Goal: Task Accomplishment & Management: Manage account settings

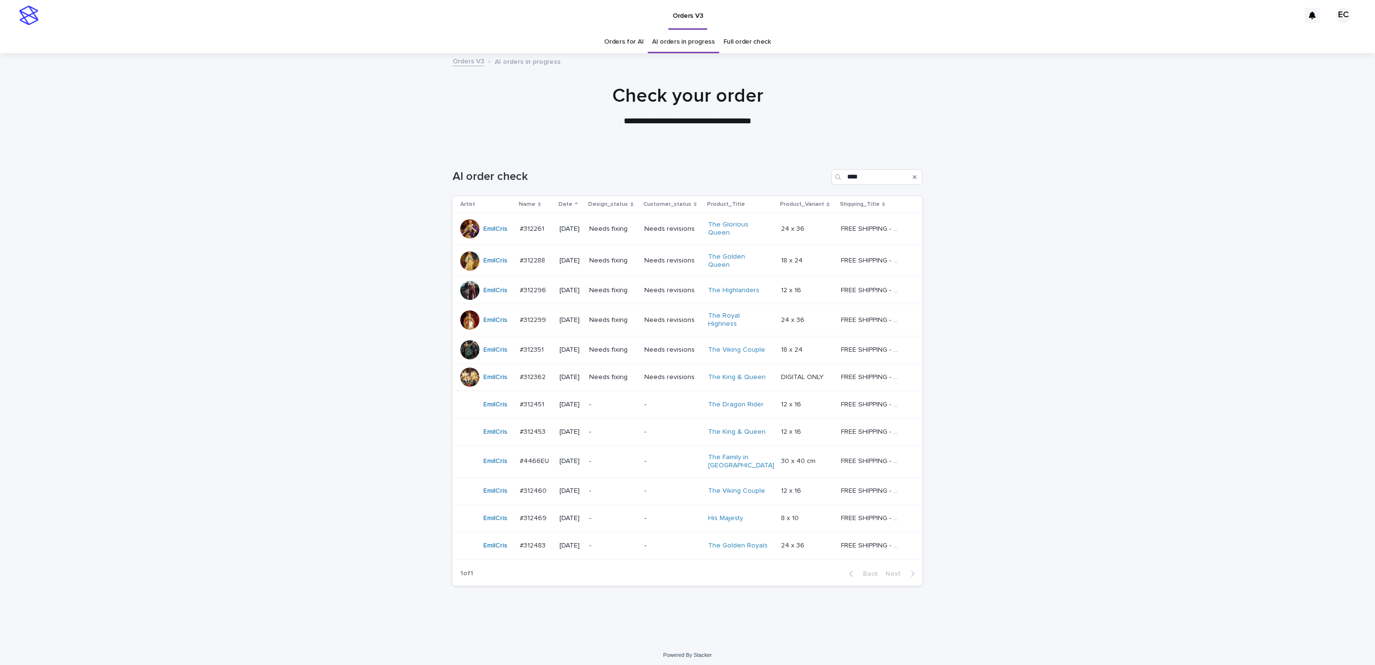
click at [1080, 325] on div "Loading... Saving… Loading... Saving… AI order check **** Artist Name Date Desi…" at bounding box center [687, 395] width 1375 height 491
click at [629, 257] on p "Needs fixing" at bounding box center [612, 261] width 47 height 8
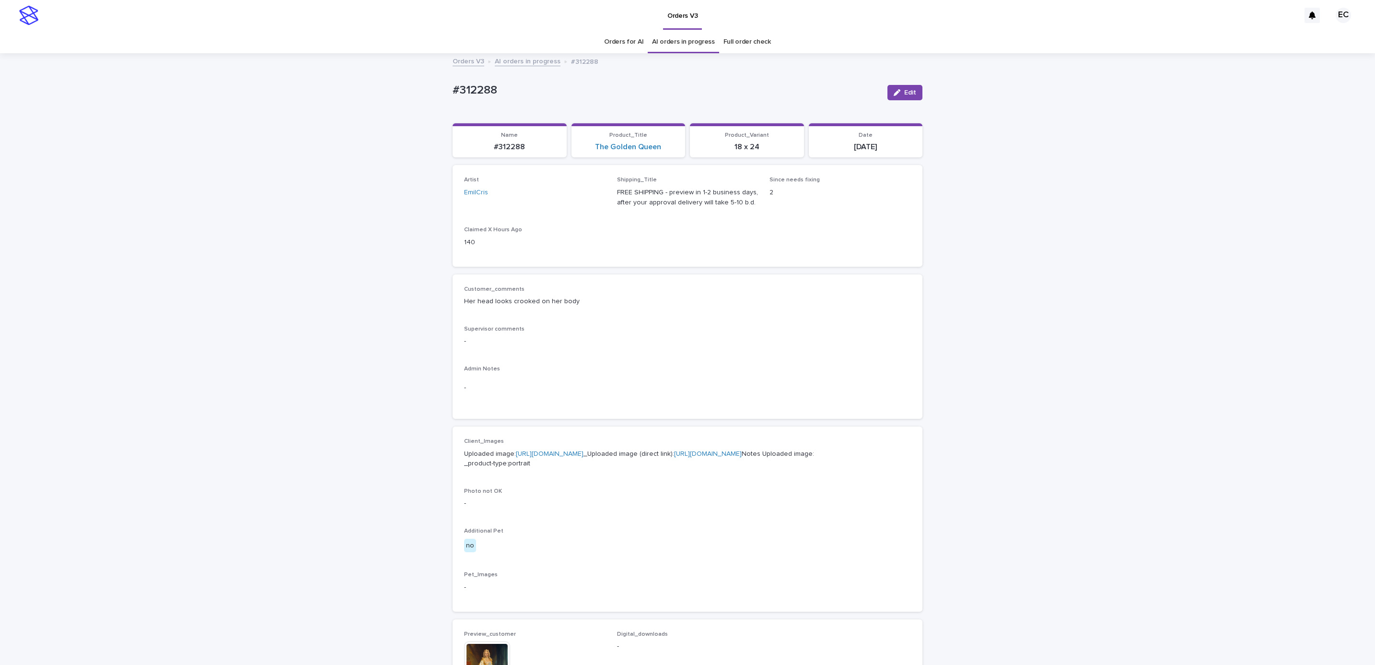
click at [362, 426] on div "Loading... Saving… Loading... Saving… #312288 Edit #312288 Edit Sorry, there wa…" at bounding box center [687, 509] width 1375 height 911
click at [897, 95] on div "button" at bounding box center [899, 92] width 11 height 7
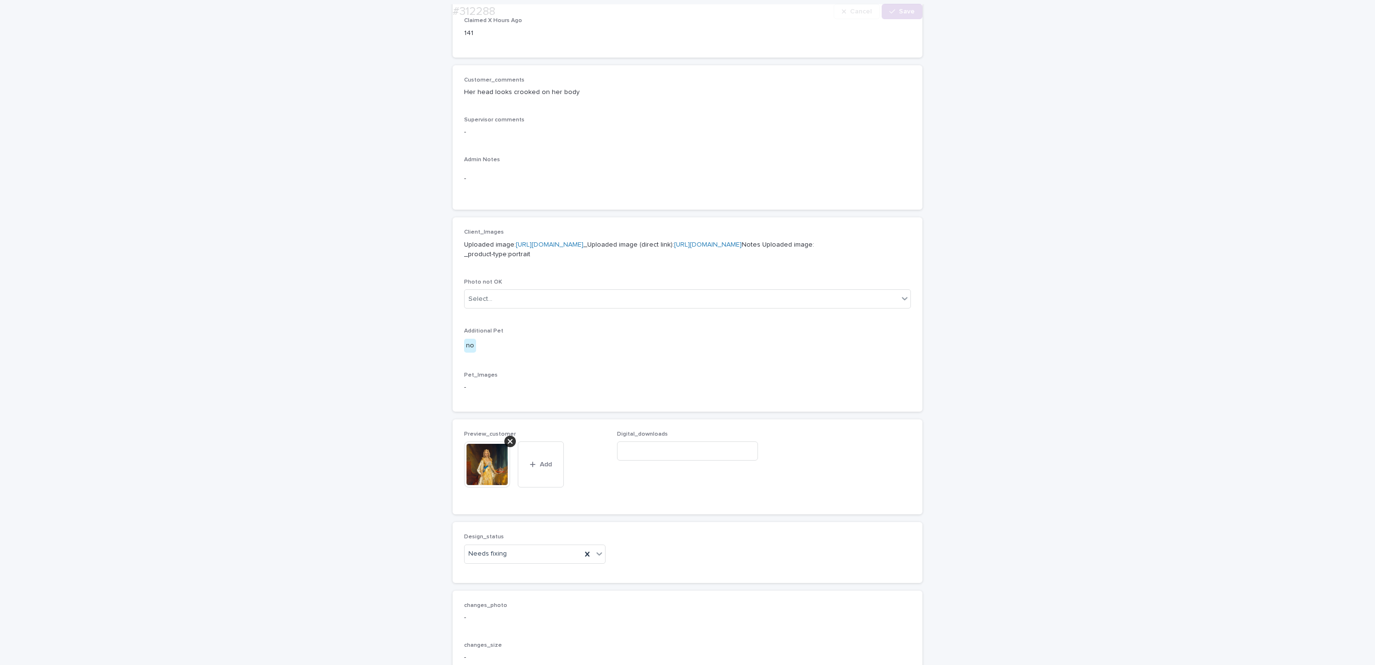
scroll to position [403, 0]
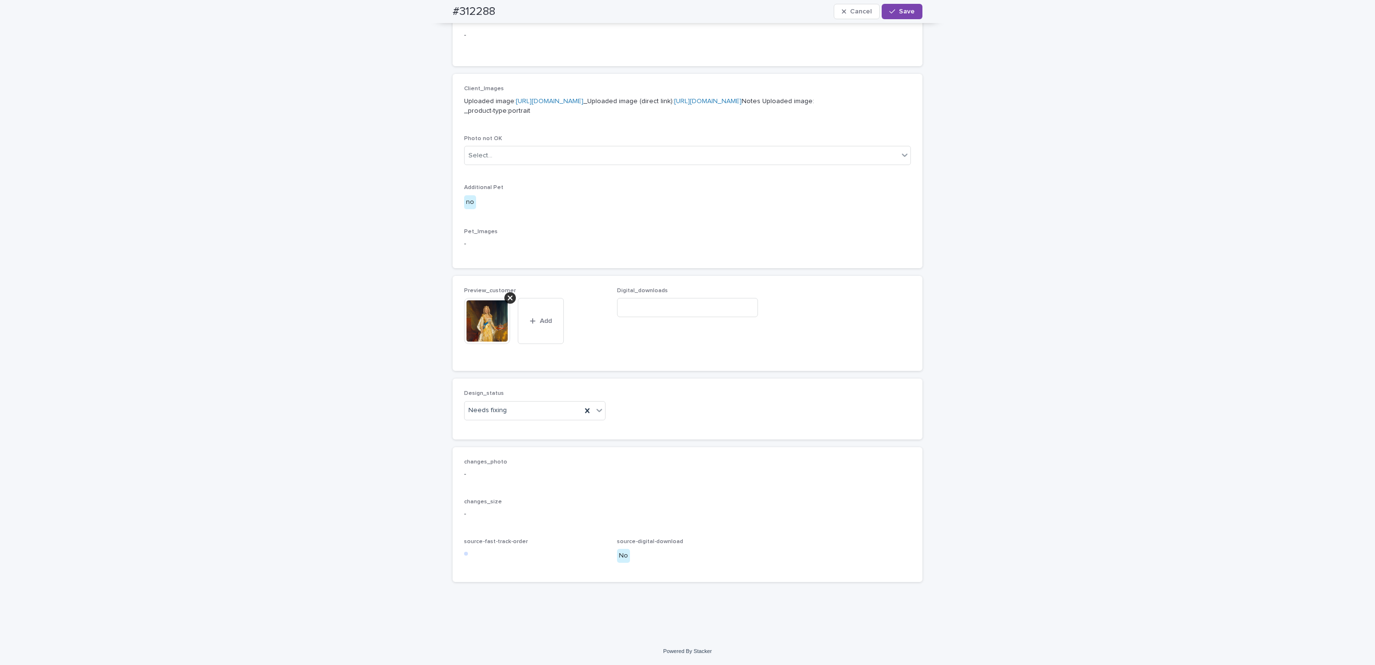
click at [508, 298] on icon at bounding box center [510, 297] width 5 height 5
click at [491, 344] on button "Add" at bounding box center [487, 339] width 46 height 15
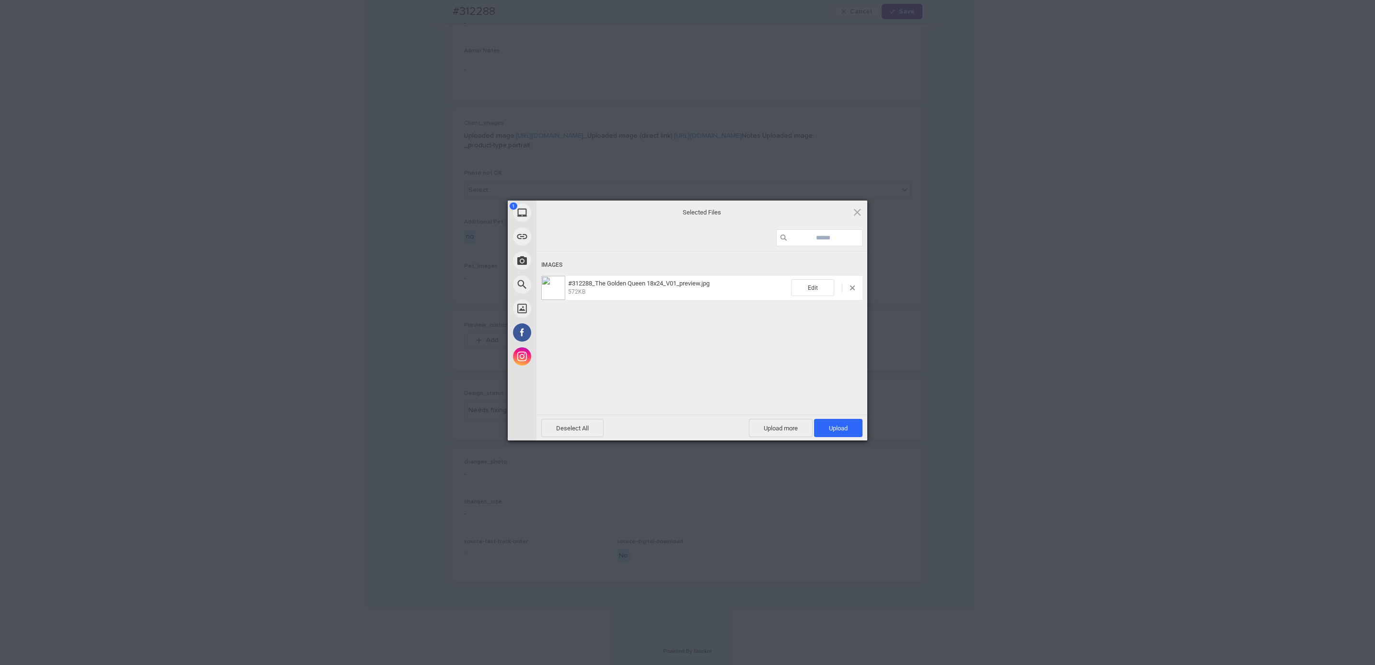
click at [851, 426] on span "Upload 1" at bounding box center [838, 428] width 48 height 18
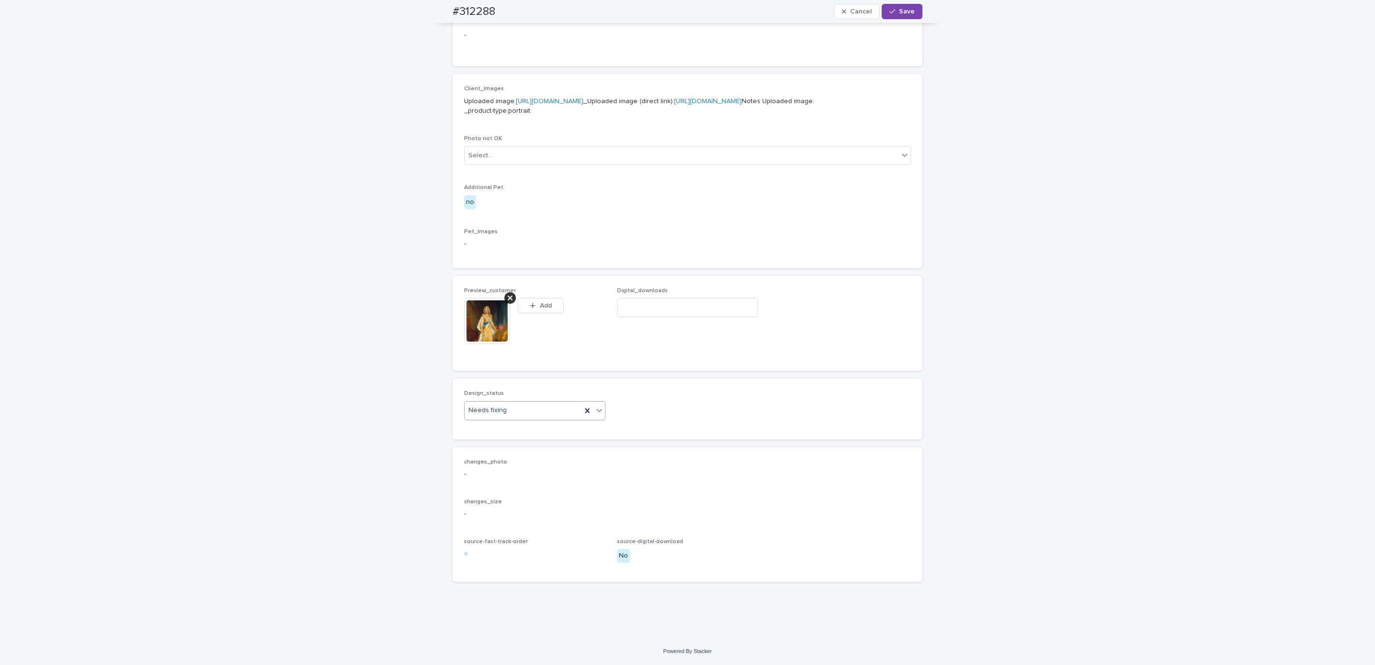
scroll to position [385, 0]
click at [907, 13] on span "Save" at bounding box center [907, 11] width 16 height 7
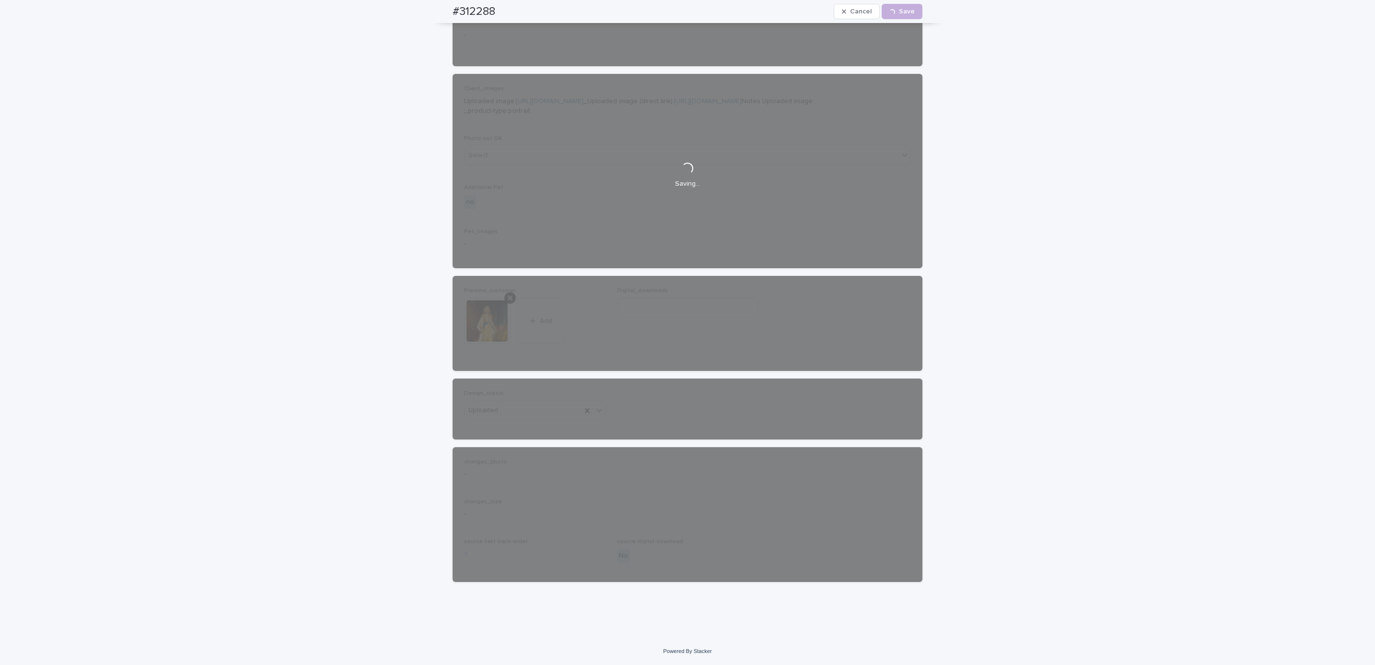
click at [430, 11] on div "#312288 Cancel Loading... Save" at bounding box center [688, 11] width 516 height 23
click at [501, 11] on div "#312288 Cancel Loading... Save" at bounding box center [688, 11] width 470 height 23
copy h2 "#312288"
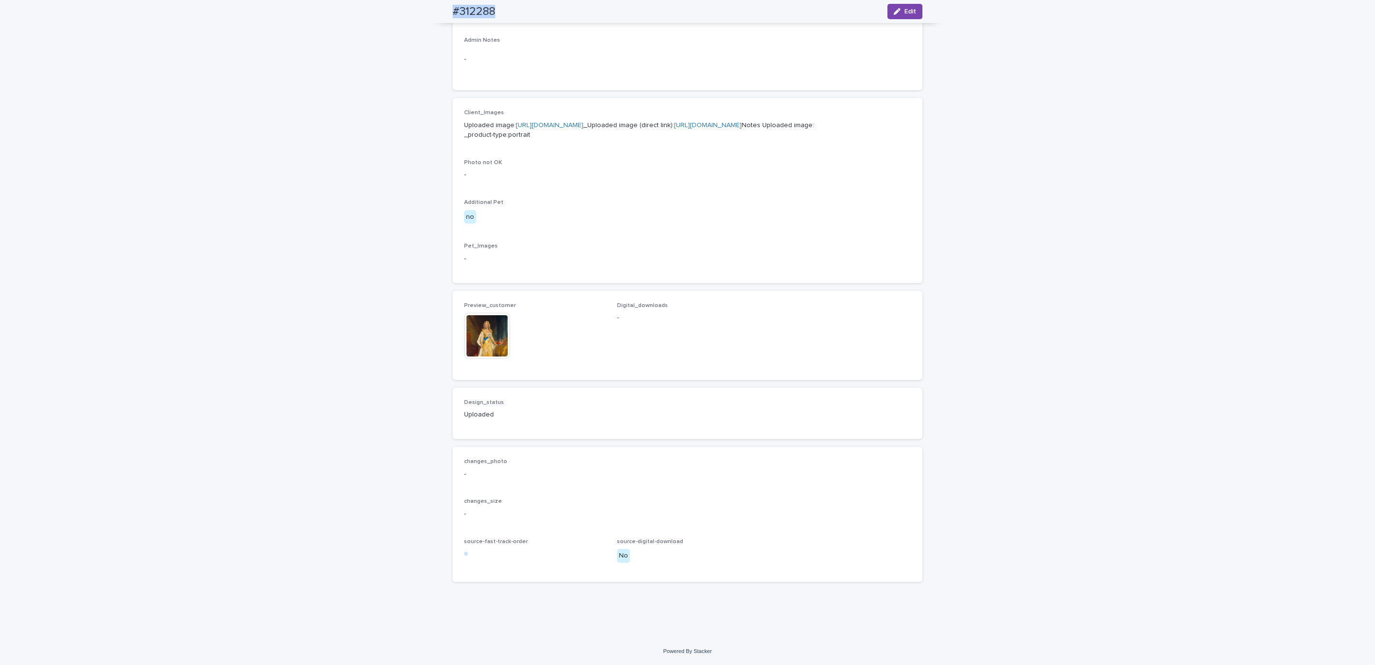
scroll to position [373, 0]
click at [111, 66] on div "Loading... Saving… Loading... Saving… #312288 Edit #312288 Edit Sorry, there wa…" at bounding box center [687, 181] width 1375 height 911
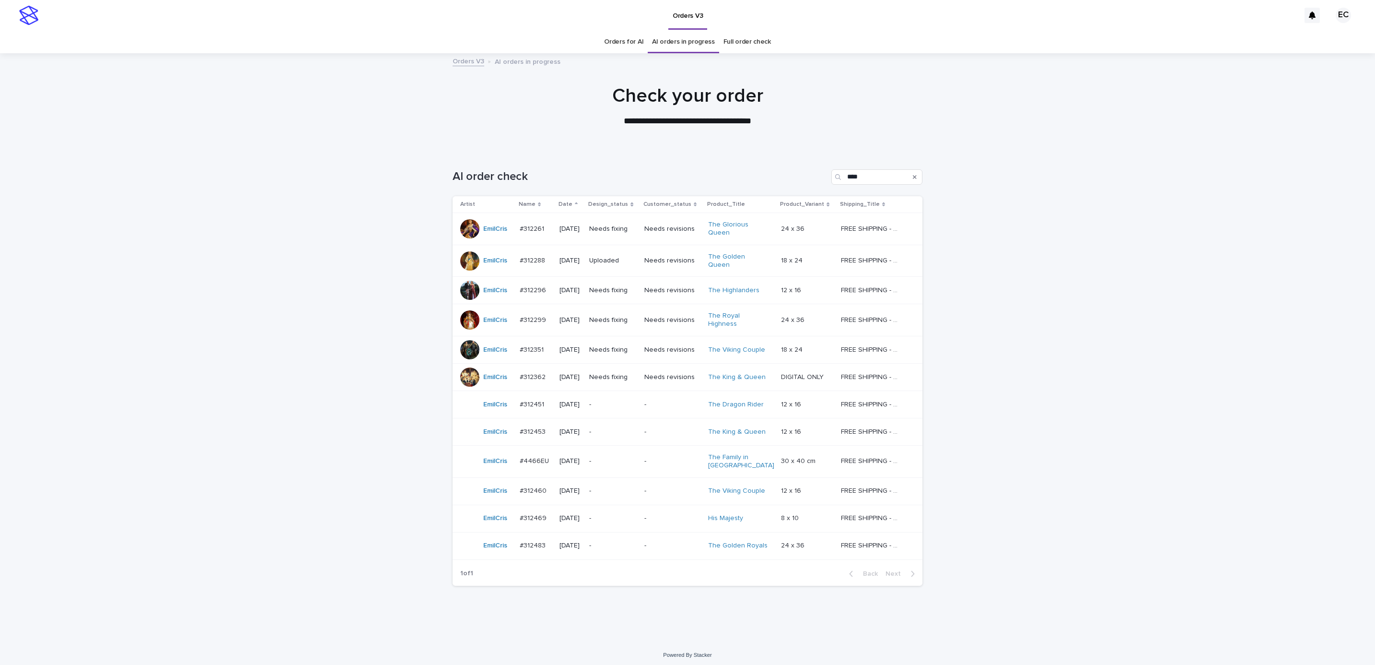
click at [617, 286] on p "Needs fixing" at bounding box center [612, 290] width 47 height 8
click at [629, 316] on p "Needs fixing" at bounding box center [612, 320] width 47 height 8
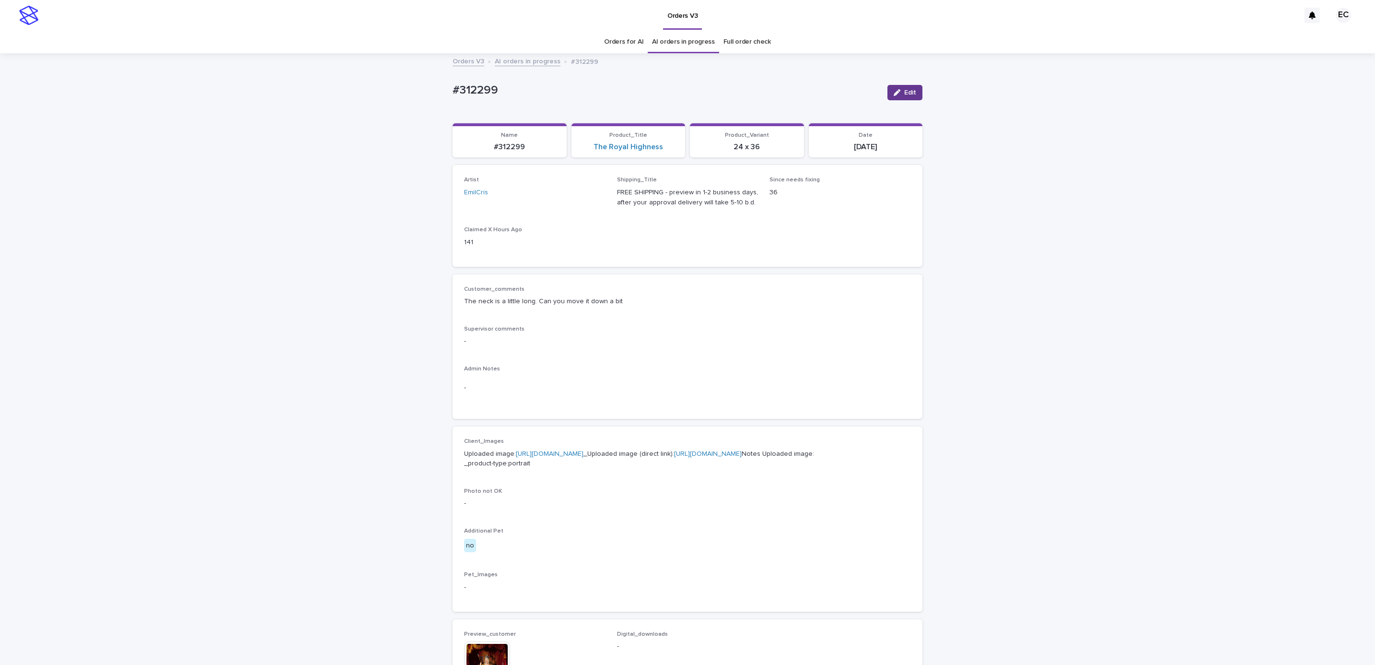
click at [899, 96] on button "Edit" at bounding box center [905, 92] width 35 height 15
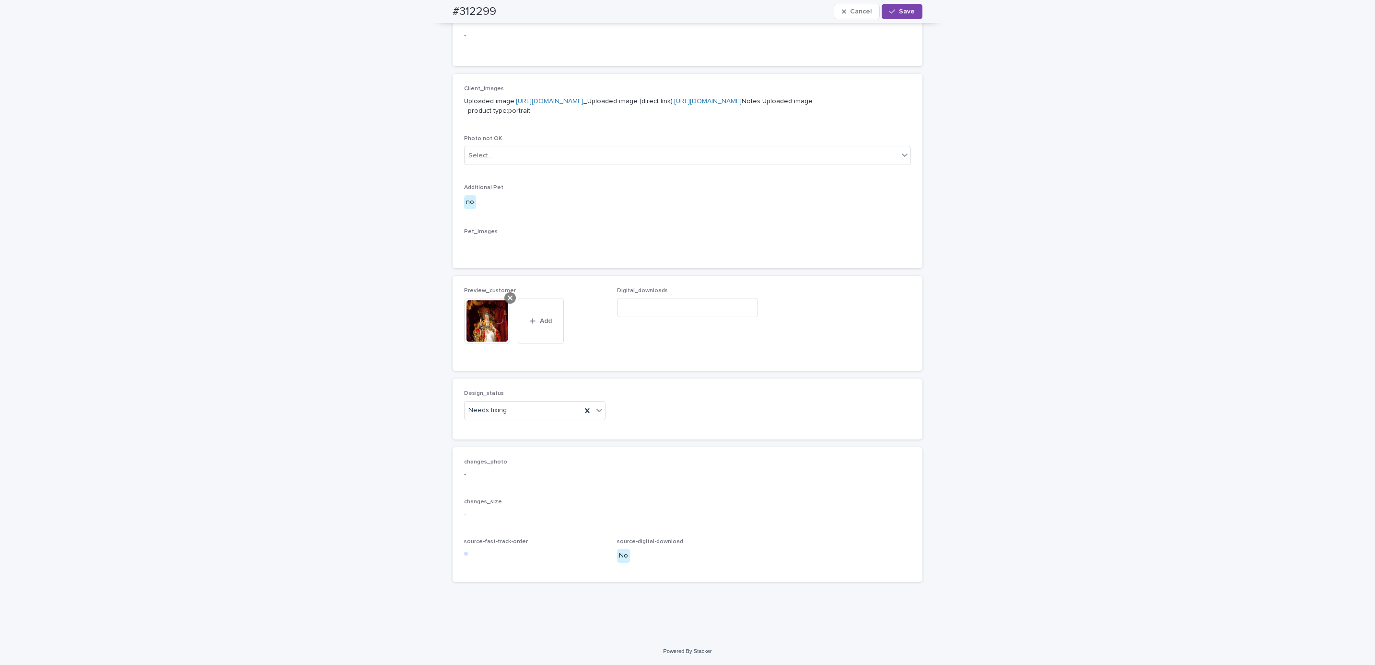
click at [508, 298] on icon at bounding box center [510, 298] width 5 height 8
click at [490, 336] on button "Add" at bounding box center [487, 339] width 46 height 15
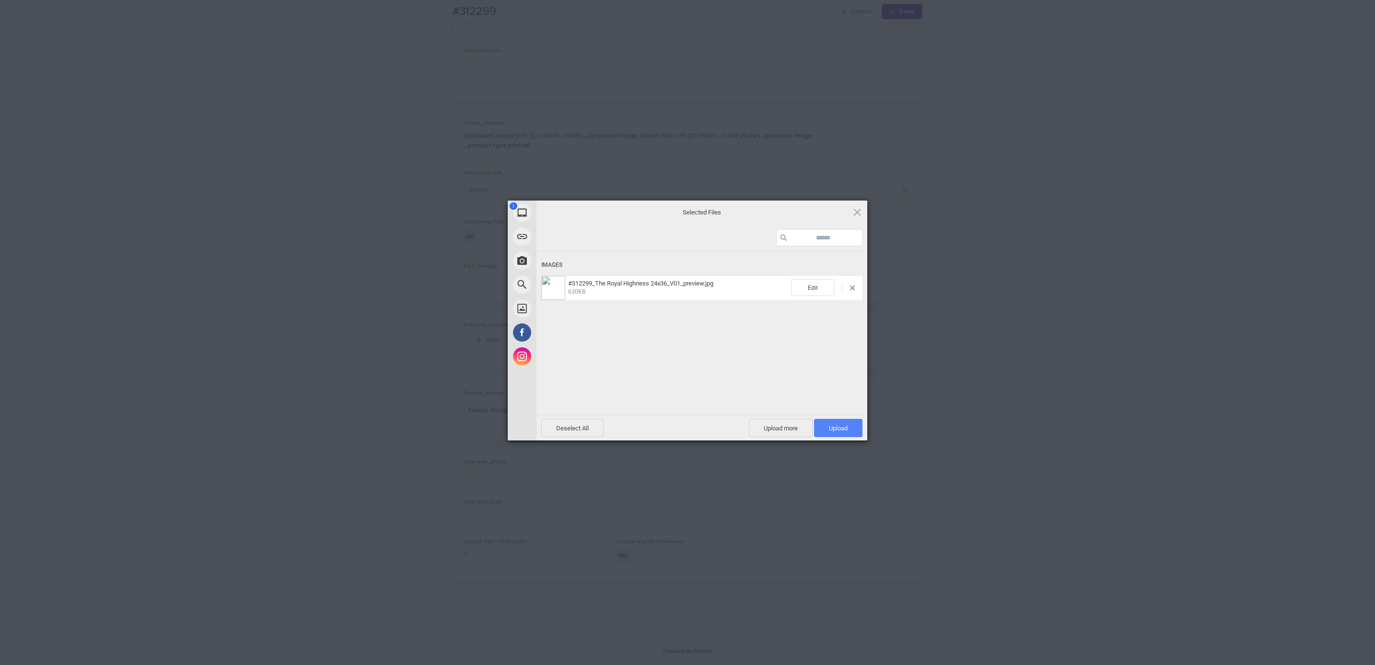
click at [852, 431] on span "Upload 1" at bounding box center [838, 428] width 48 height 18
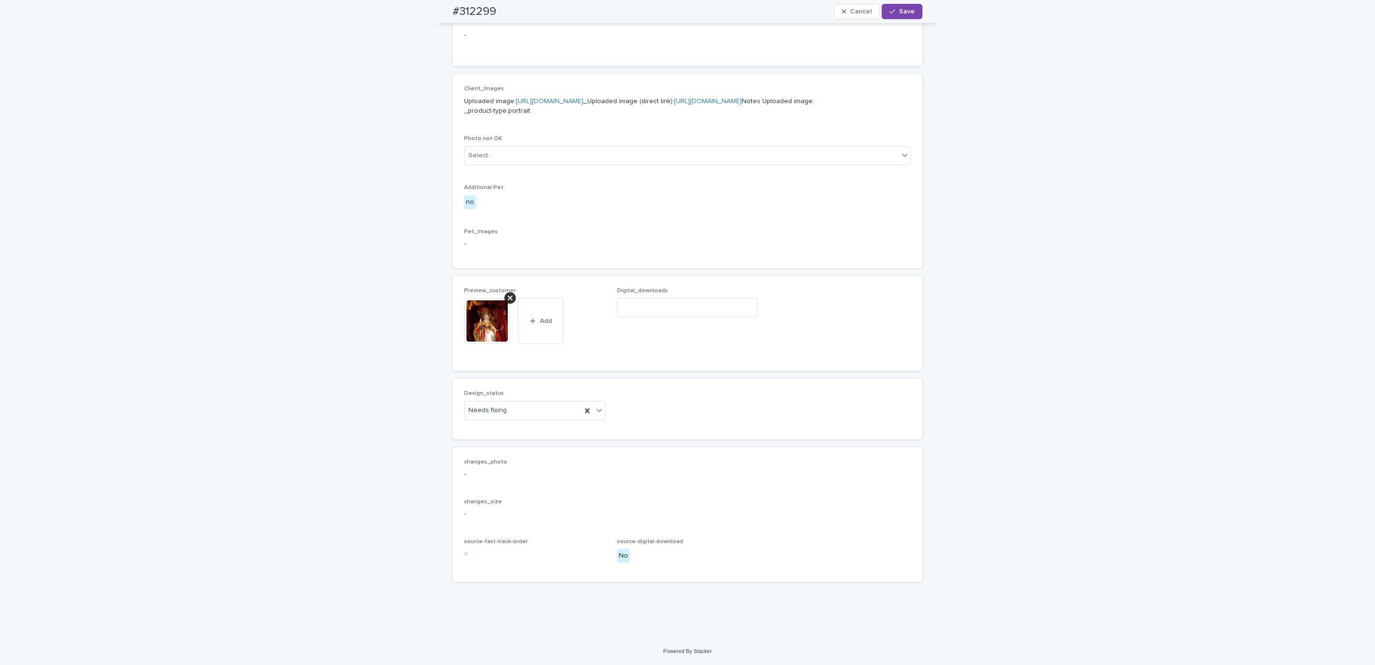
click at [532, 439] on div "Design_status Needs fixing" at bounding box center [688, 408] width 470 height 60
click at [902, 13] on span "Save" at bounding box center [907, 11] width 16 height 7
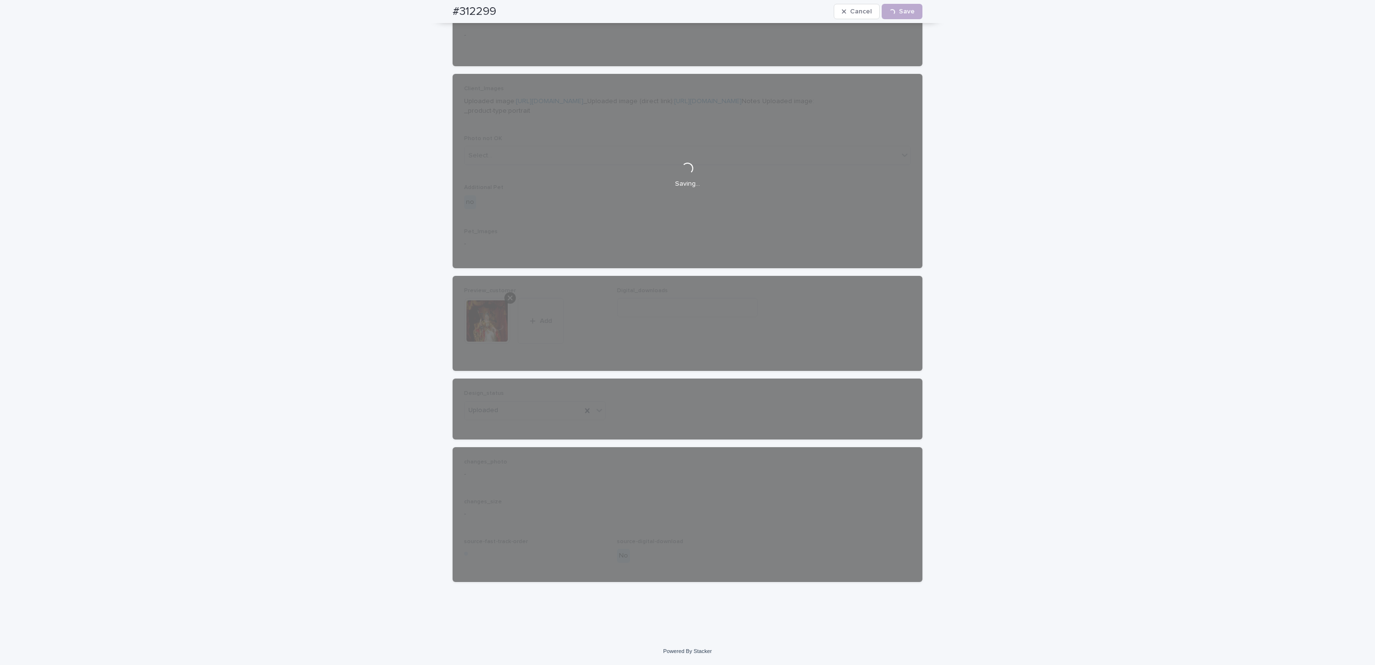
click at [440, 10] on div "#312299 Cancel Loading... Save" at bounding box center [688, 11] width 516 height 23
click at [498, 9] on div "#312299 Cancel Loading... Save" at bounding box center [688, 11] width 470 height 23
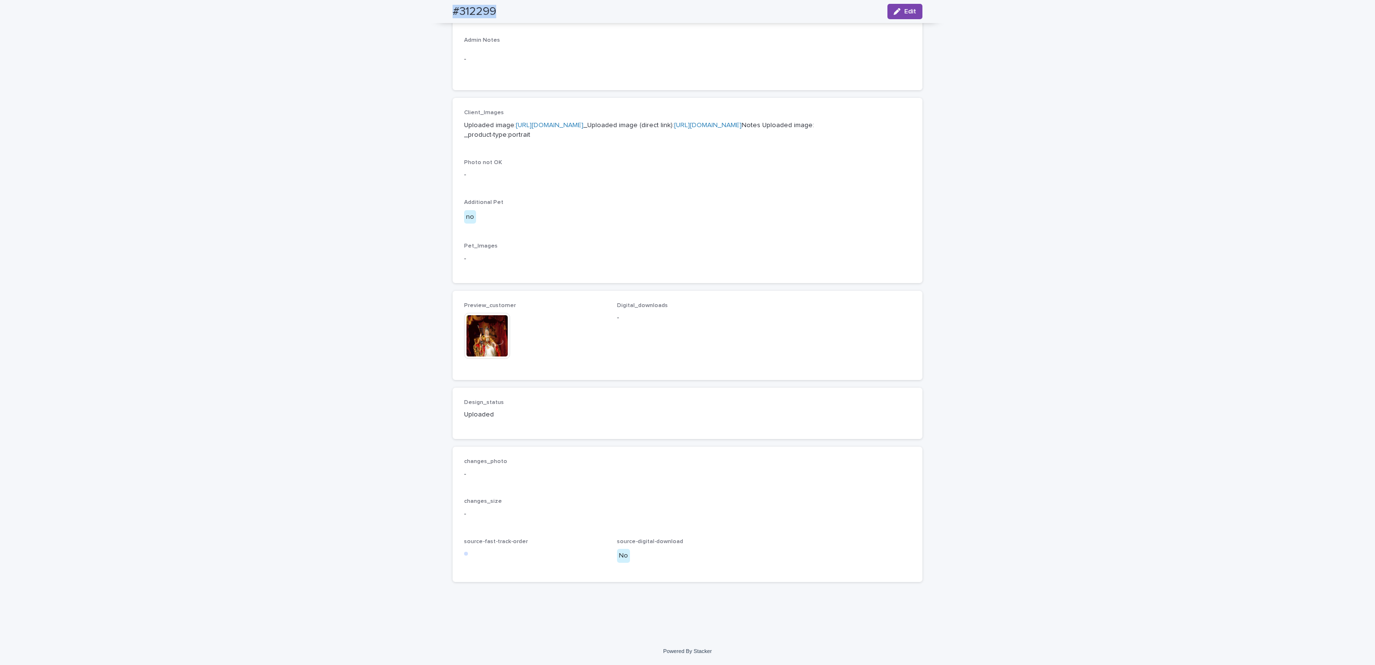
scroll to position [373, 0]
copy h2 "#312299"
click at [141, 65] on div "Loading... Saving… Loading... Saving… #312299 Edit #312299 Edit Sorry, there wa…" at bounding box center [687, 181] width 1375 height 911
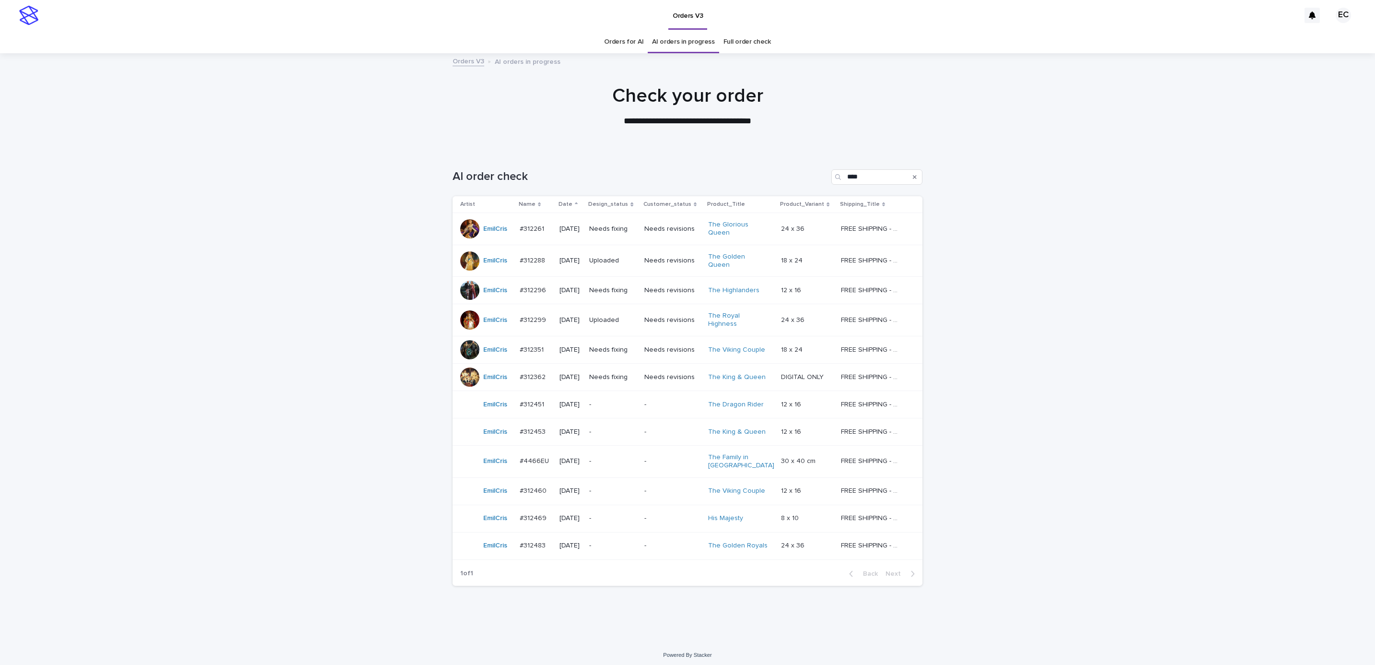
click at [623, 346] on p "Needs fixing" at bounding box center [612, 350] width 47 height 8
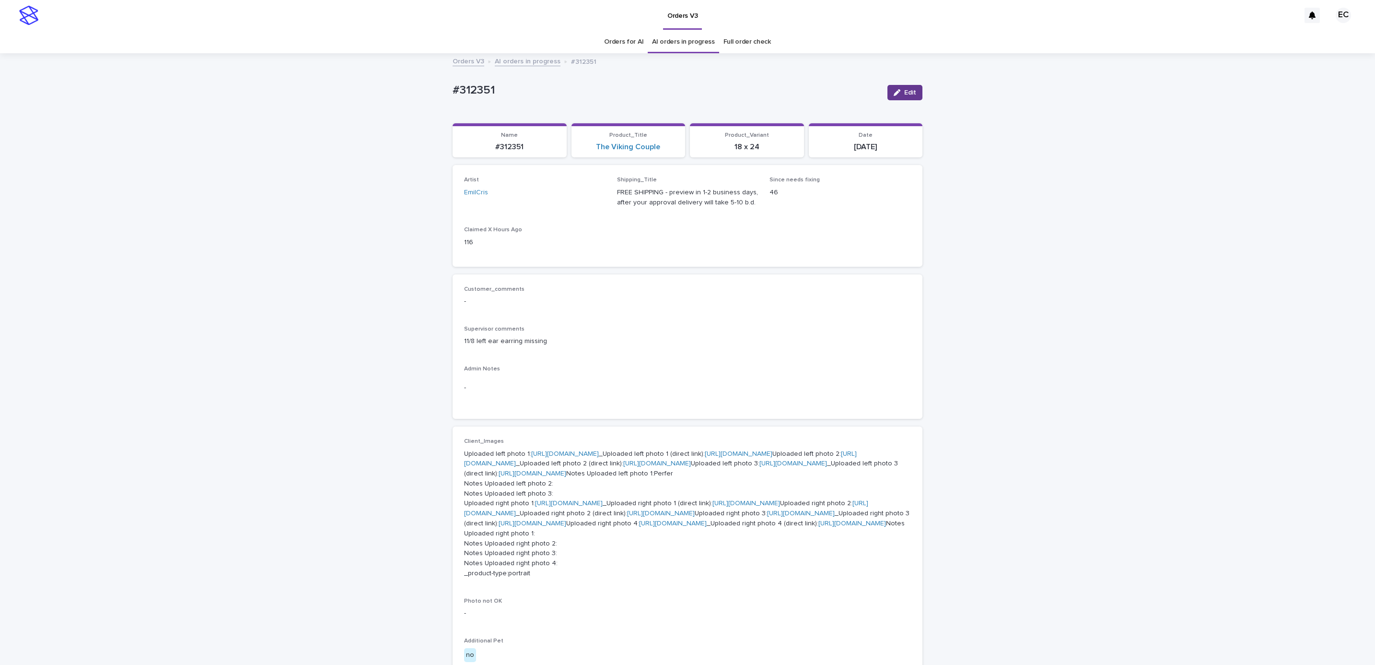
click at [904, 92] on span "Edit" at bounding box center [910, 92] width 12 height 7
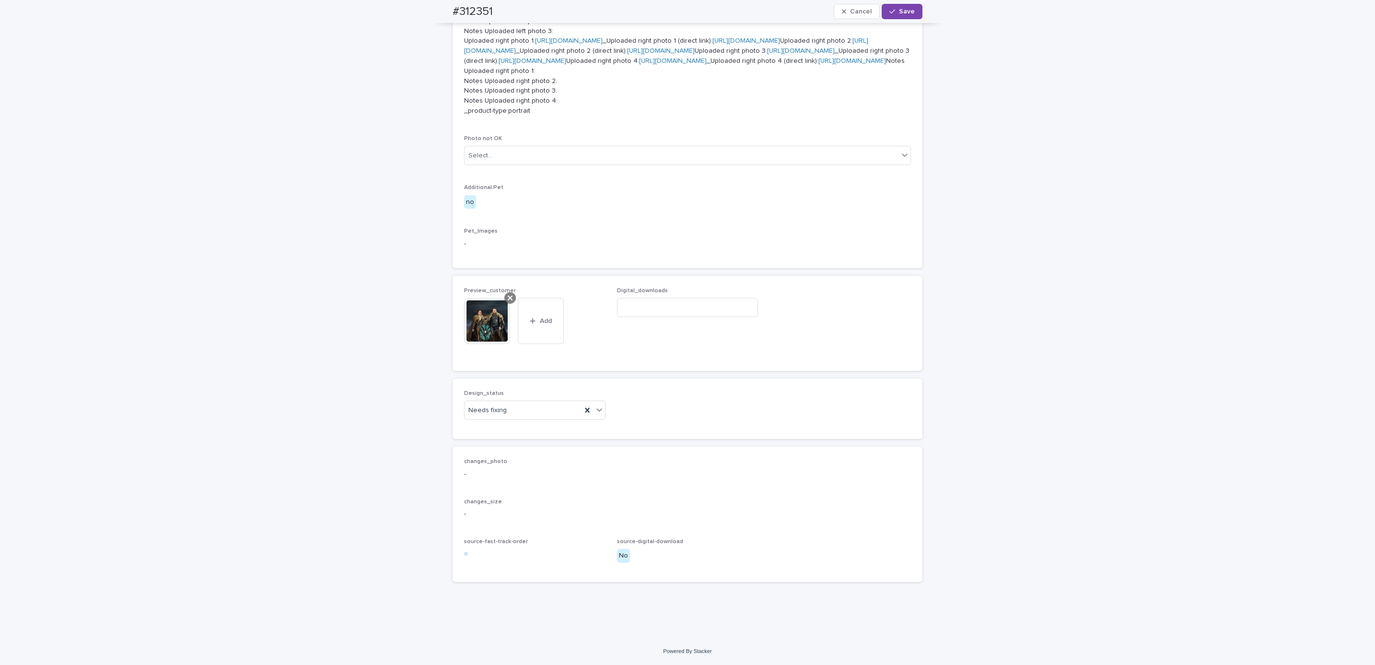
click at [508, 301] on icon at bounding box center [510, 298] width 5 height 8
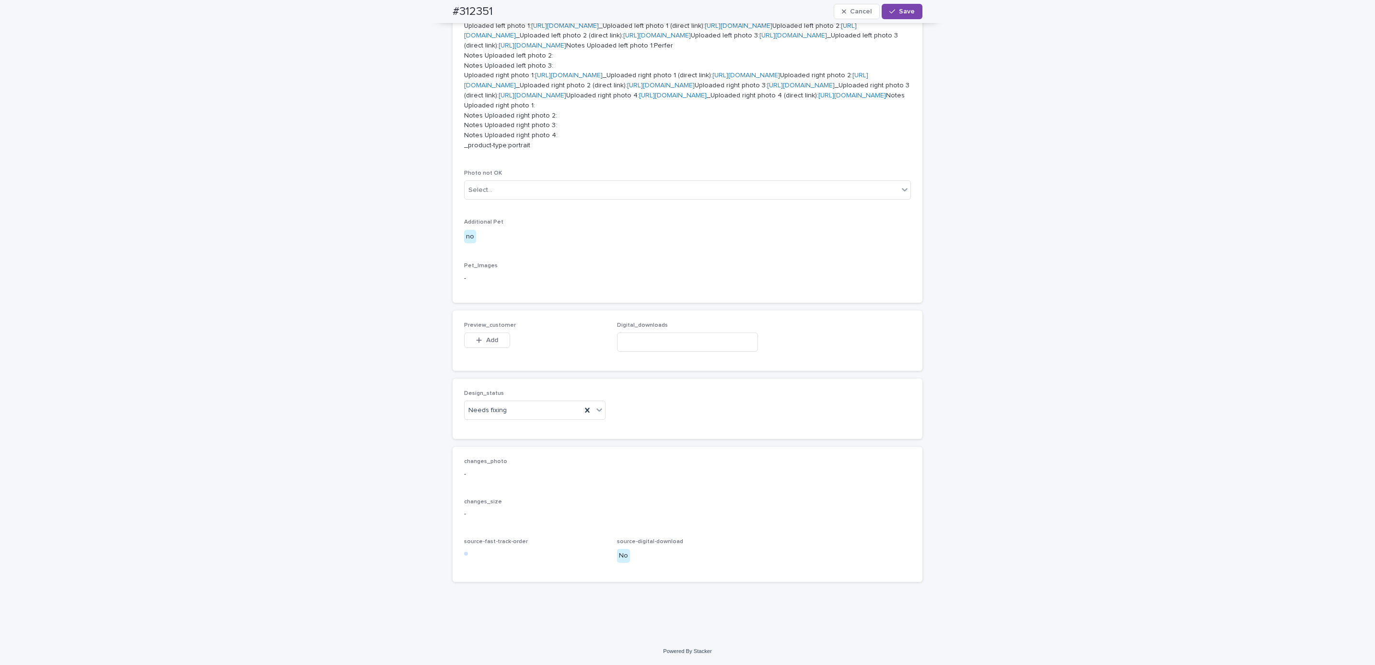
scroll to position [787, 0]
click at [485, 335] on button "Add" at bounding box center [487, 339] width 46 height 15
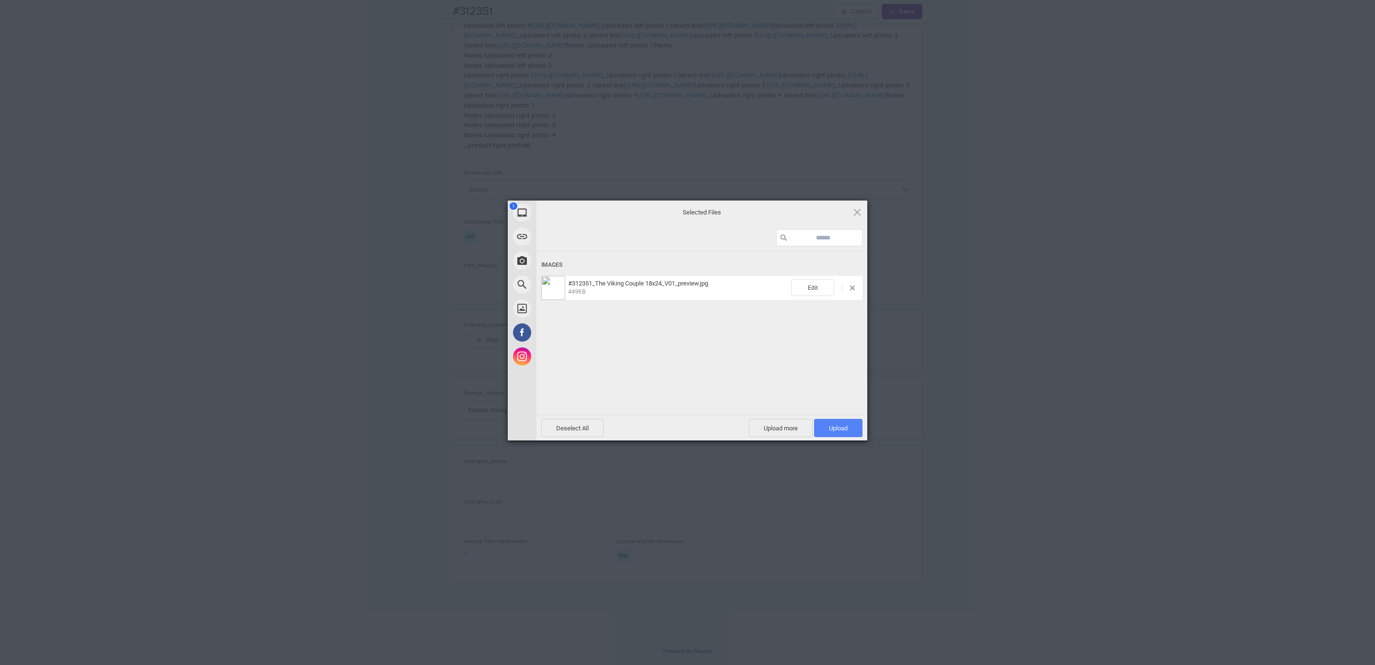
click at [844, 426] on span "Upload 1" at bounding box center [838, 427] width 19 height 7
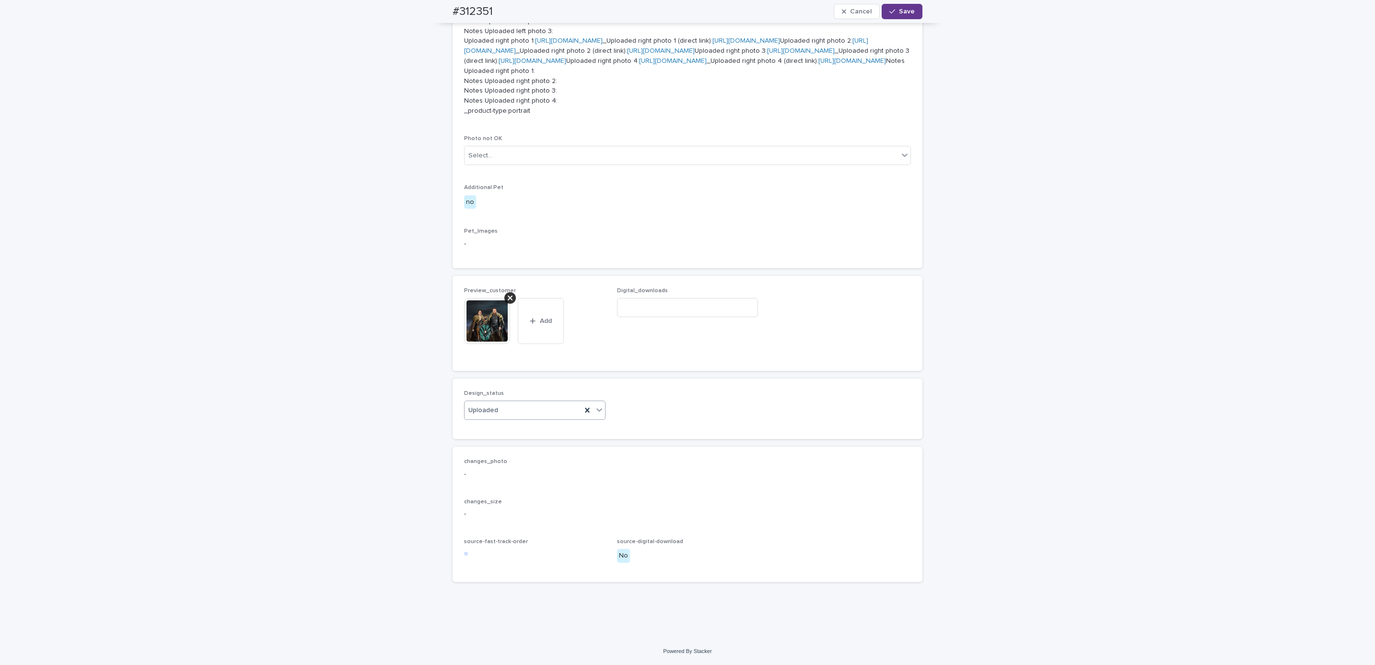
click at [904, 6] on button "Save" at bounding box center [902, 11] width 41 height 15
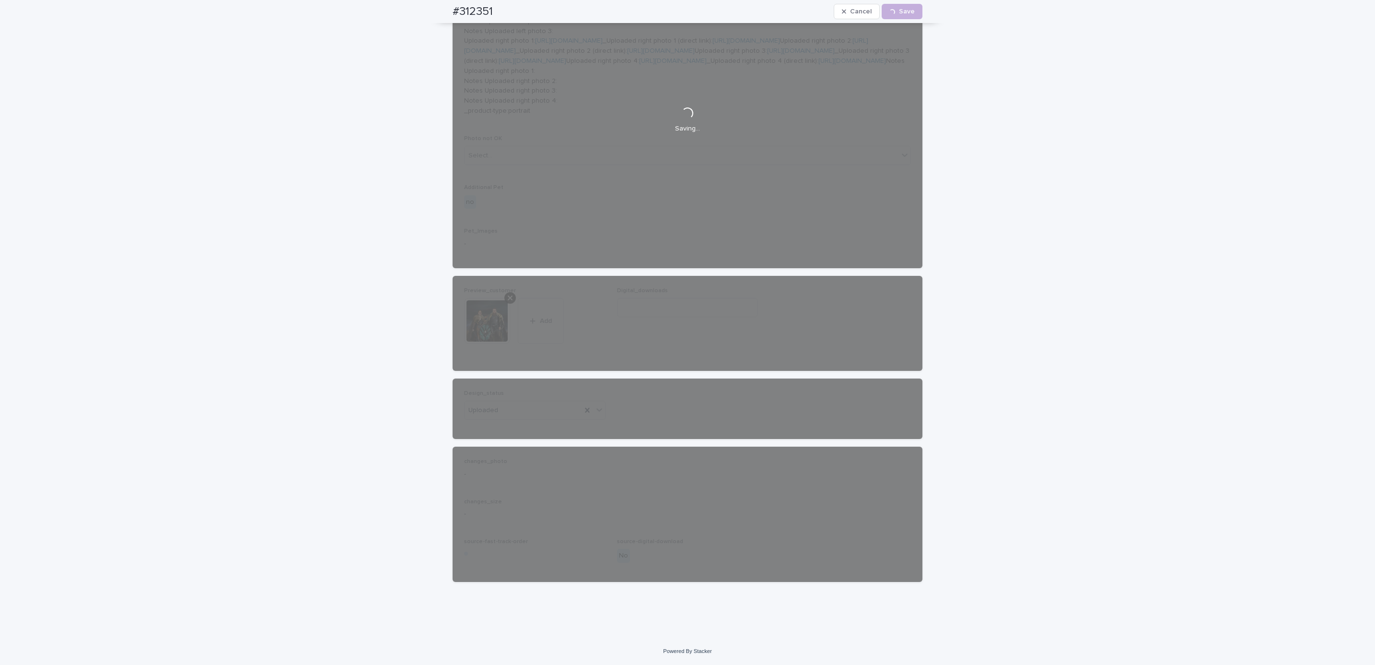
click at [442, 11] on div "#312351 Cancel Loading... Save" at bounding box center [688, 11] width 516 height 23
click at [498, 6] on div "#312351 Cancel Loading... Save" at bounding box center [688, 11] width 470 height 23
copy h2 "#312351"
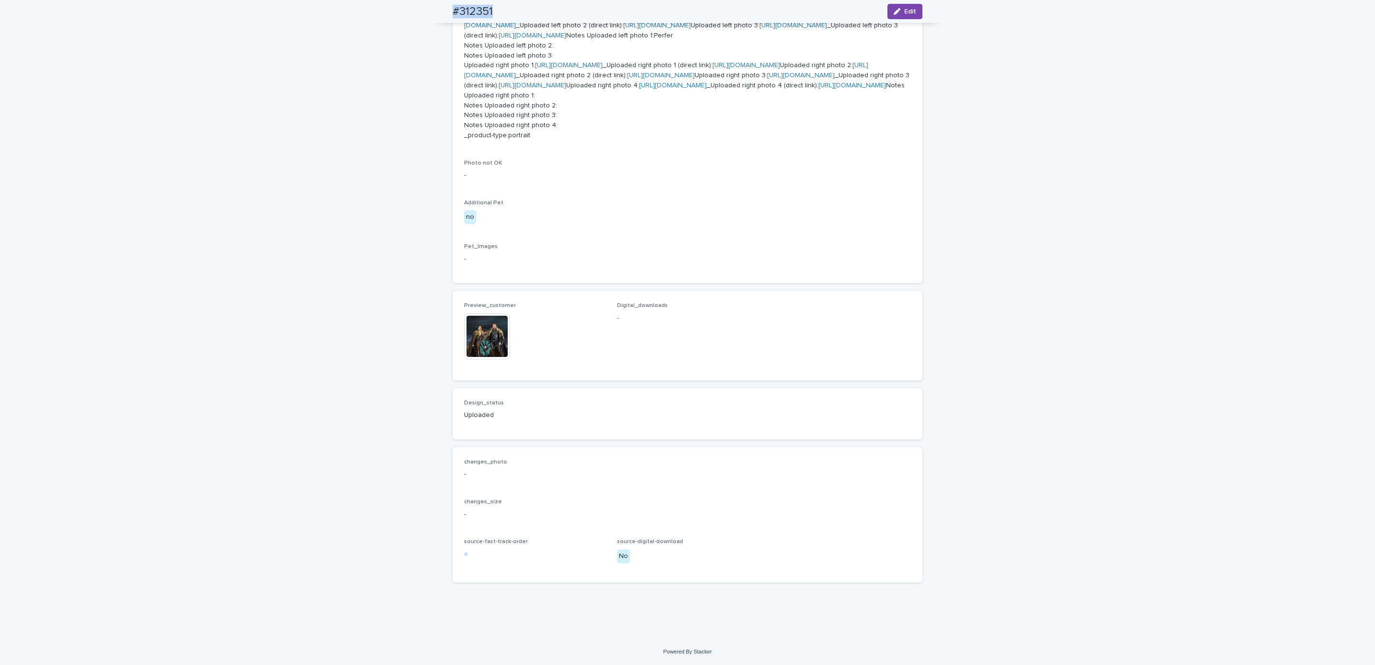
click at [132, 66] on div "Loading... Saving… Loading... Saving… #312351 Edit #312351 Edit Sorry, there wa…" at bounding box center [687, 126] width 1375 height 1021
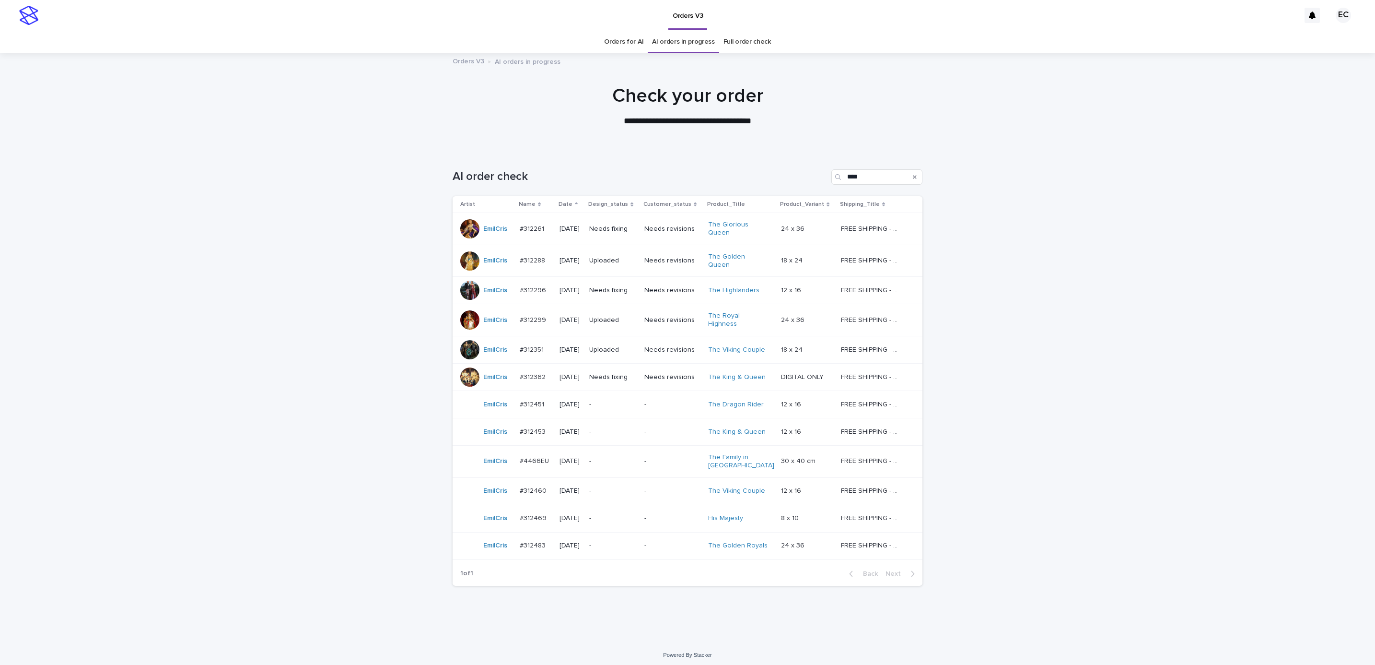
click at [615, 369] on div "Needs fixing" at bounding box center [612, 377] width 47 height 16
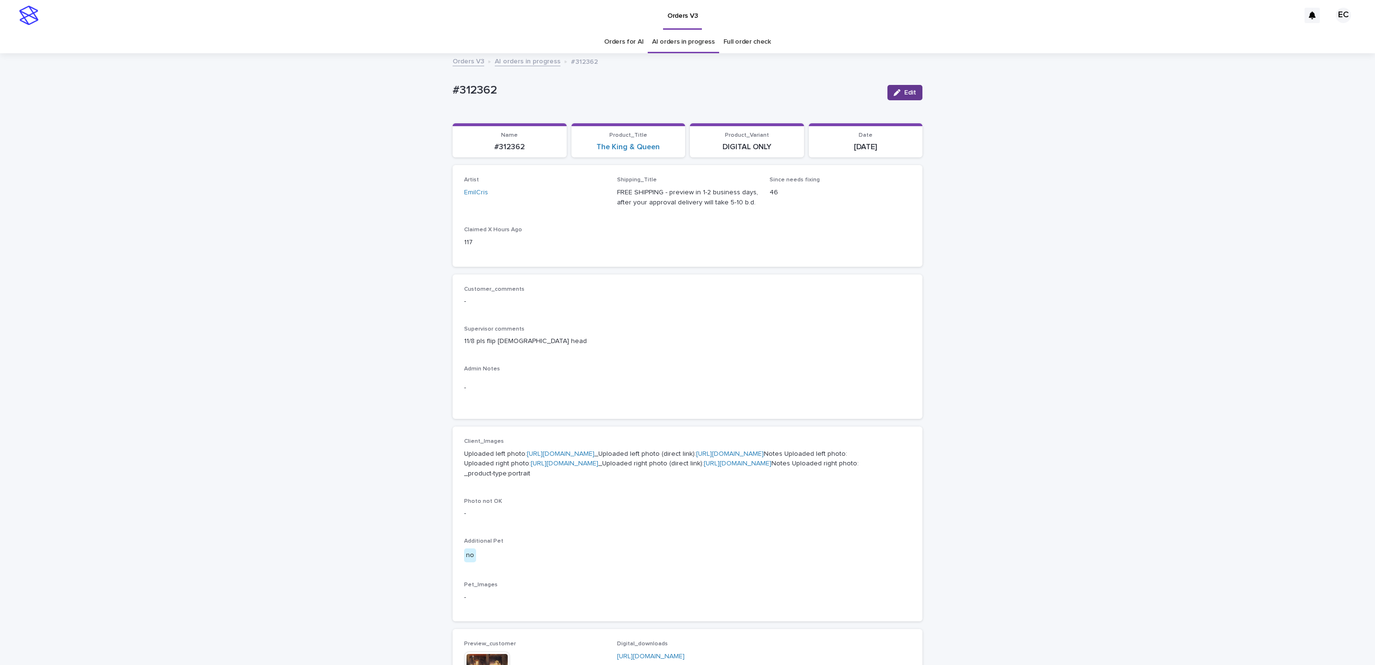
click at [906, 95] on span "Edit" at bounding box center [910, 92] width 12 height 7
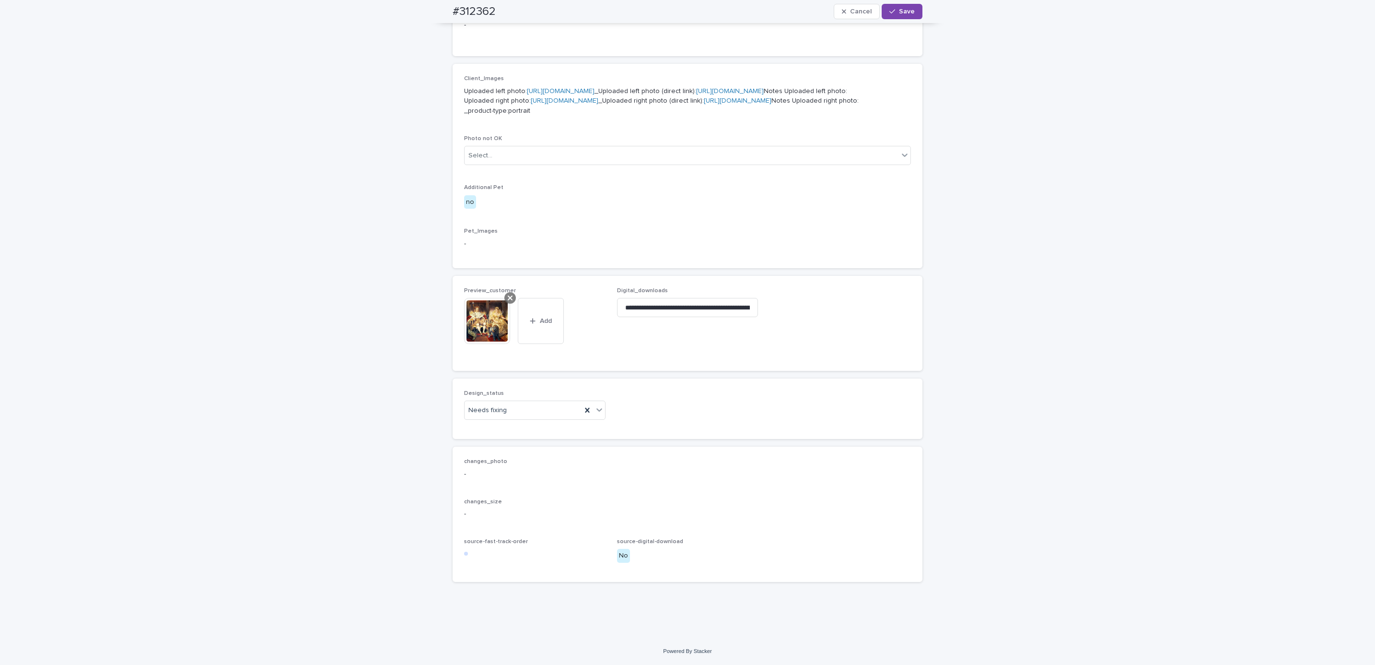
click at [508, 294] on icon at bounding box center [510, 298] width 5 height 8
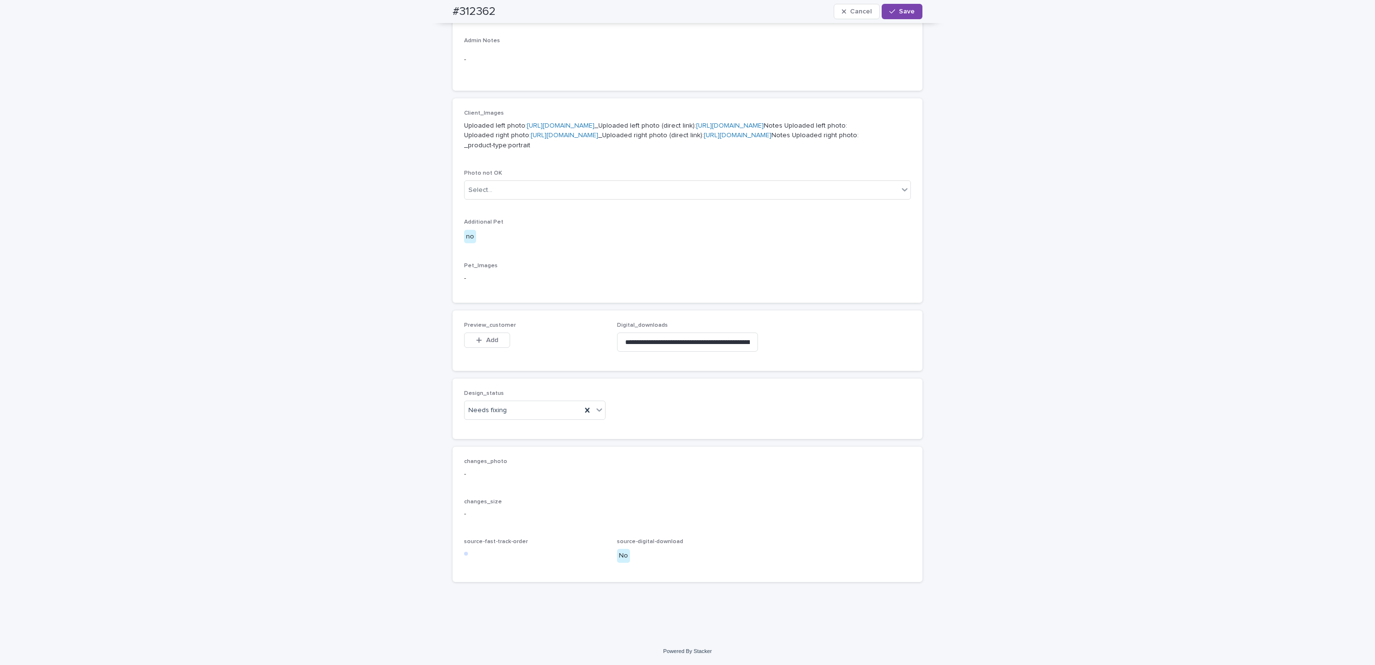
scroll to position [429, 0]
click at [489, 329] on div "Preview_customer This file cannot be opened Download File Add" at bounding box center [534, 340] width 141 height 37
click at [486, 337] on span "Add" at bounding box center [492, 340] width 12 height 7
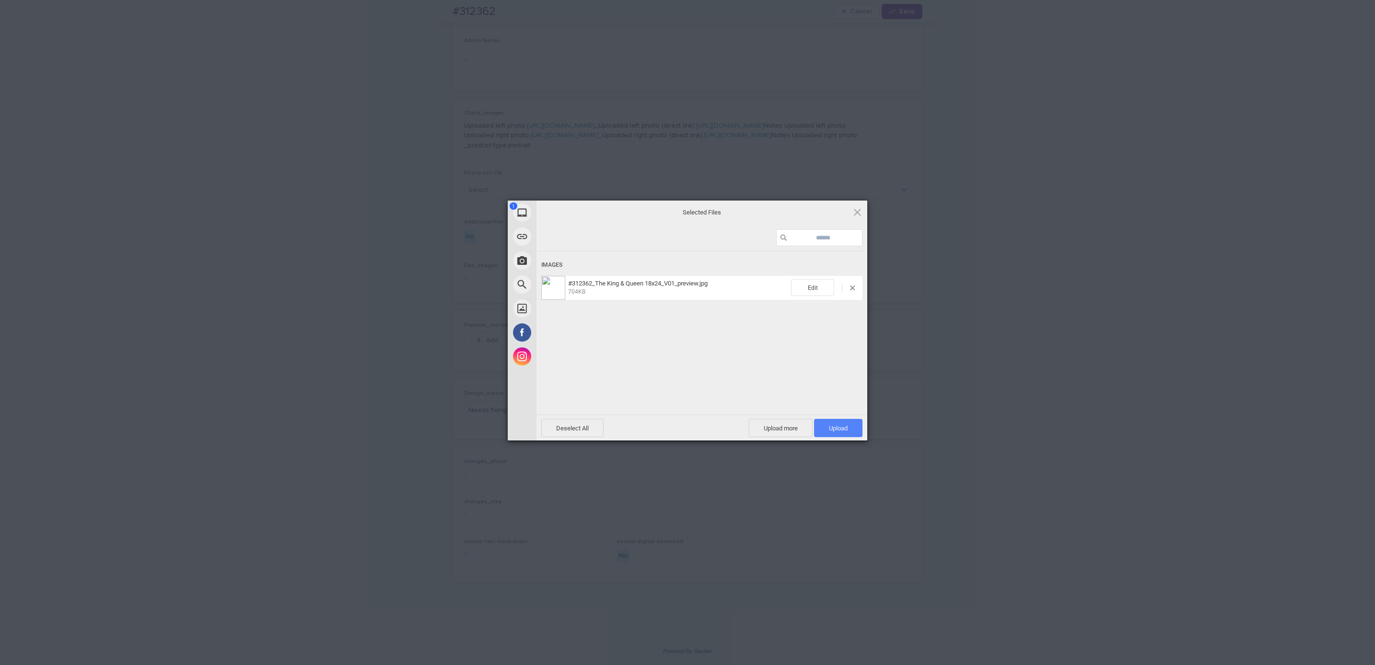
click at [842, 425] on span "Upload 1" at bounding box center [838, 427] width 19 height 7
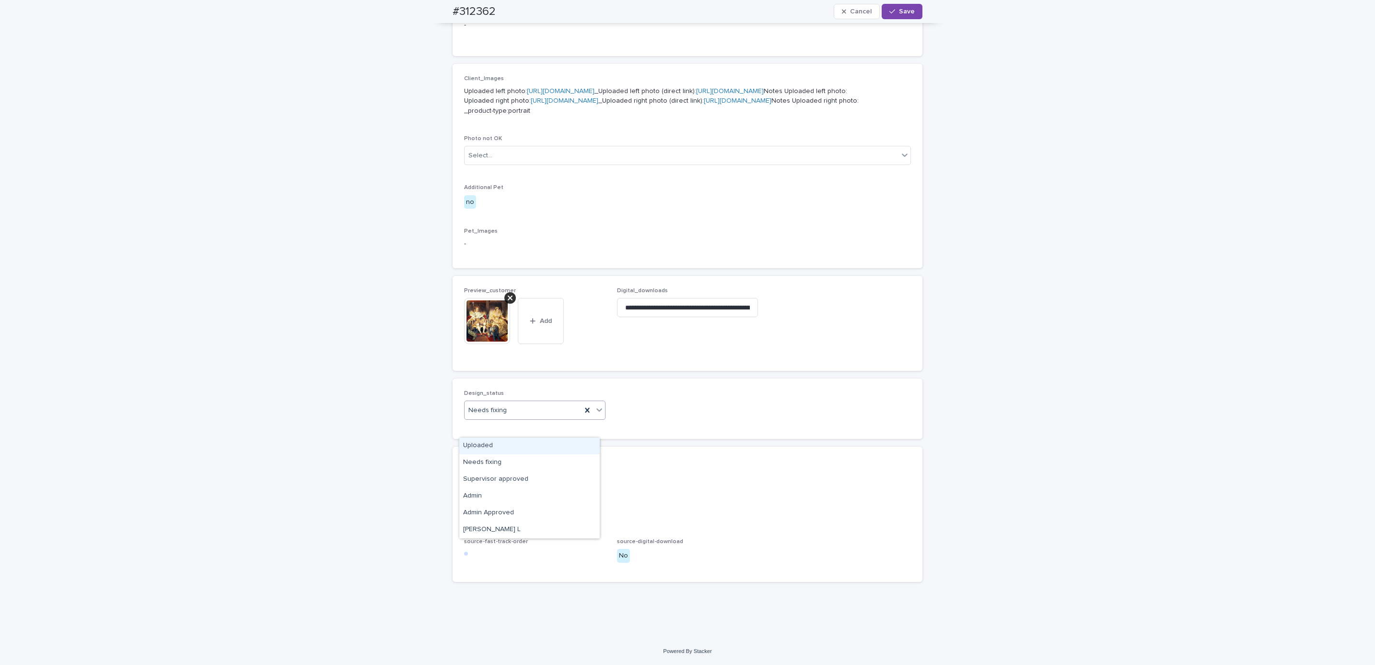
click at [531, 445] on div "Uploaded" at bounding box center [529, 445] width 140 height 17
click at [905, 16] on button "Save" at bounding box center [902, 11] width 41 height 15
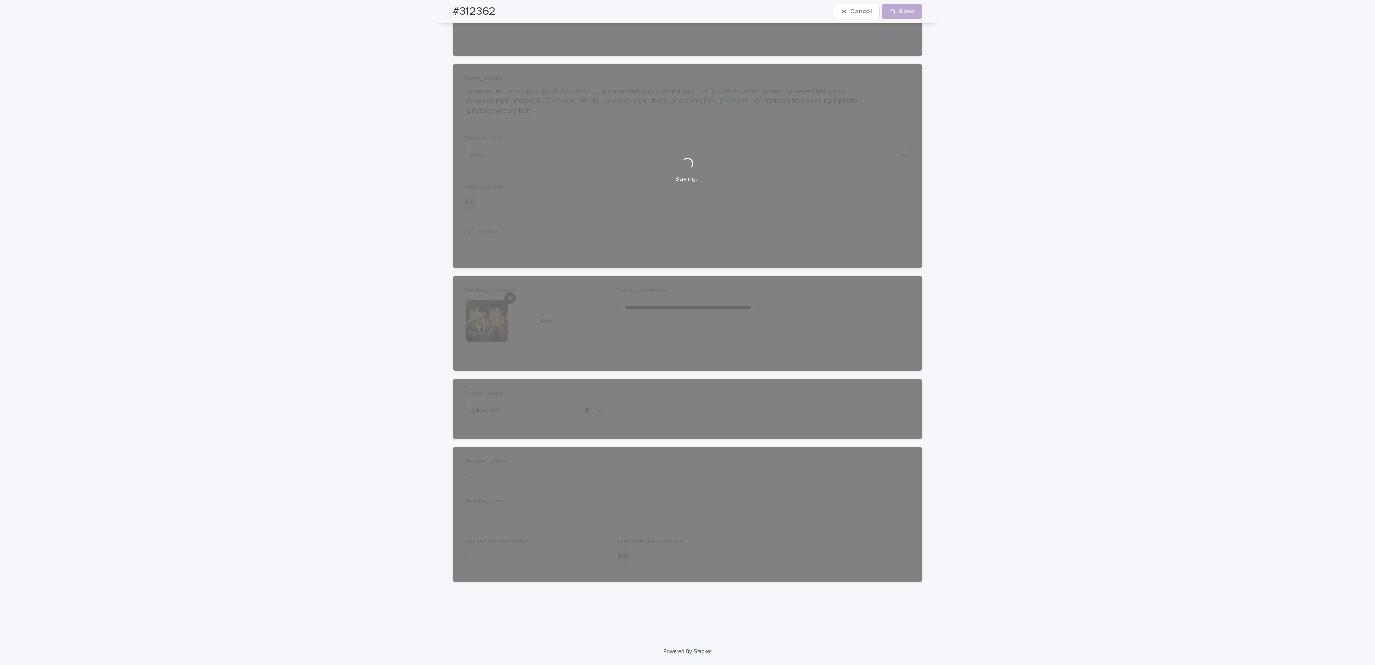
click at [437, 4] on div "#312362 Cancel Loading... Save" at bounding box center [688, 11] width 516 height 23
click at [496, 8] on div "#312362 Cancel Loading... Save" at bounding box center [688, 11] width 470 height 23
copy h2 "#312362"
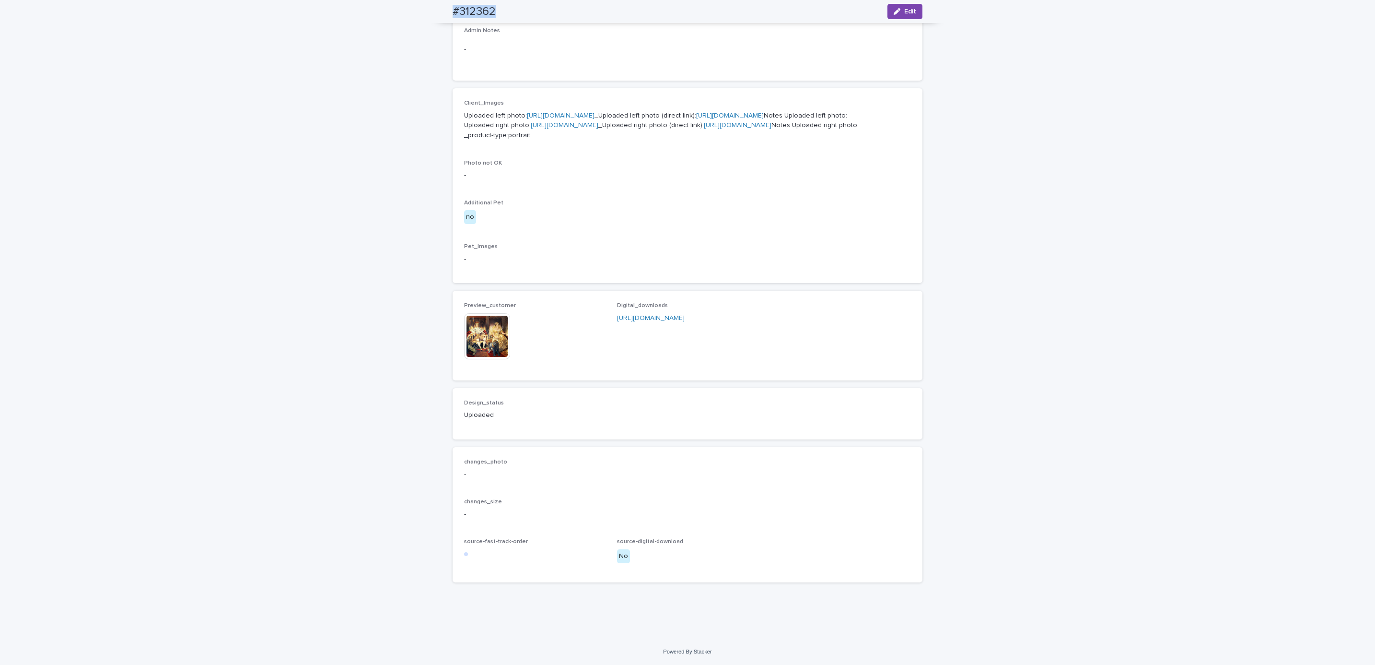
scroll to position [433, 0]
click at [114, 81] on div "Loading... Saving… Loading... Saving… #312362 Edit #312362 Edit Sorry, there wa…" at bounding box center [687, 177] width 1375 height 922
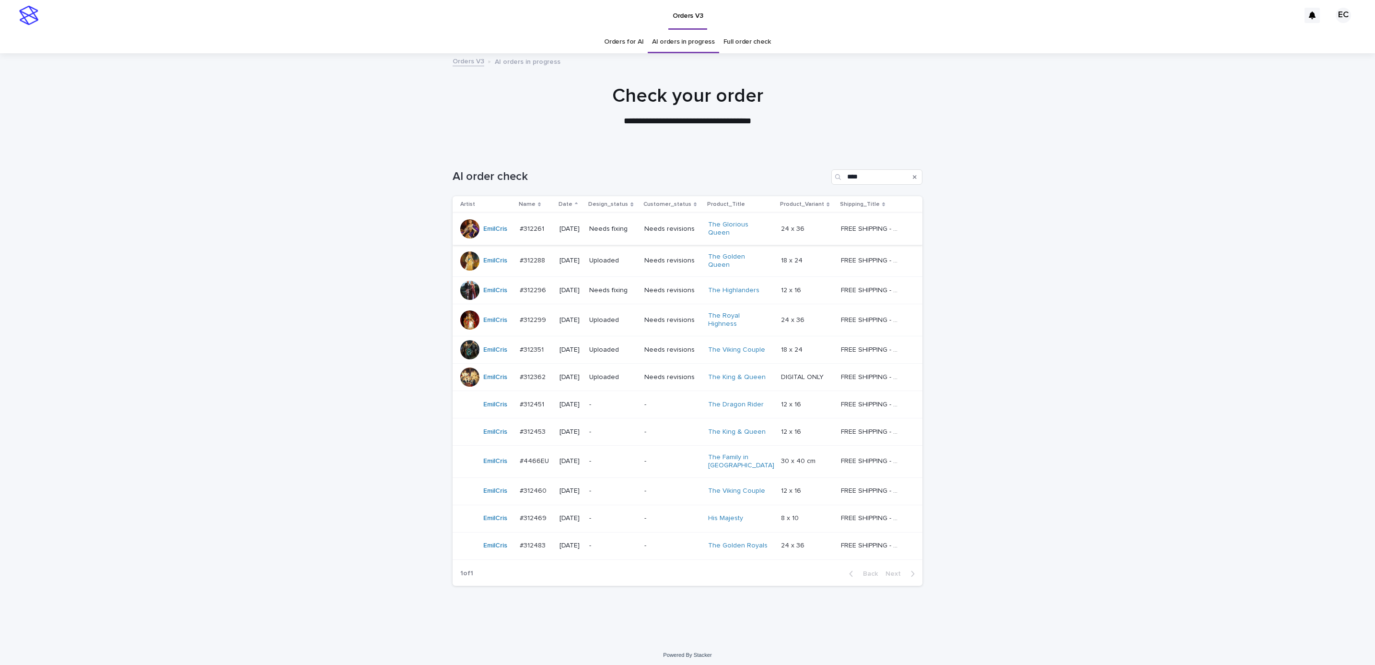
click at [620, 226] on p "Needs fixing" at bounding box center [612, 229] width 47 height 8
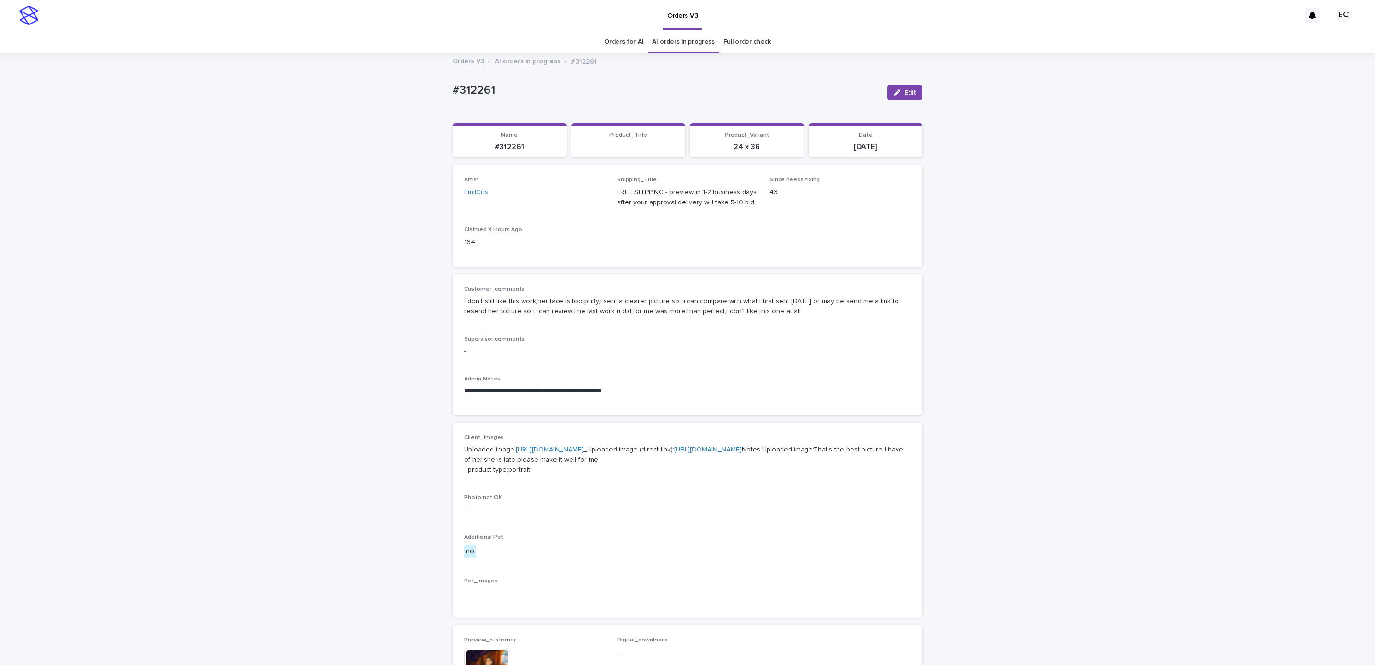
click at [437, 87] on div "**********" at bounding box center [687, 513] width 1375 height 918
click at [501, 88] on p "#312261" at bounding box center [666, 90] width 427 height 14
copy p "#312261"
click at [911, 90] on span "Edit" at bounding box center [910, 92] width 12 height 7
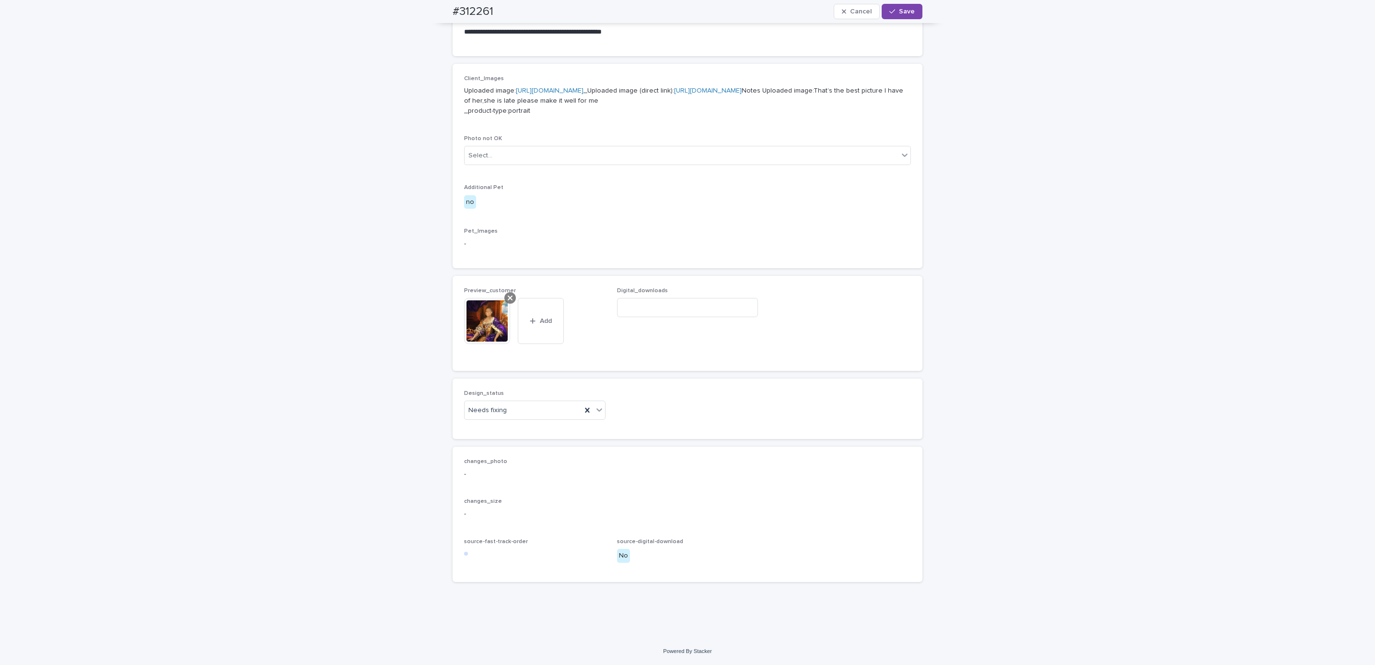
click at [508, 298] on icon at bounding box center [510, 298] width 5 height 8
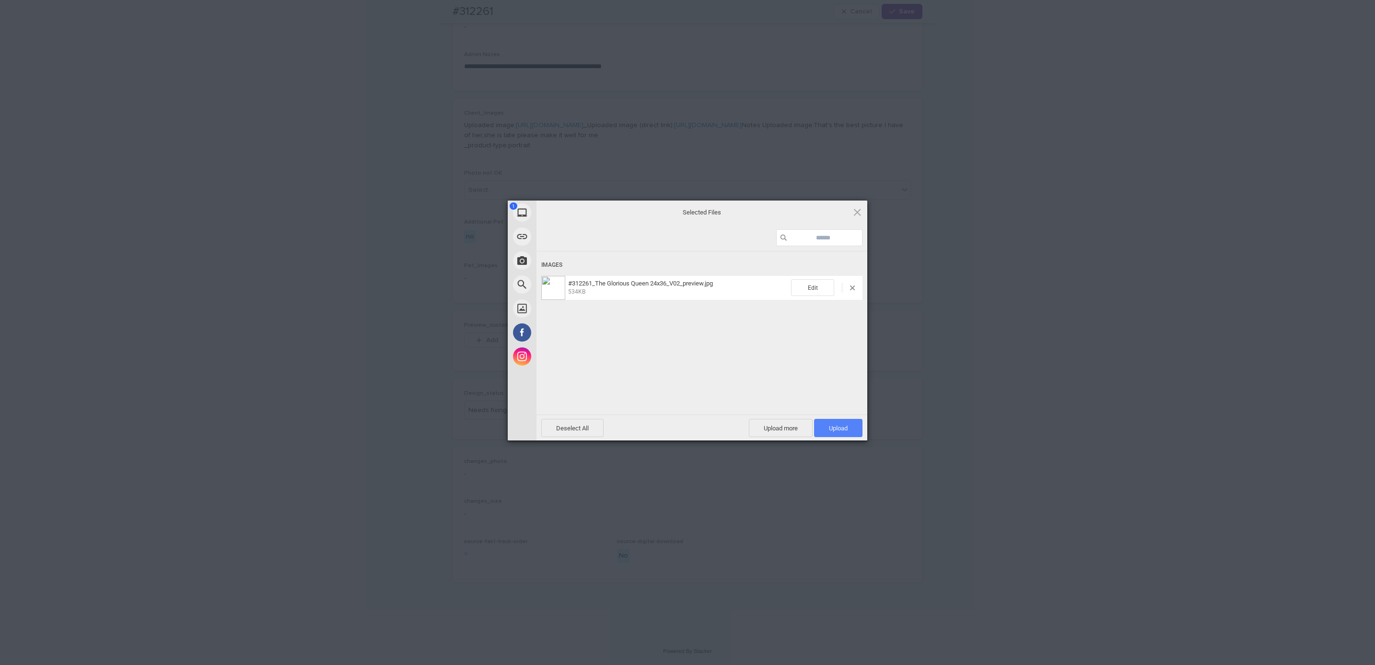
click at [849, 427] on span "Upload 1" at bounding box center [838, 428] width 48 height 18
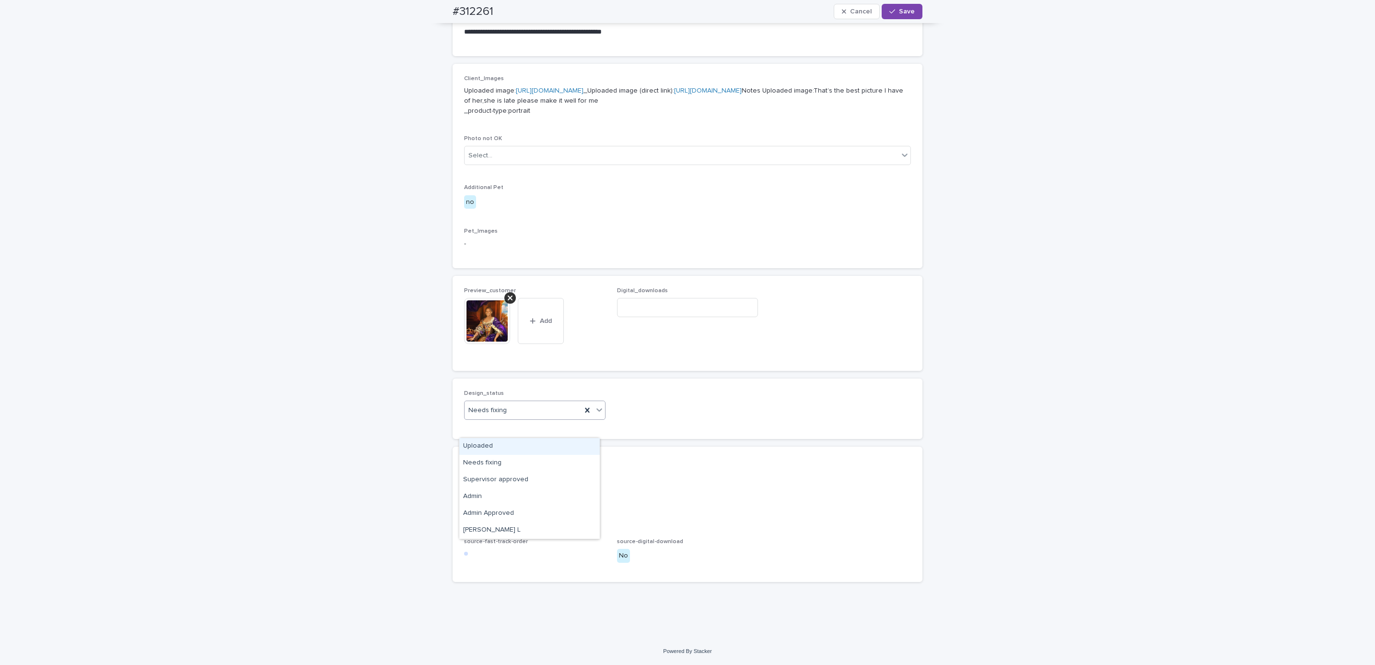
click at [527, 446] on div "Uploaded" at bounding box center [529, 446] width 140 height 17
click at [907, 12] on span "Save" at bounding box center [907, 11] width 16 height 7
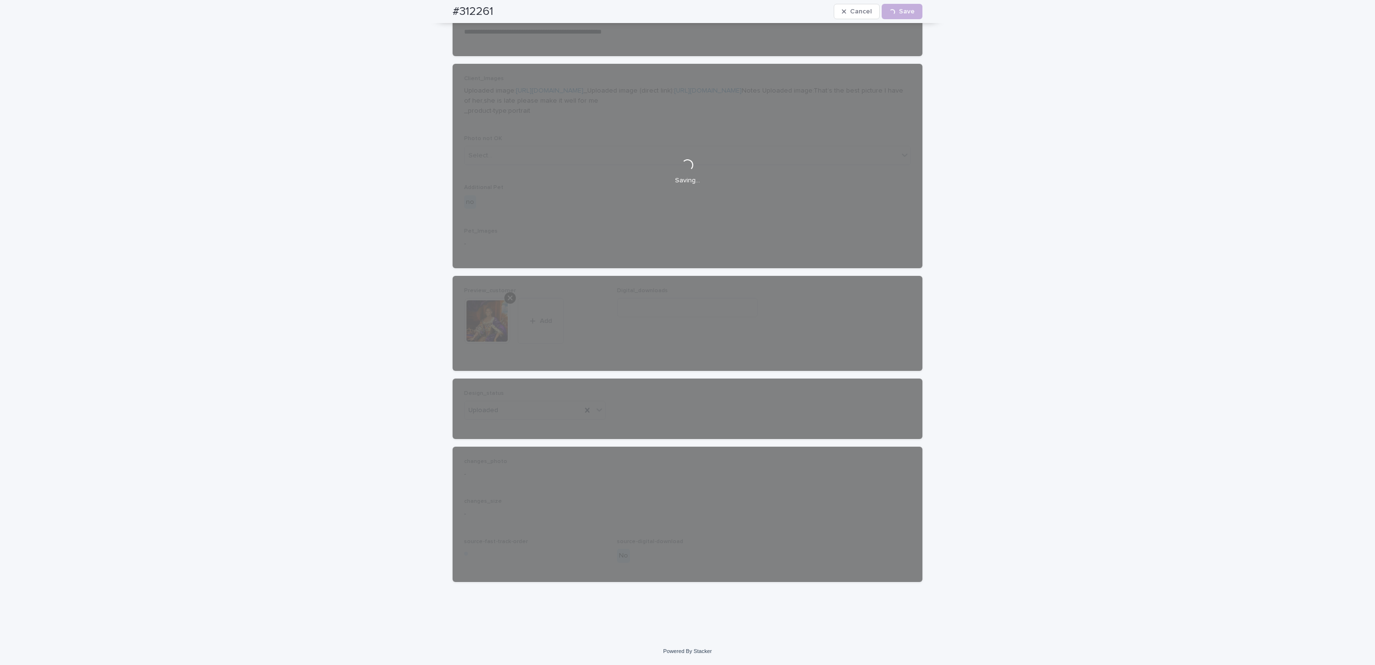
click at [438, 13] on div "#312261 Cancel Loading... Save" at bounding box center [688, 11] width 516 height 23
click at [496, 12] on div "#312261 Cancel Loading... Save" at bounding box center [688, 11] width 470 height 23
copy h2 "#312261"
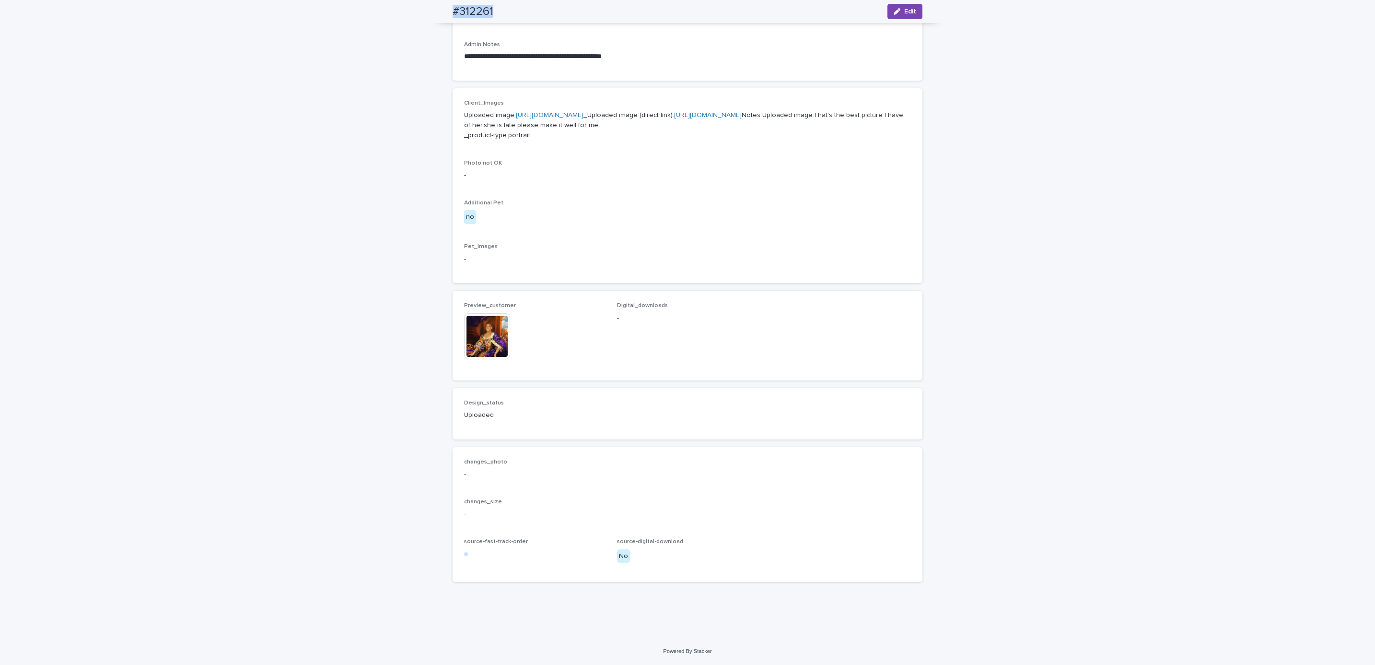
scroll to position [370, 0]
click at [128, 73] on div "**********" at bounding box center [687, 179] width 1375 height 918
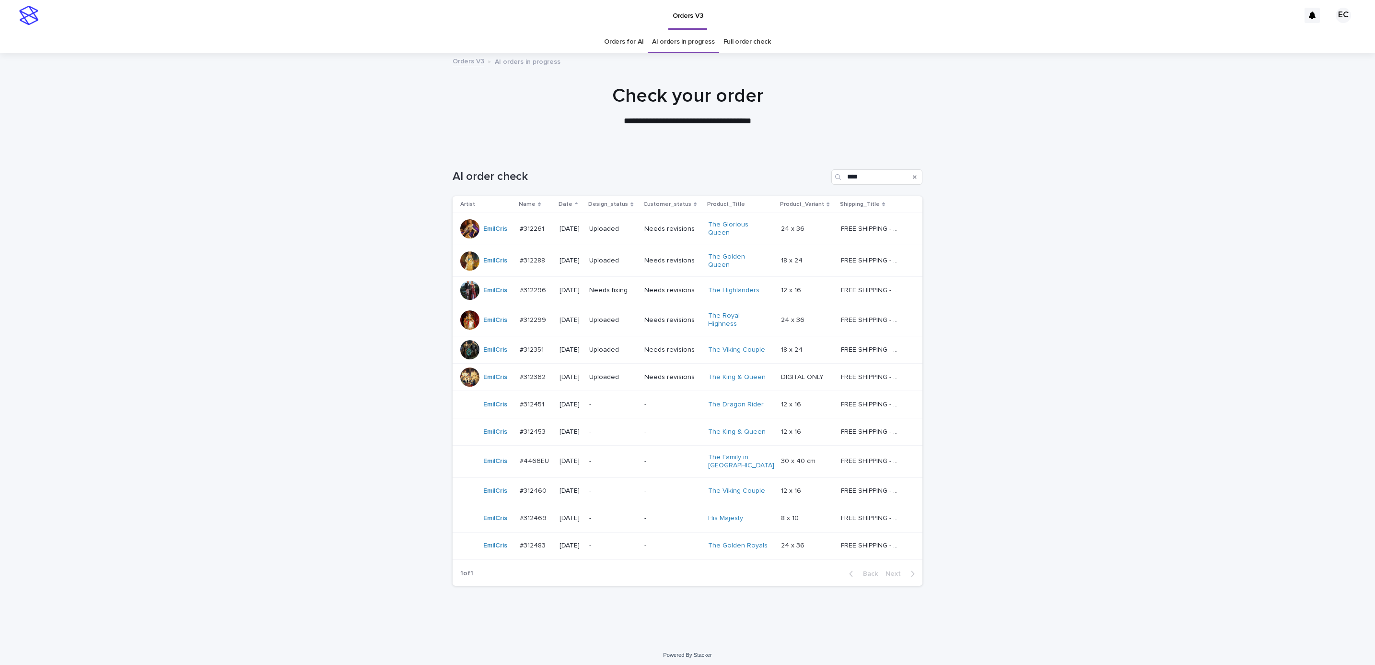
click at [620, 286] on div "Needs fixing" at bounding box center [612, 290] width 47 height 16
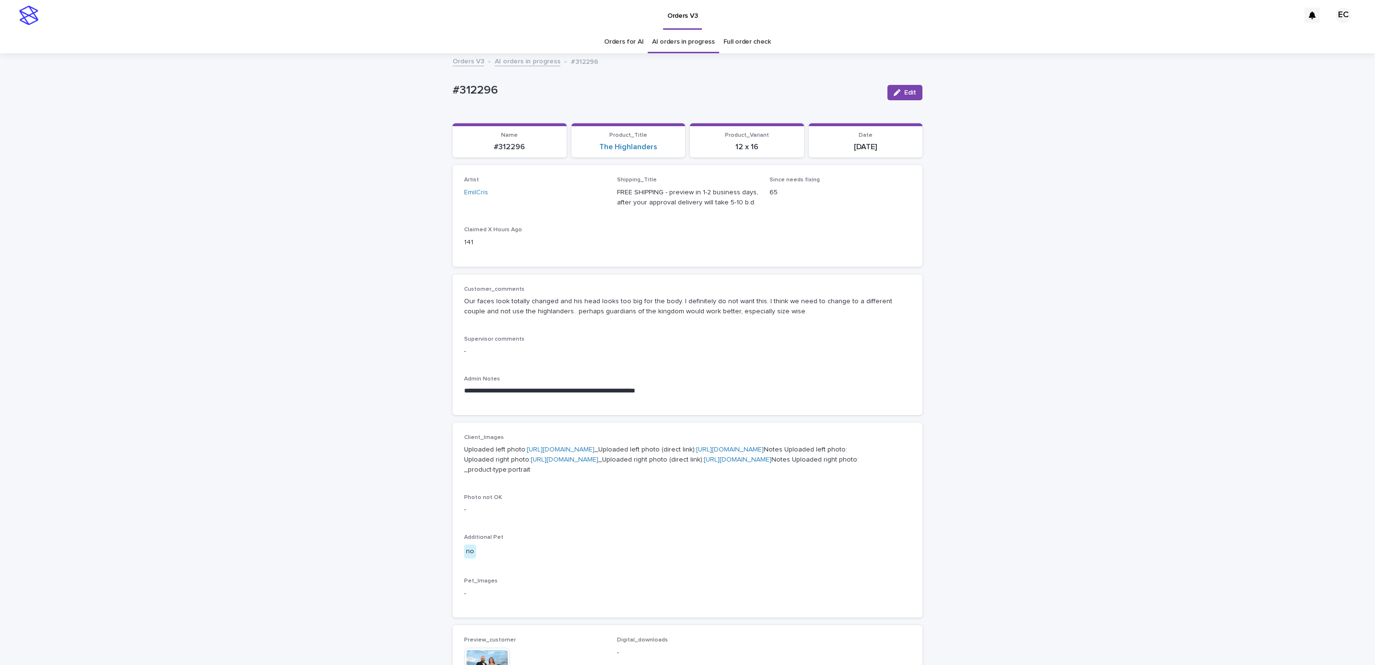
click at [751, 383] on div "**********" at bounding box center [687, 389] width 447 height 28
click at [894, 91] on icon "button" at bounding box center [897, 92] width 7 height 7
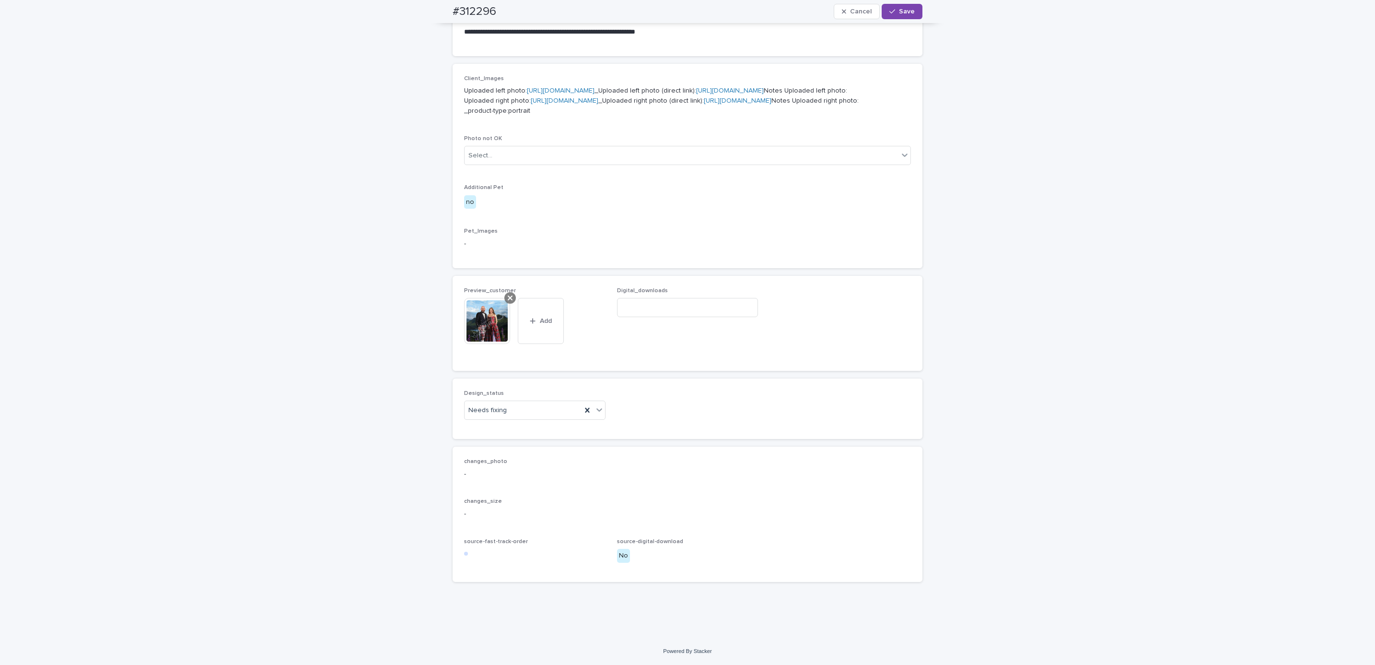
click at [508, 295] on icon at bounding box center [510, 298] width 5 height 8
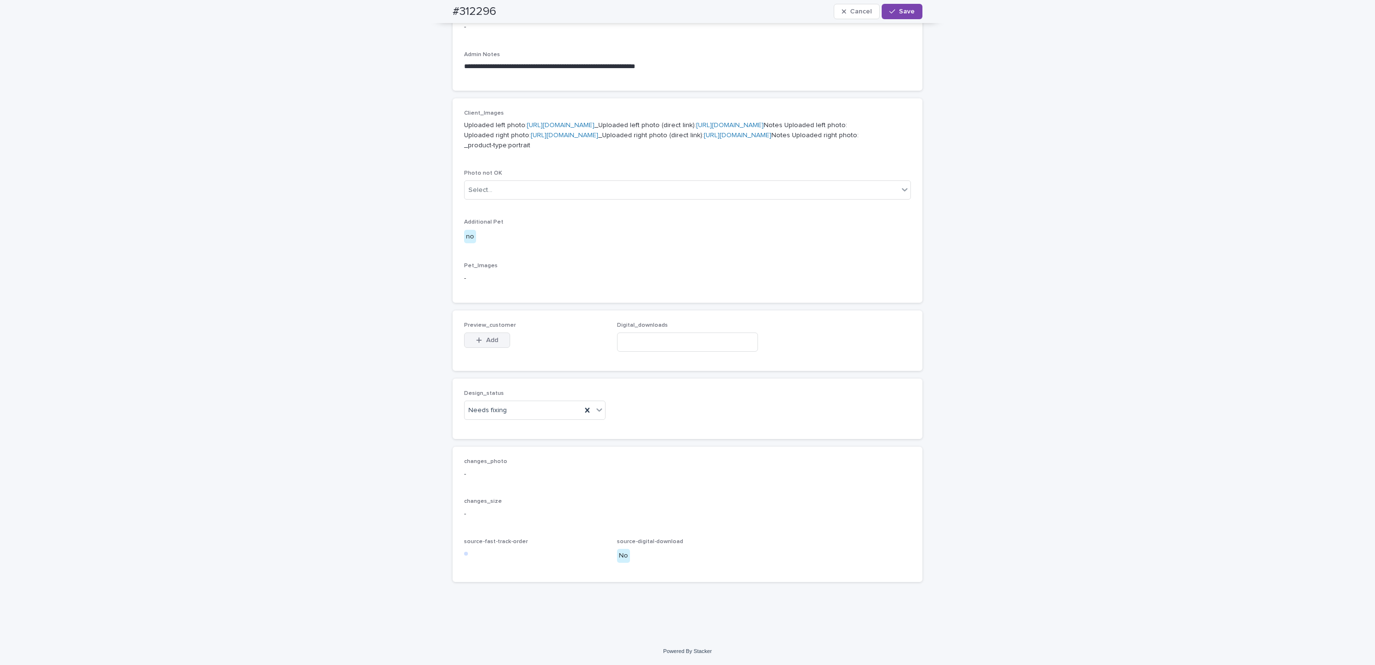
click at [488, 333] on button "Add" at bounding box center [487, 339] width 46 height 15
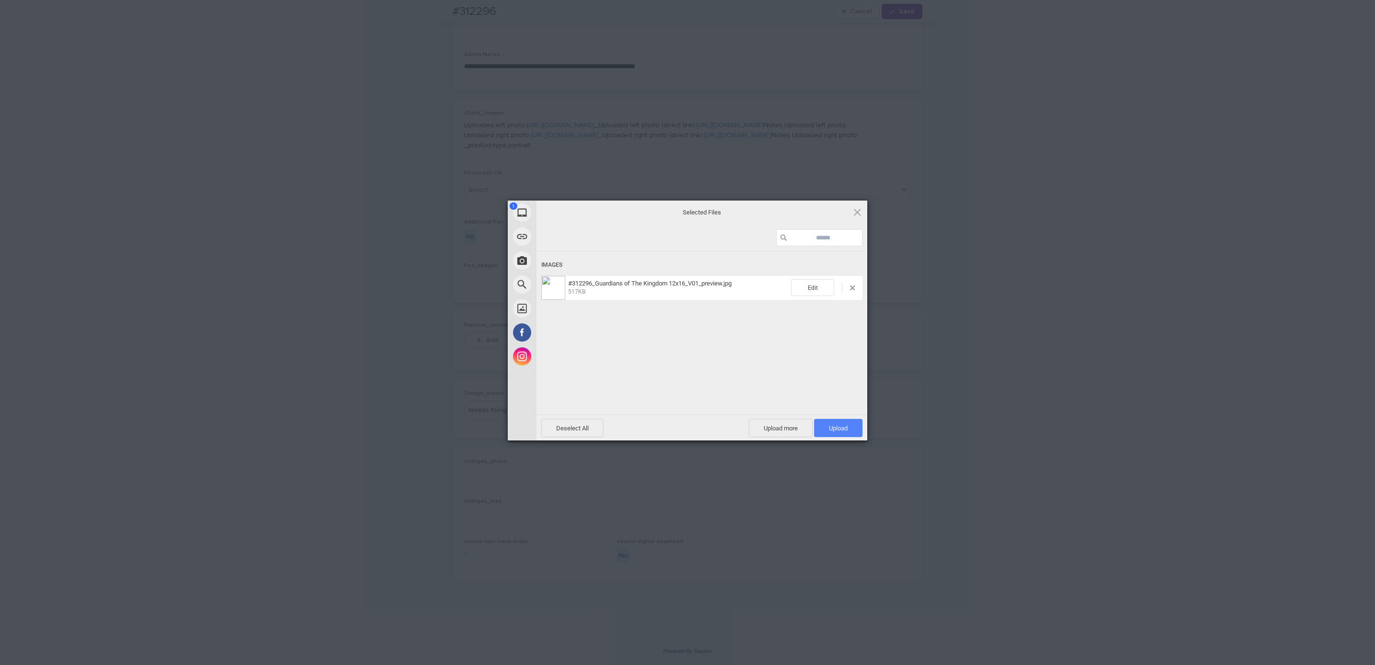
click at [837, 428] on span "Upload 1" at bounding box center [838, 427] width 19 height 7
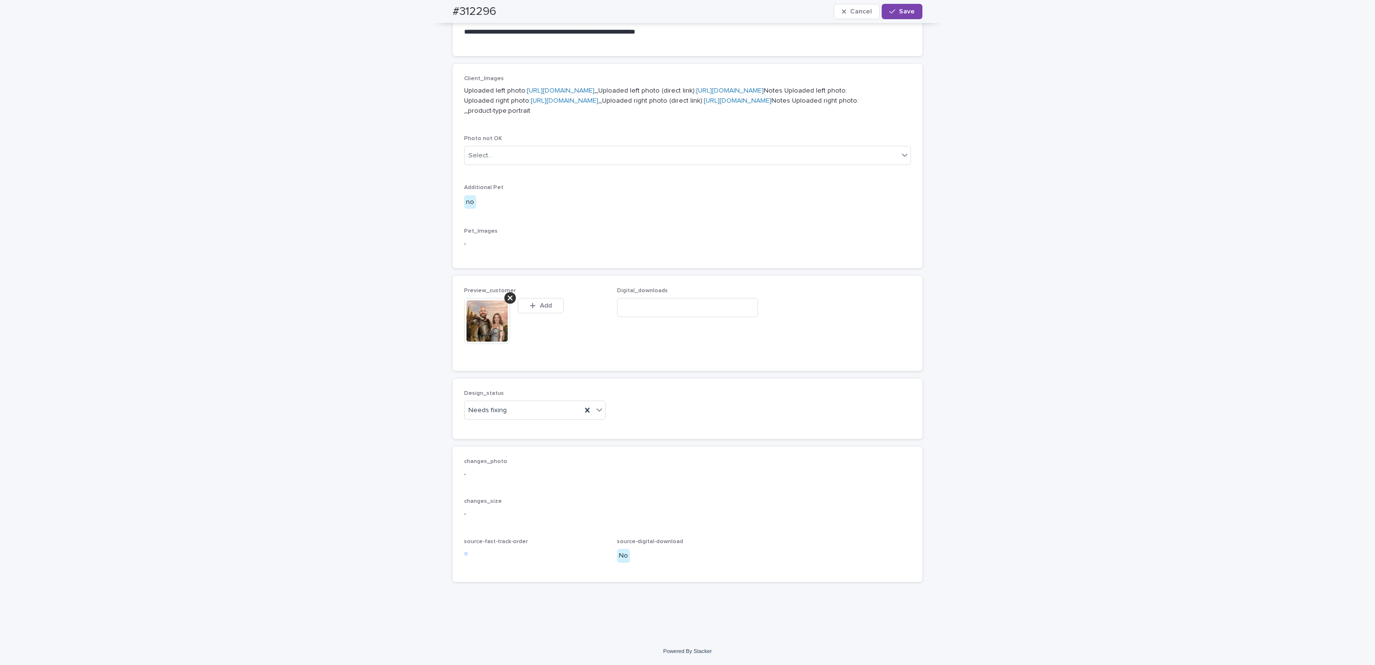
scroll to position [452, 0]
click at [529, 451] on div "Uploaded" at bounding box center [529, 446] width 140 height 17
click at [902, 11] on span "Save" at bounding box center [907, 11] width 16 height 7
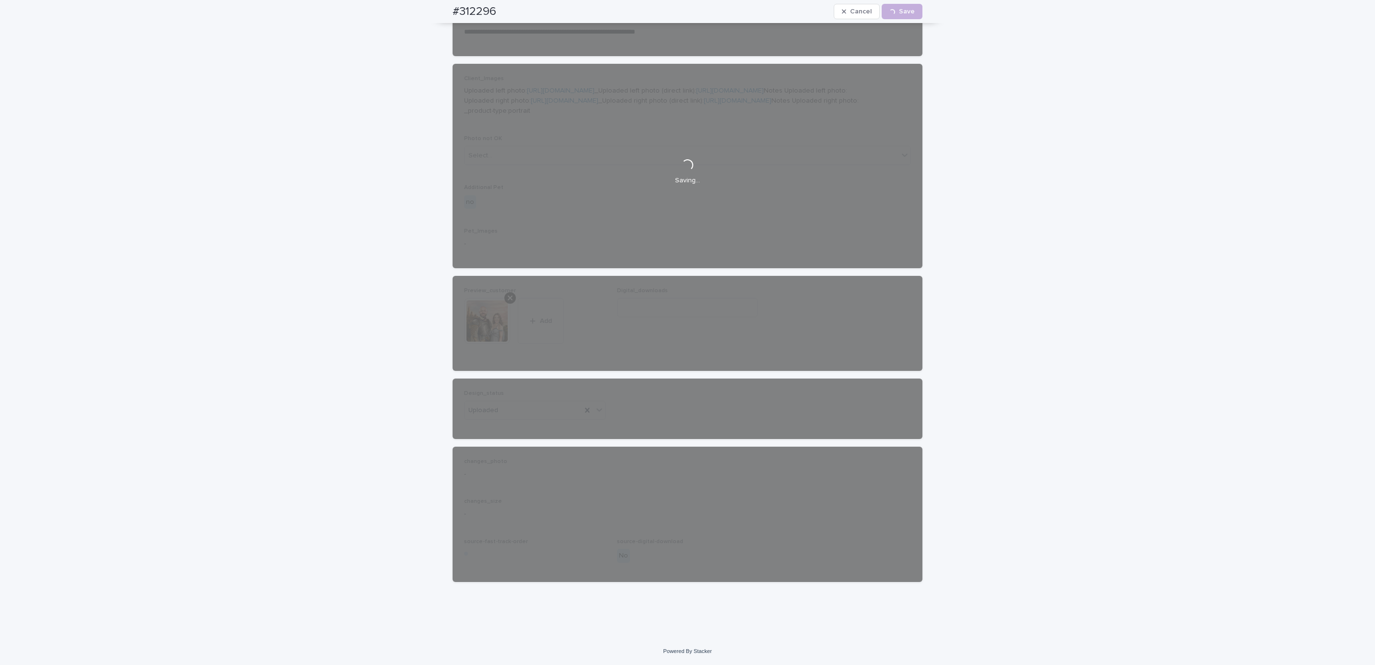
click at [444, 10] on div "#312296 Cancel Loading... Save" at bounding box center [688, 11] width 516 height 23
click at [504, 6] on div "#312296 Cancel Loading... Save" at bounding box center [688, 11] width 470 height 23
copy h2 "#312296"
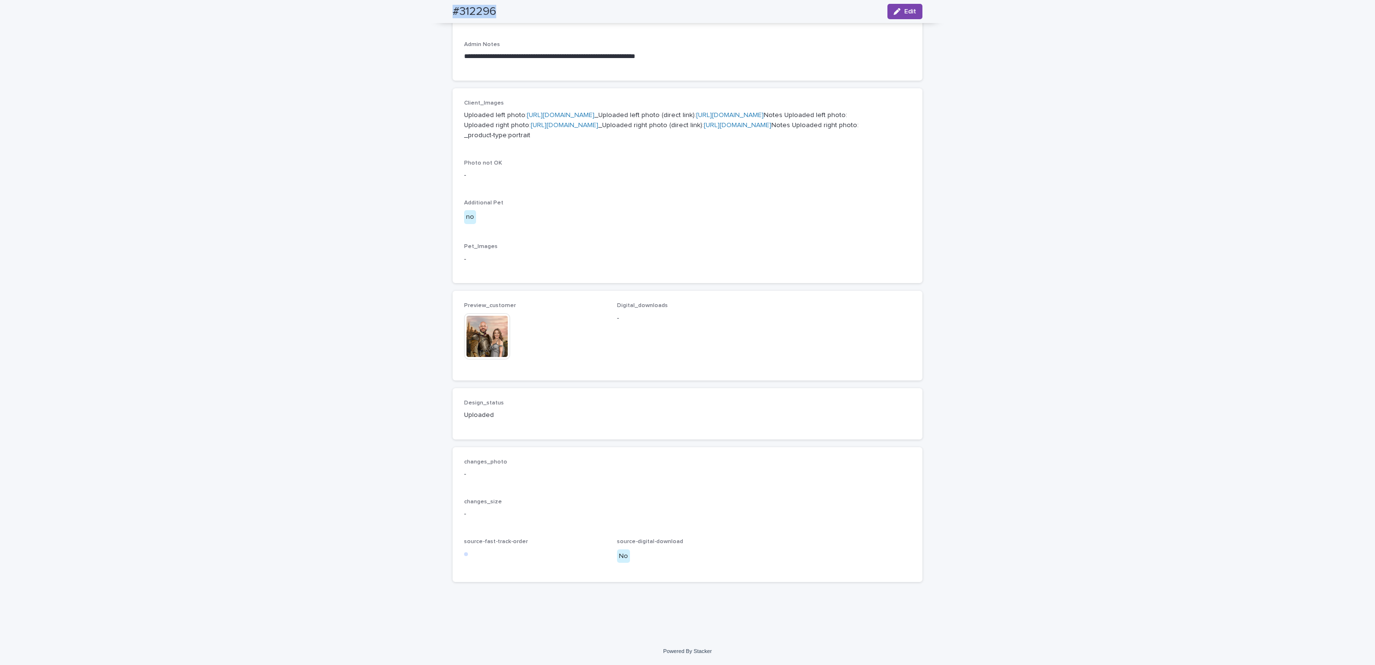
scroll to position [439, 0]
click at [157, 88] on div "**********" at bounding box center [687, 179] width 1375 height 918
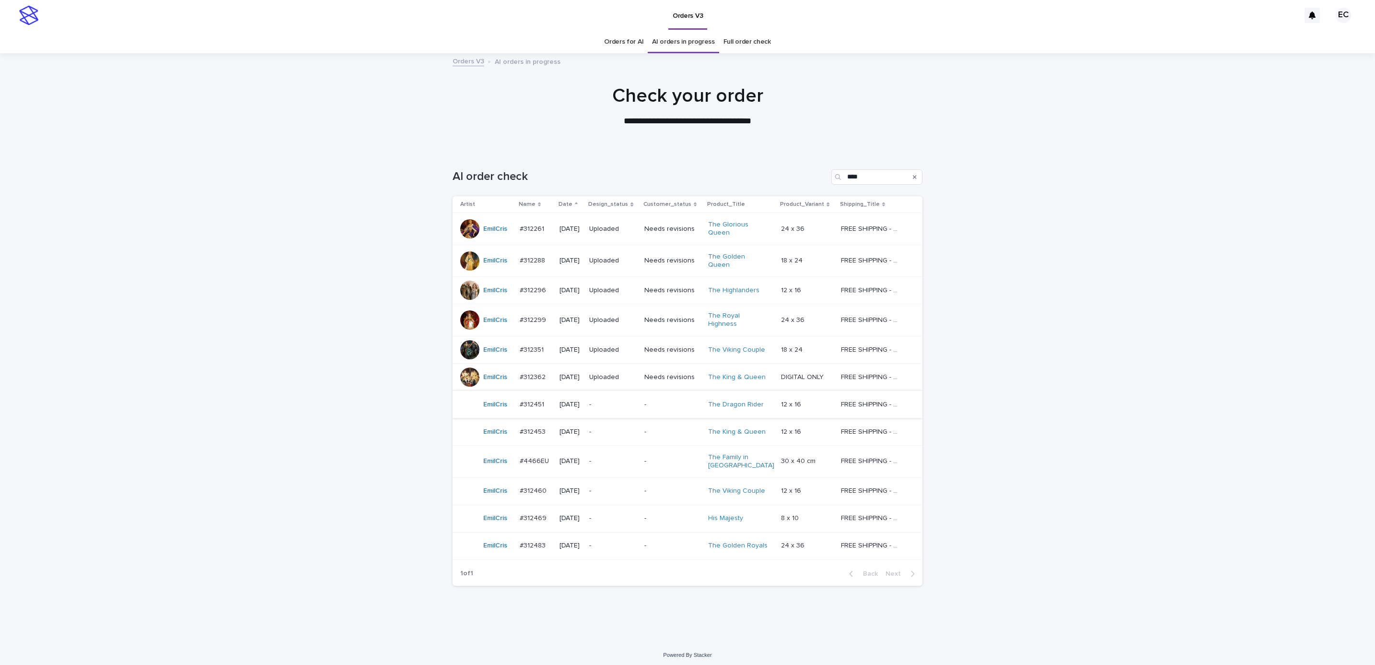
click at [679, 400] on p "-" at bounding box center [672, 404] width 56 height 8
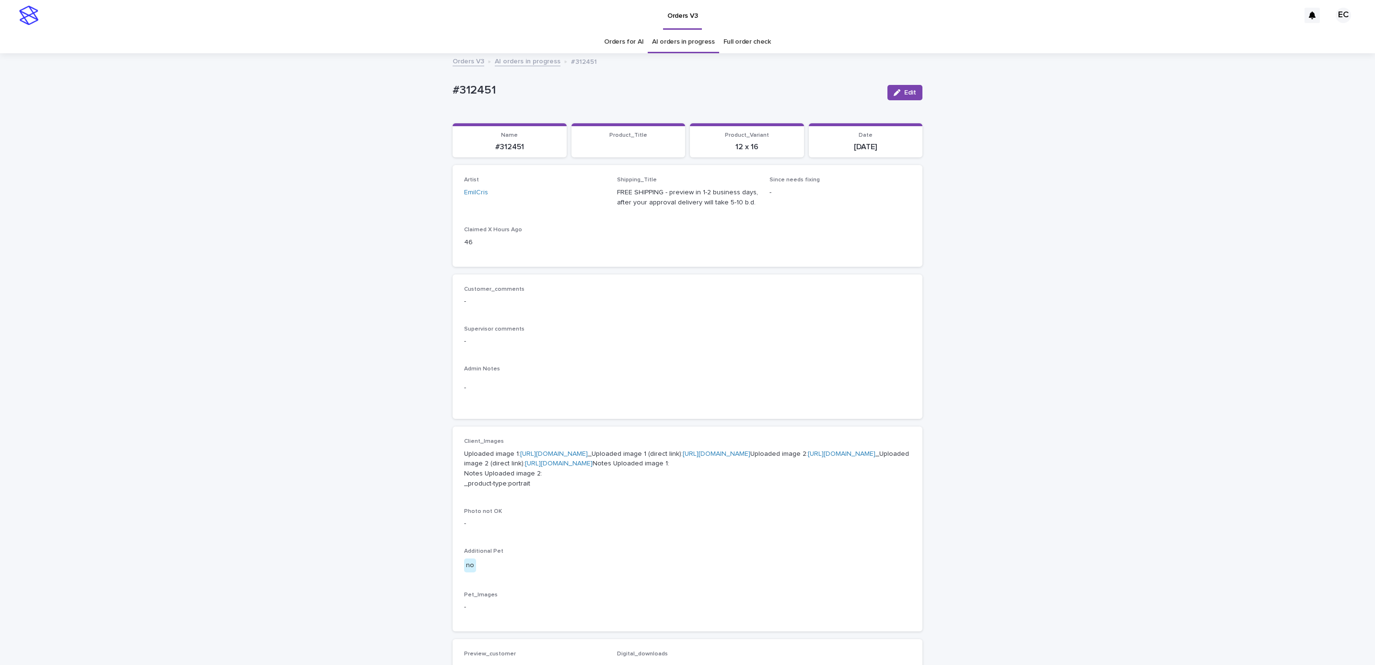
click at [1023, 247] on div "Loading... Saving… Loading... Saving… #312451 Edit #312451 Edit Sorry, there wa…" at bounding box center [687, 500] width 1375 height 893
click at [904, 92] on span "Edit" at bounding box center [910, 92] width 12 height 7
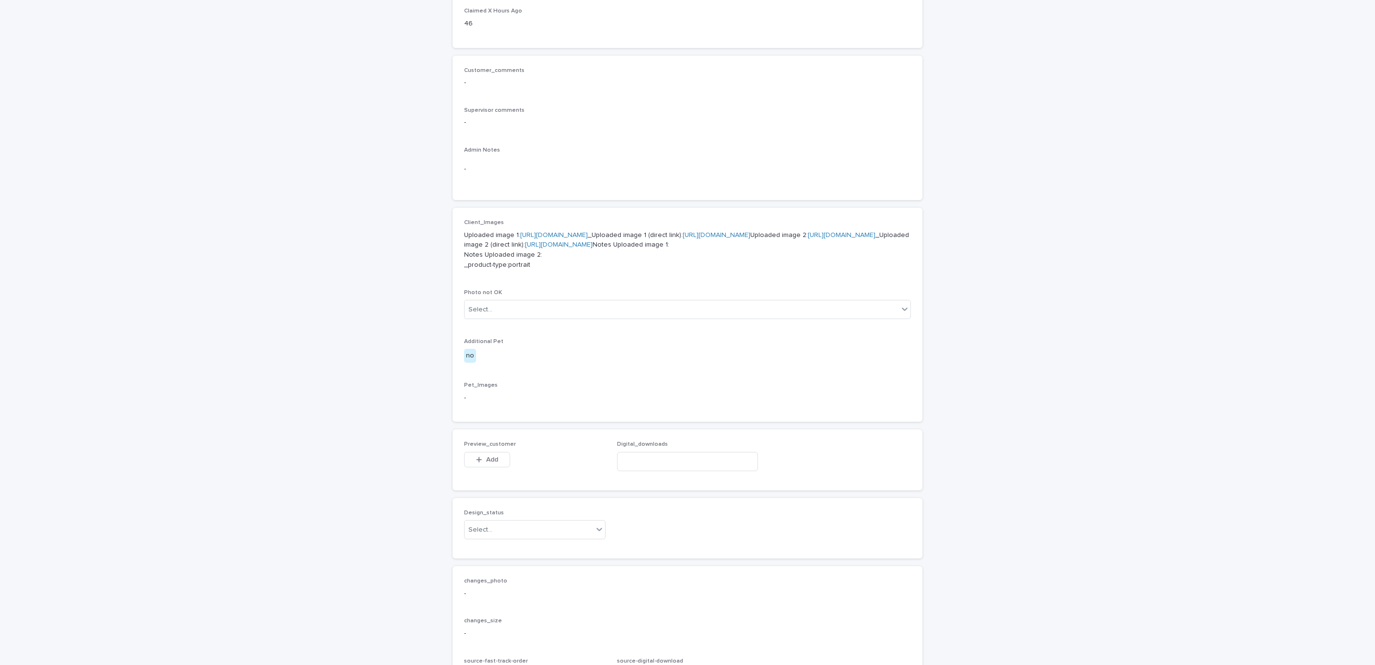
scroll to position [448, 0]
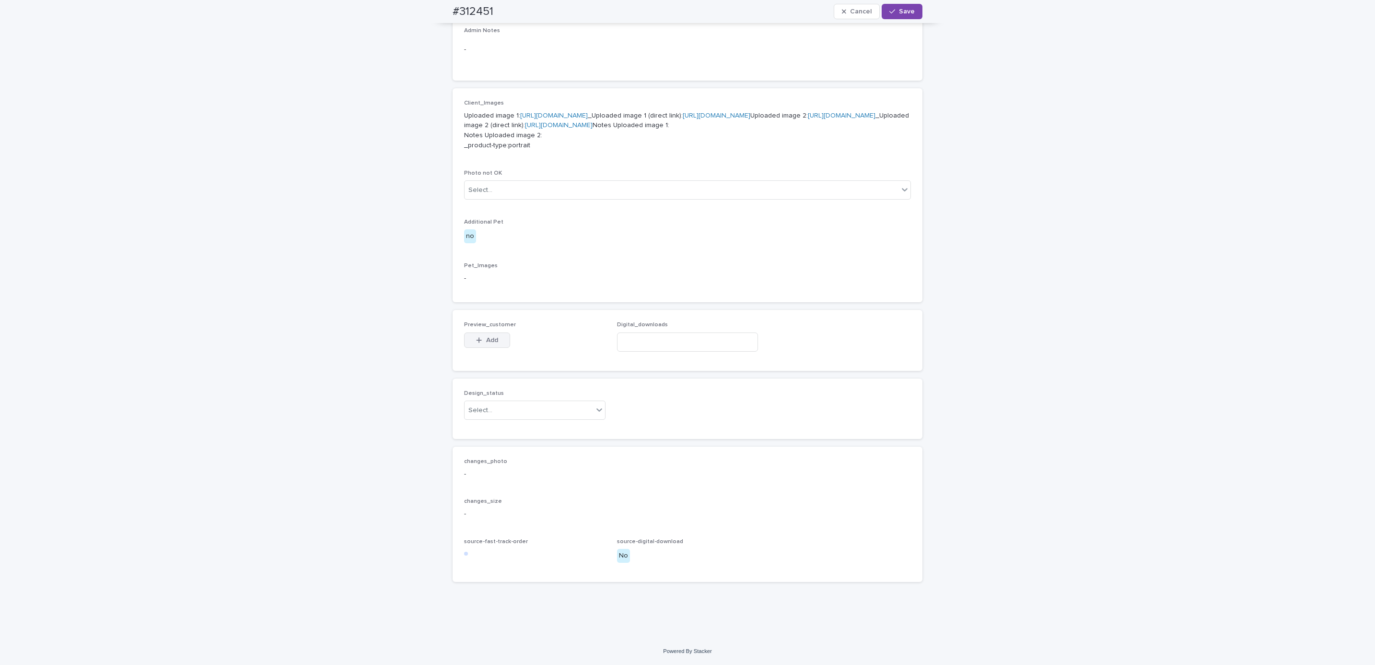
click at [486, 337] on span "Add" at bounding box center [492, 340] width 12 height 7
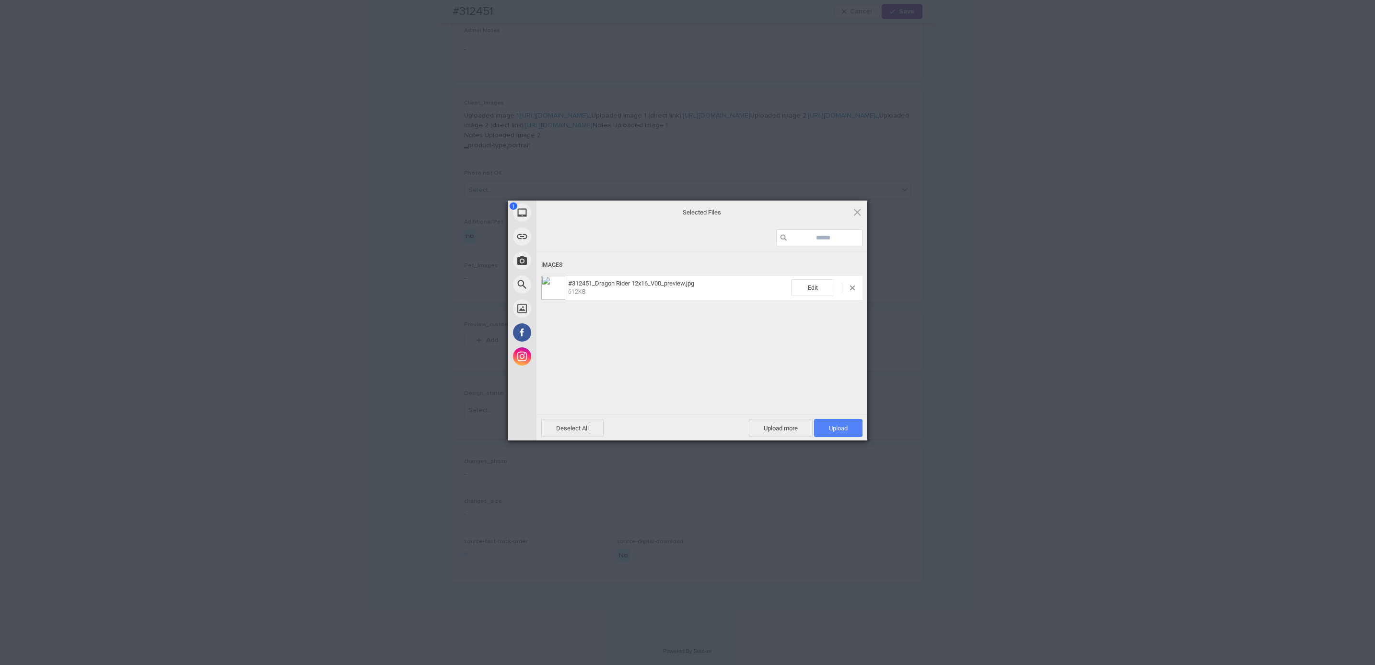
click at [846, 429] on span "Upload 1" at bounding box center [838, 427] width 19 height 7
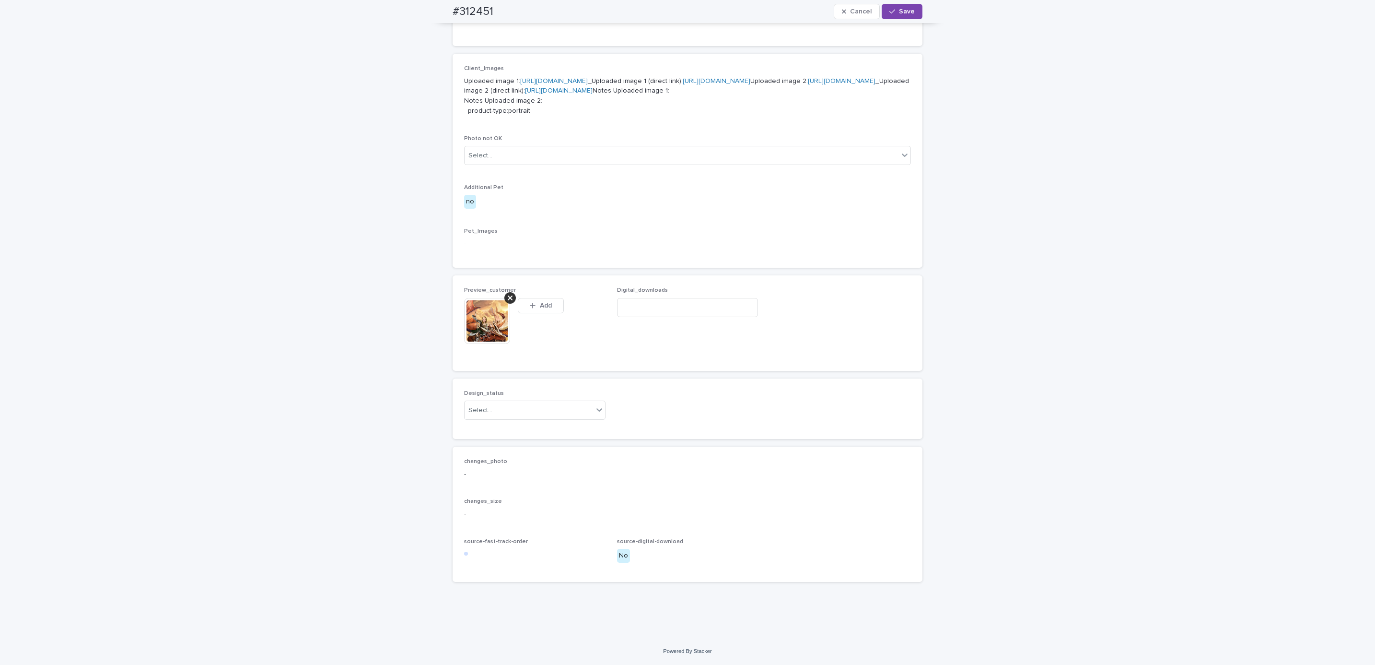
scroll to position [465, 0]
click at [896, 19] on button "Save" at bounding box center [902, 11] width 41 height 15
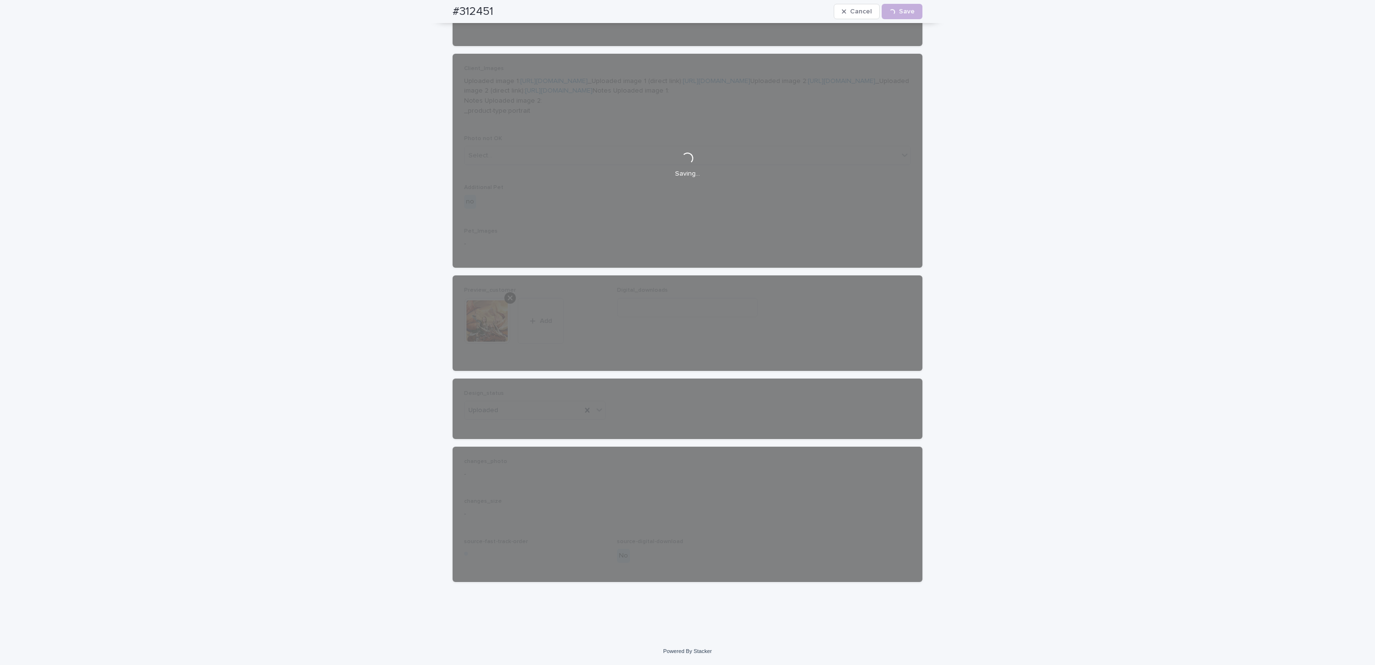
click at [433, 10] on div "#312451 Cancel Loading... Save" at bounding box center [688, 11] width 516 height 23
click at [503, 8] on div "#312451 Cancel Loading... Save" at bounding box center [688, 11] width 470 height 23
copy h2 "#312451"
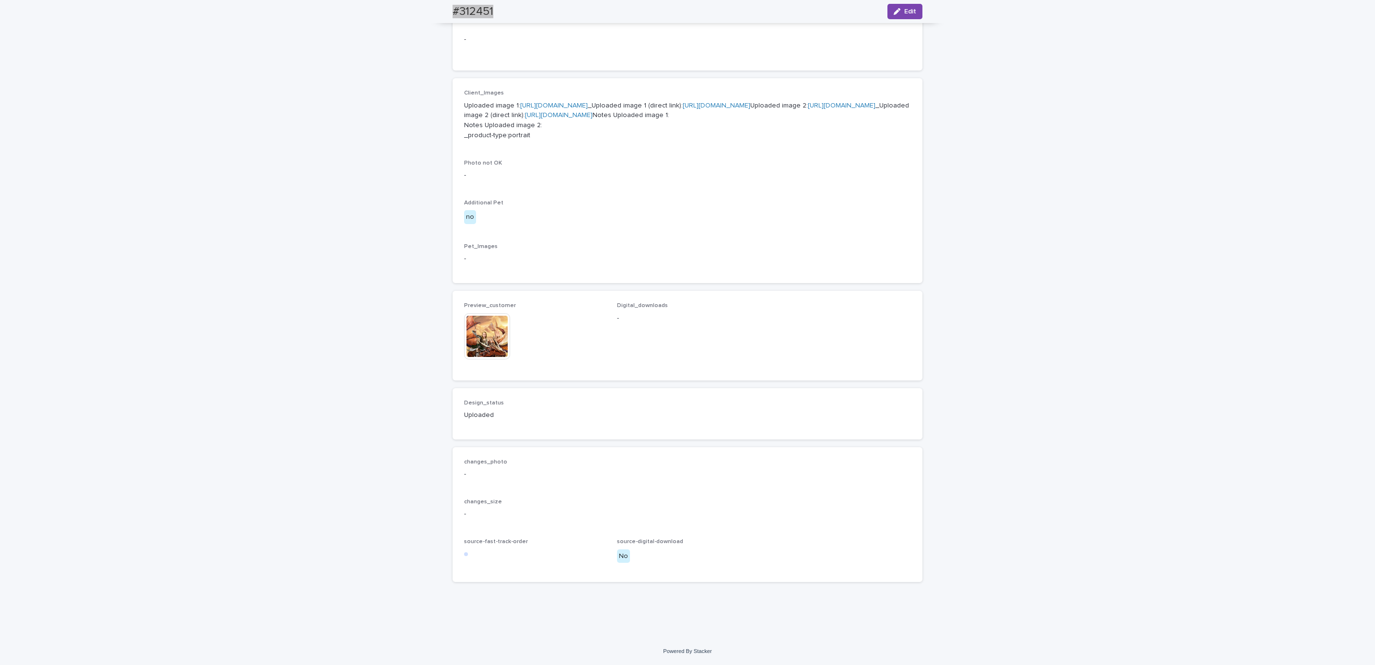
scroll to position [452, 0]
click at [156, 70] on div "Loading... Saving… Loading... Saving… #312451 Edit #312451 Edit Sorry, there wa…" at bounding box center [687, 172] width 1375 height 932
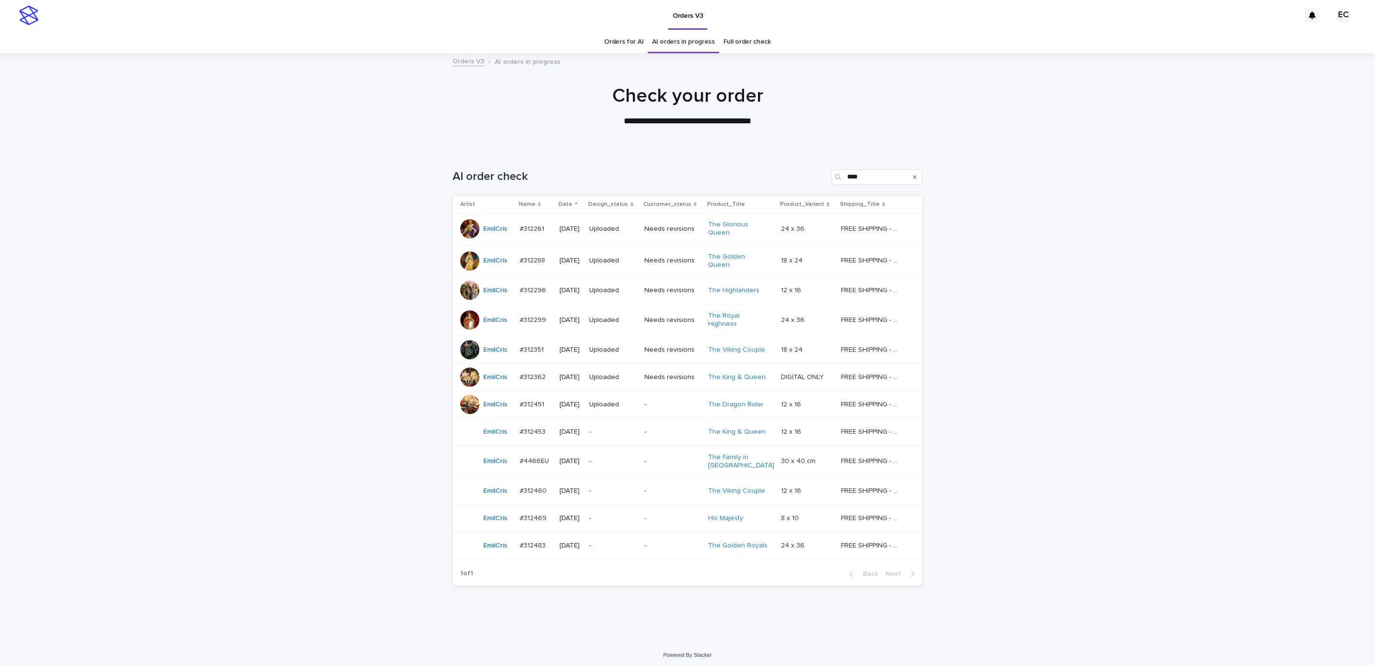
click at [656, 428] on p "-" at bounding box center [672, 432] width 56 height 8
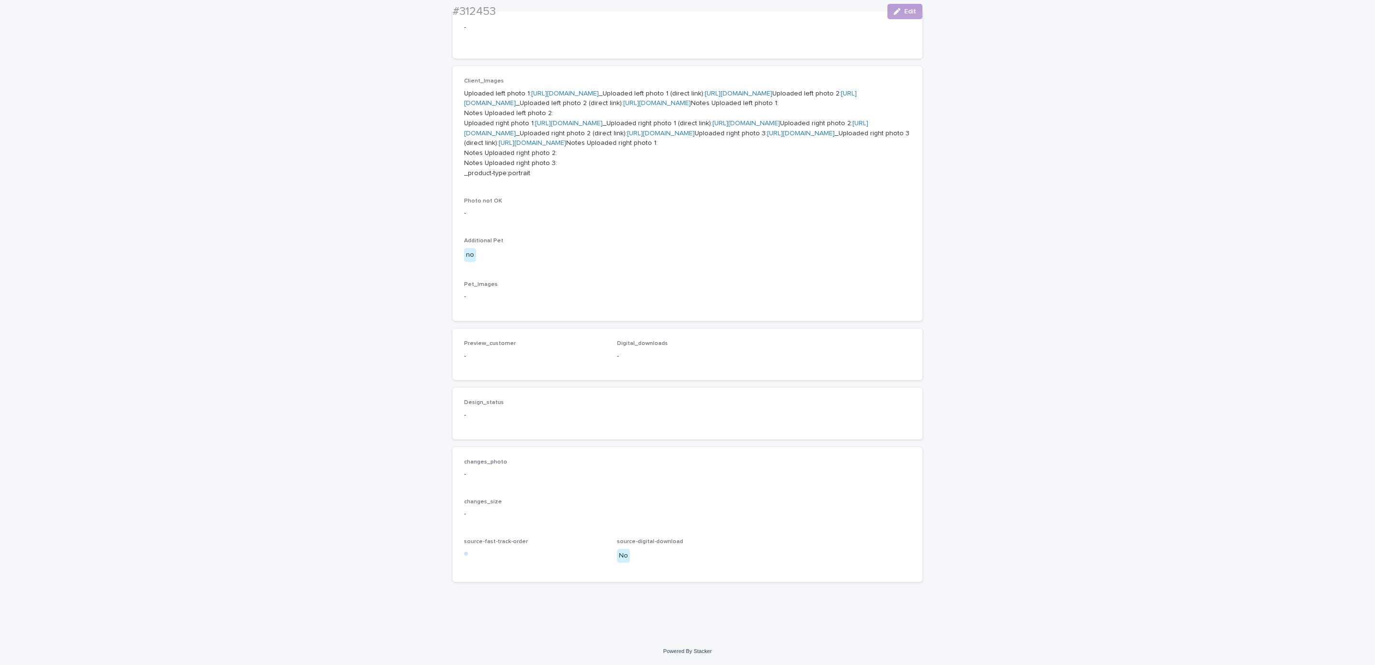
scroll to position [599, 0]
click at [896, 13] on div "button" at bounding box center [899, 11] width 11 height 7
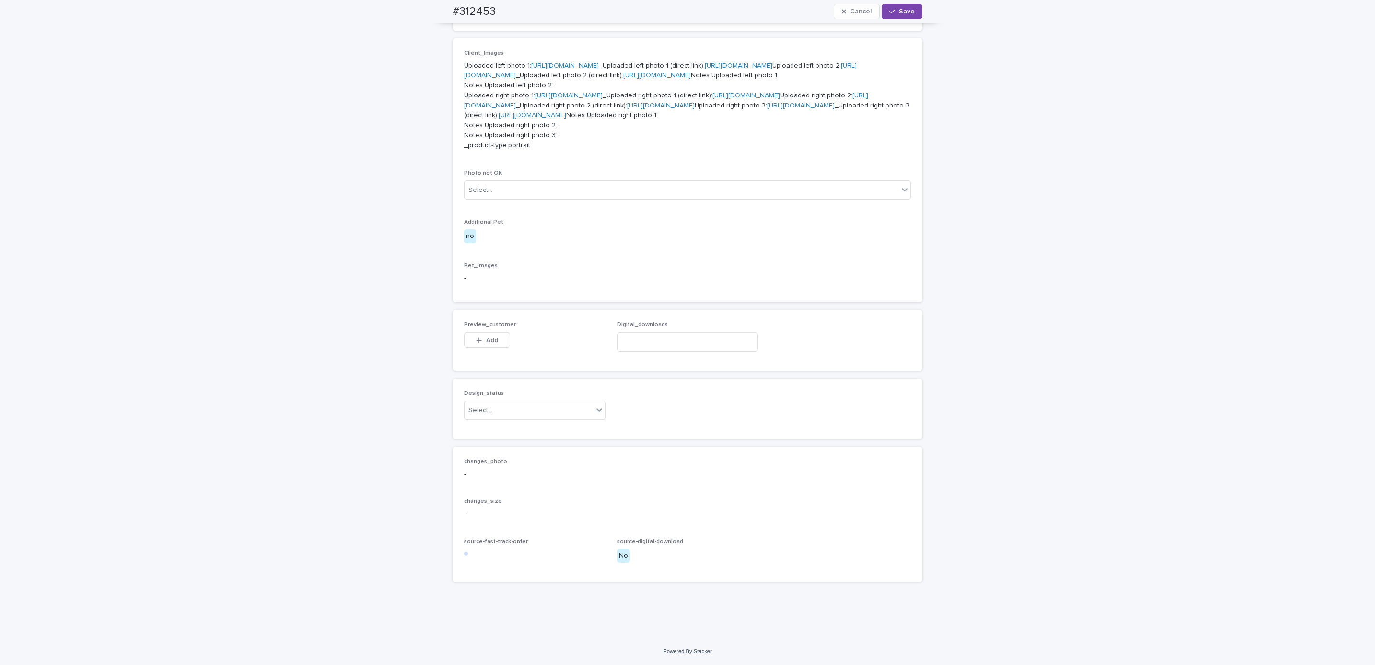
scroll to position [613, 0]
click at [498, 348] on button "Add" at bounding box center [487, 339] width 46 height 15
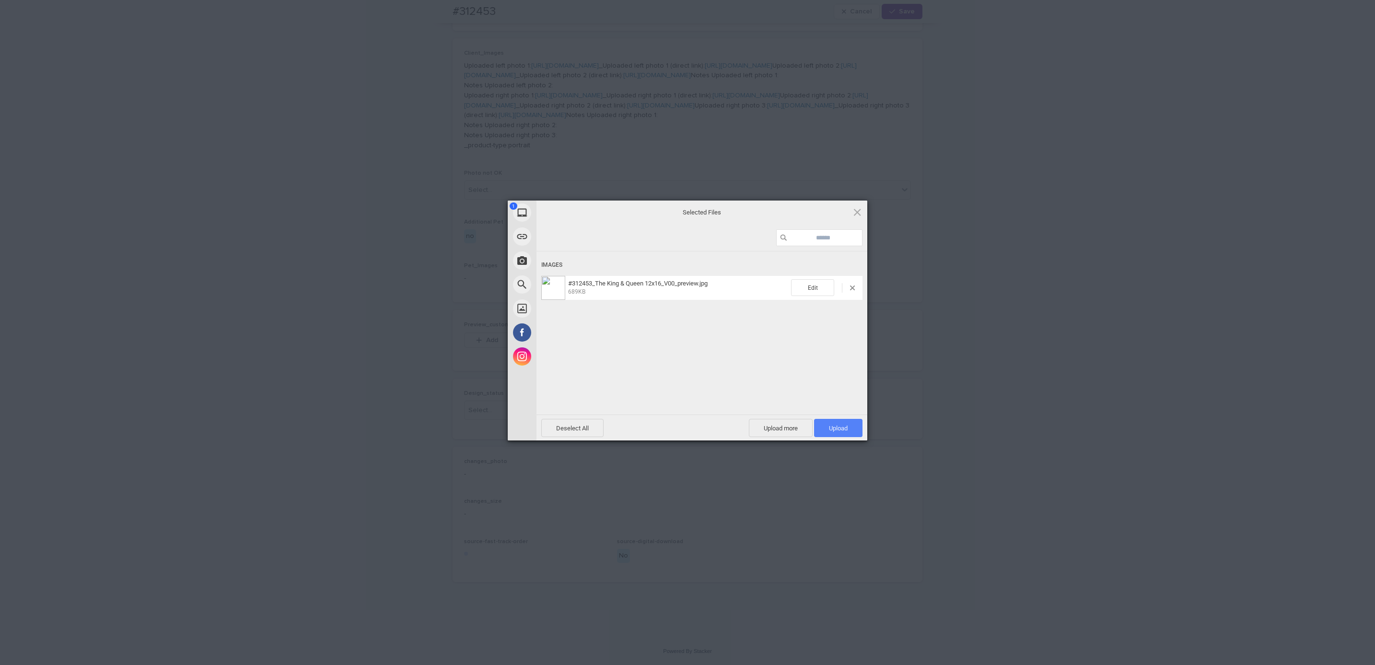
click at [837, 424] on span "Upload 1" at bounding box center [838, 427] width 19 height 7
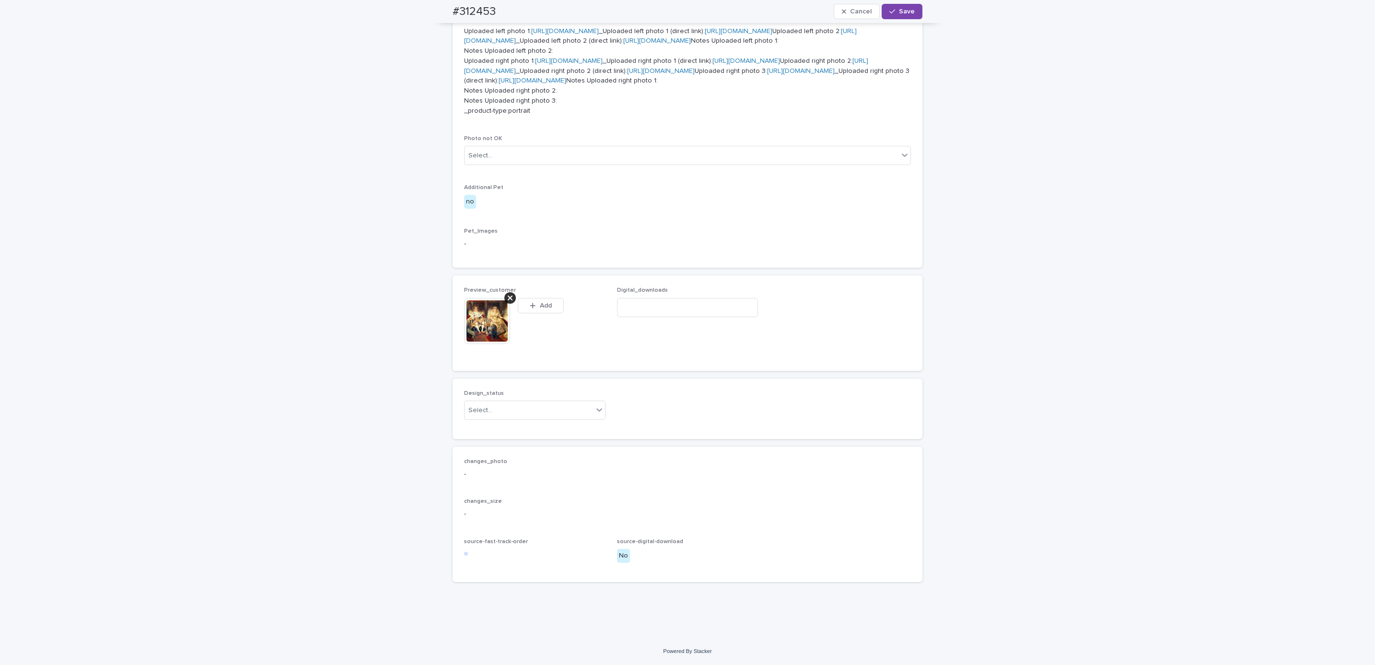
scroll to position [631, 0]
click at [555, 457] on div "Uploaded" at bounding box center [529, 460] width 140 height 17
click at [908, 13] on span "Save" at bounding box center [907, 11] width 16 height 7
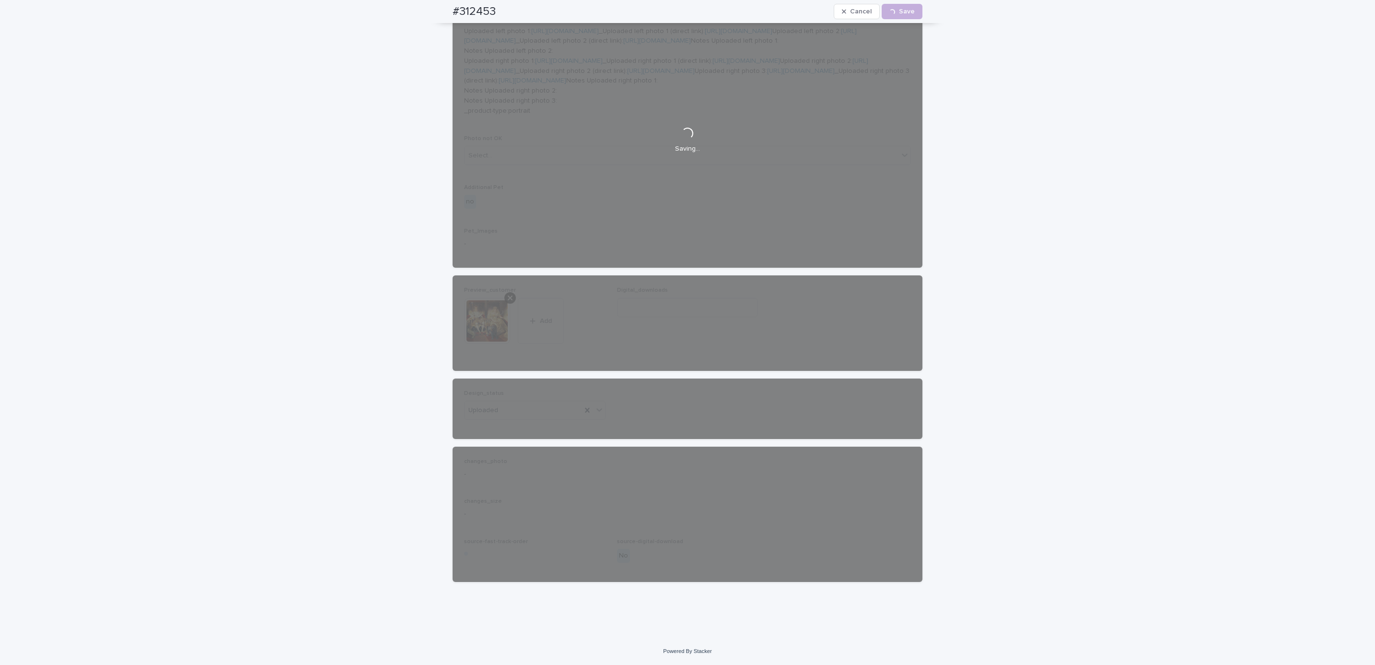
click at [433, 18] on div "#312453 Cancel Loading... Save" at bounding box center [688, 11] width 516 height 23
click at [502, 10] on div "#312453 Cancel Loading... Save" at bounding box center [688, 11] width 470 height 23
copy h2 "#312453"
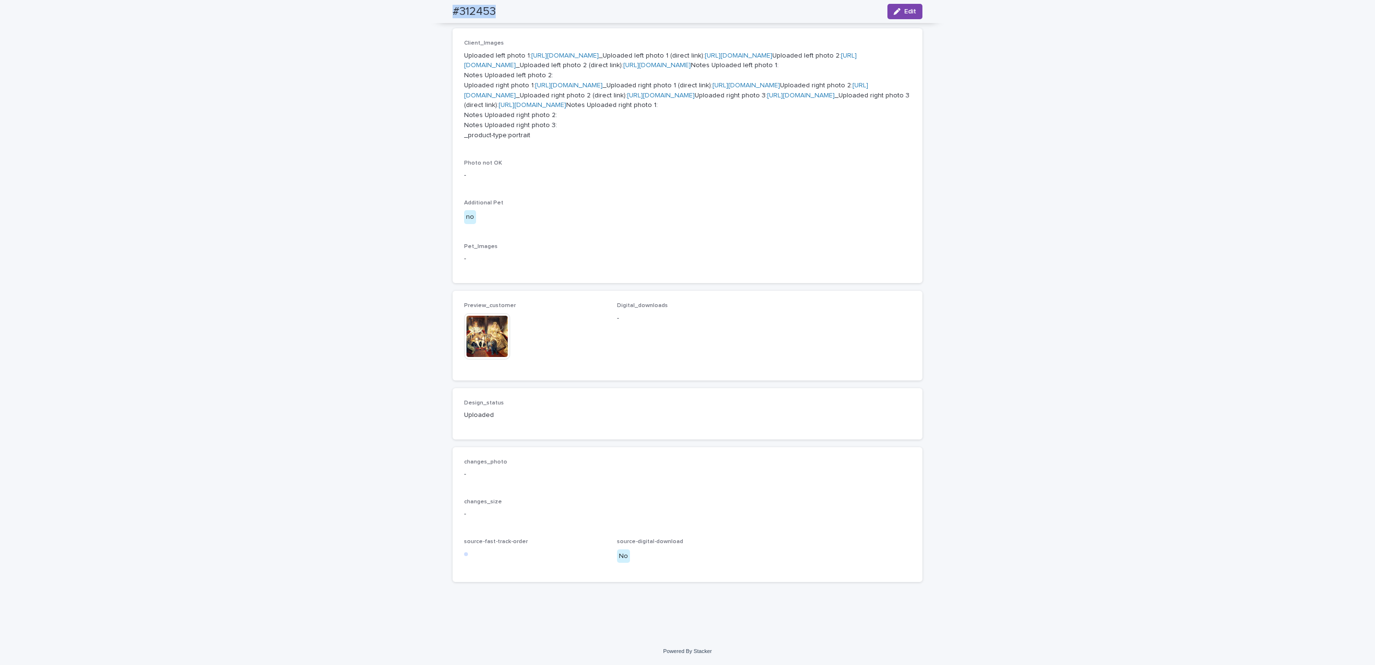
scroll to position [619, 0]
click at [97, 117] on div "Loading... Saving… Loading... Saving… #312453 Edit #312453 Edit Sorry, there wa…" at bounding box center [687, 146] width 1375 height 981
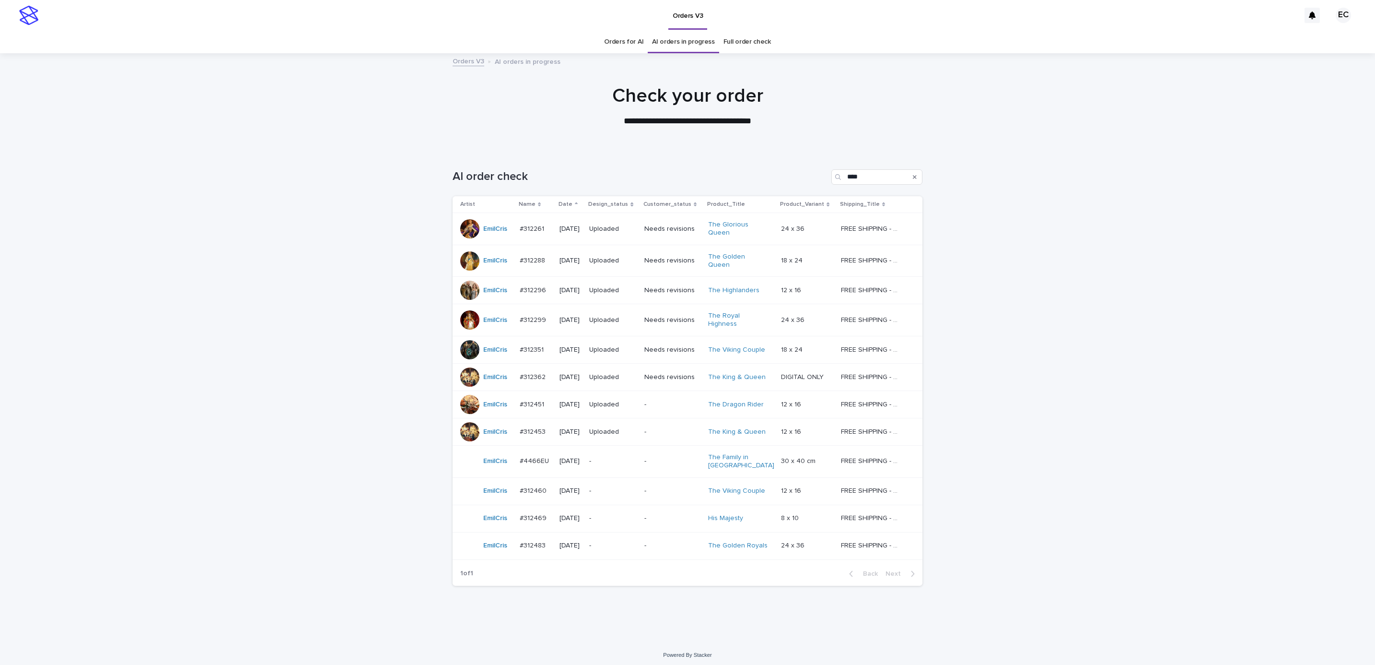
click at [660, 541] on p "-" at bounding box center [672, 545] width 56 height 8
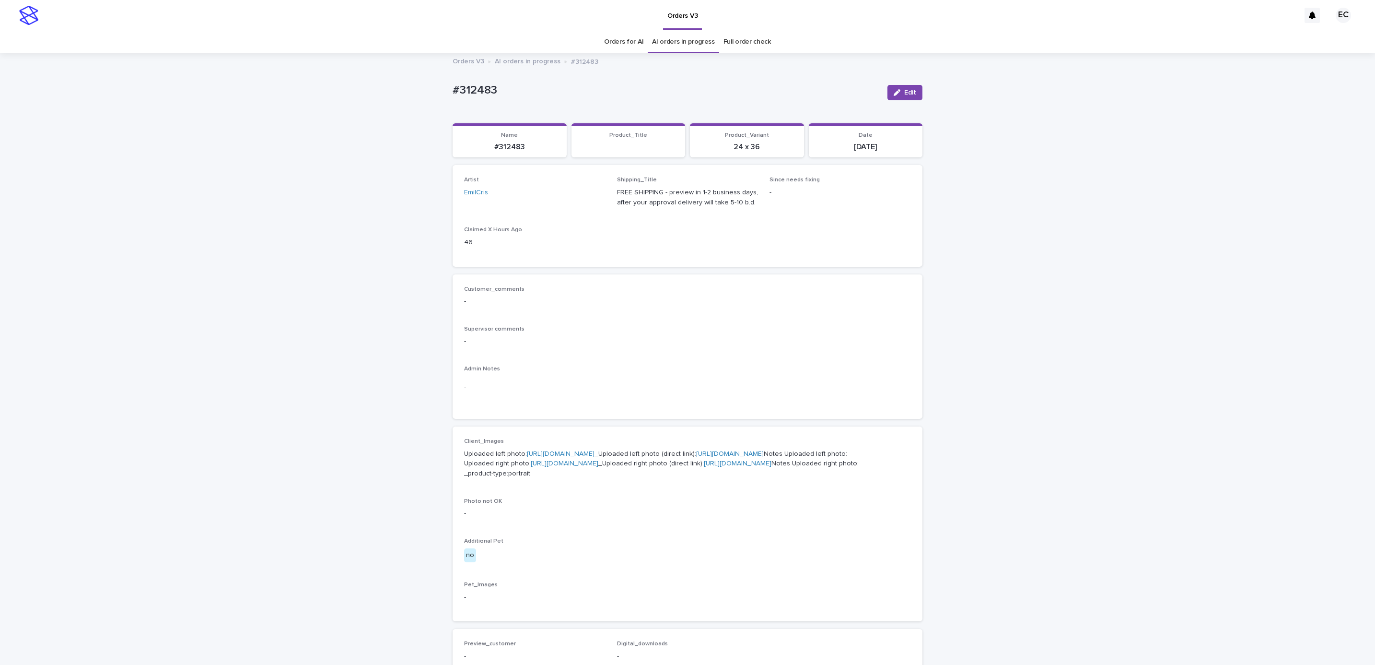
click at [1067, 338] on div "Loading... Saving… Loading... Saving… #312483 Edit #312483 Edit Sorry, there wa…" at bounding box center [687, 496] width 1375 height 884
click at [893, 88] on button "Edit" at bounding box center [905, 92] width 35 height 15
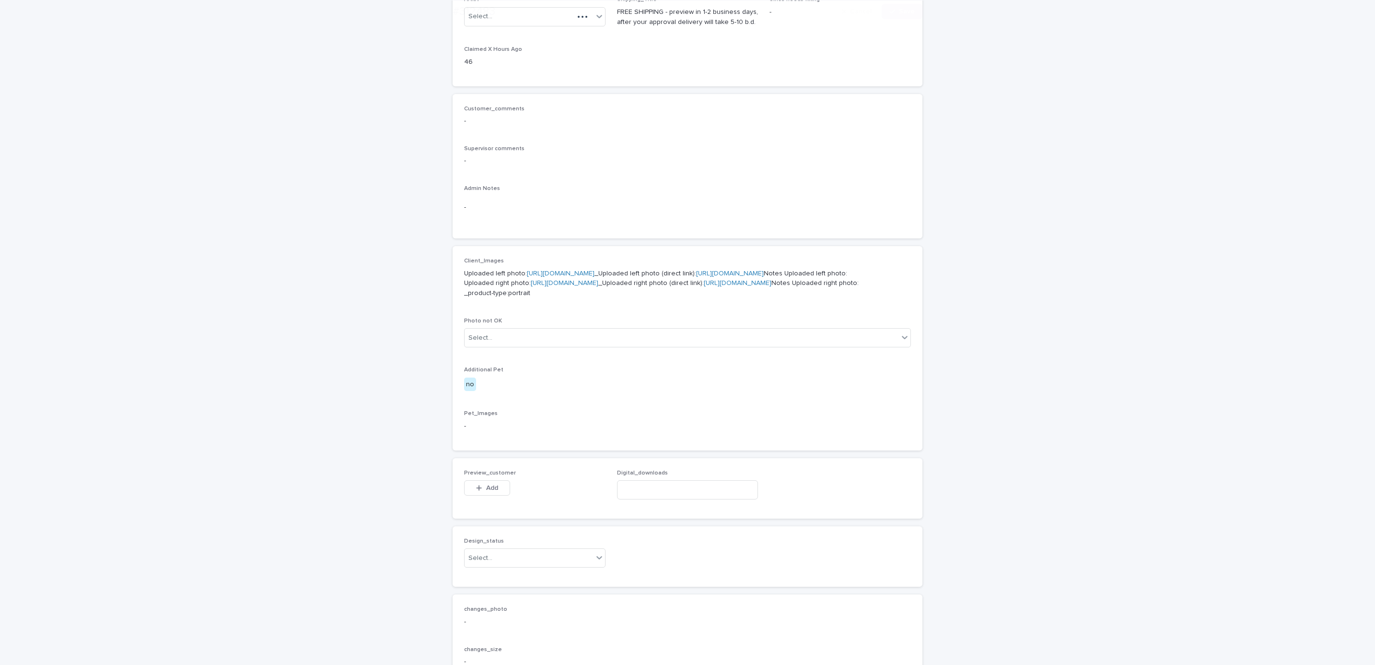
scroll to position [409, 0]
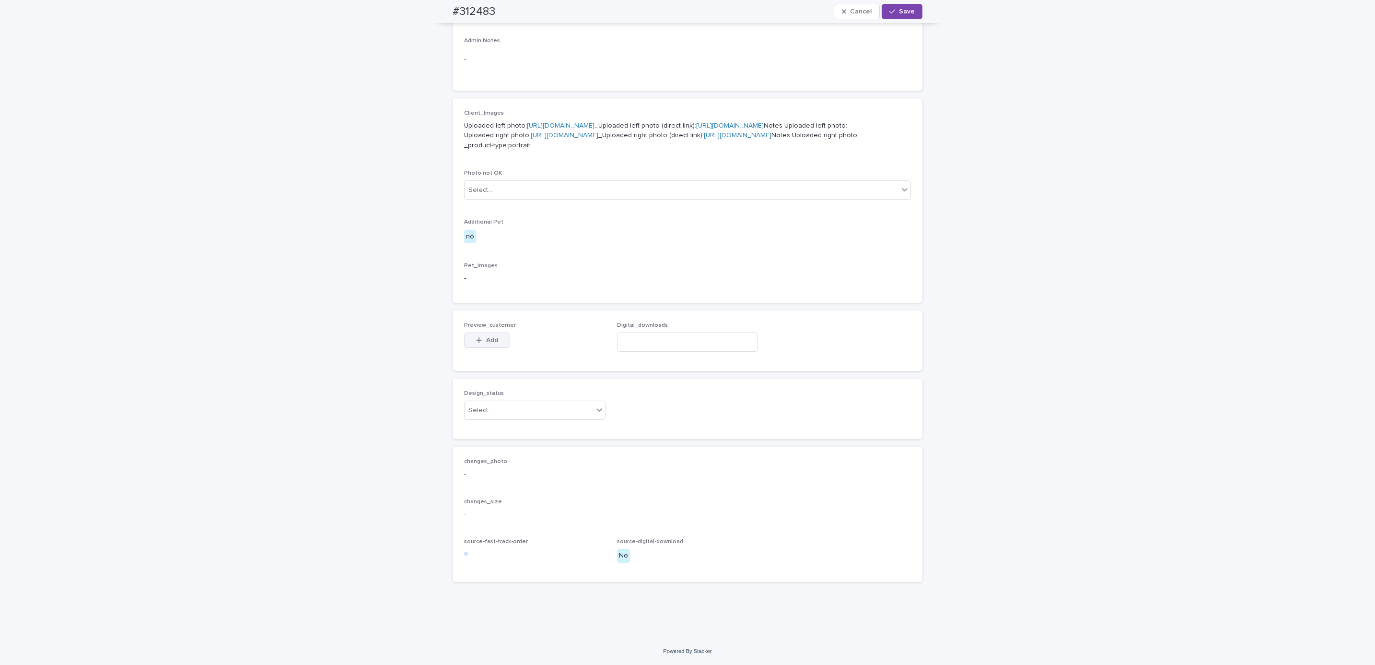
click at [491, 337] on span "Add" at bounding box center [492, 340] width 12 height 7
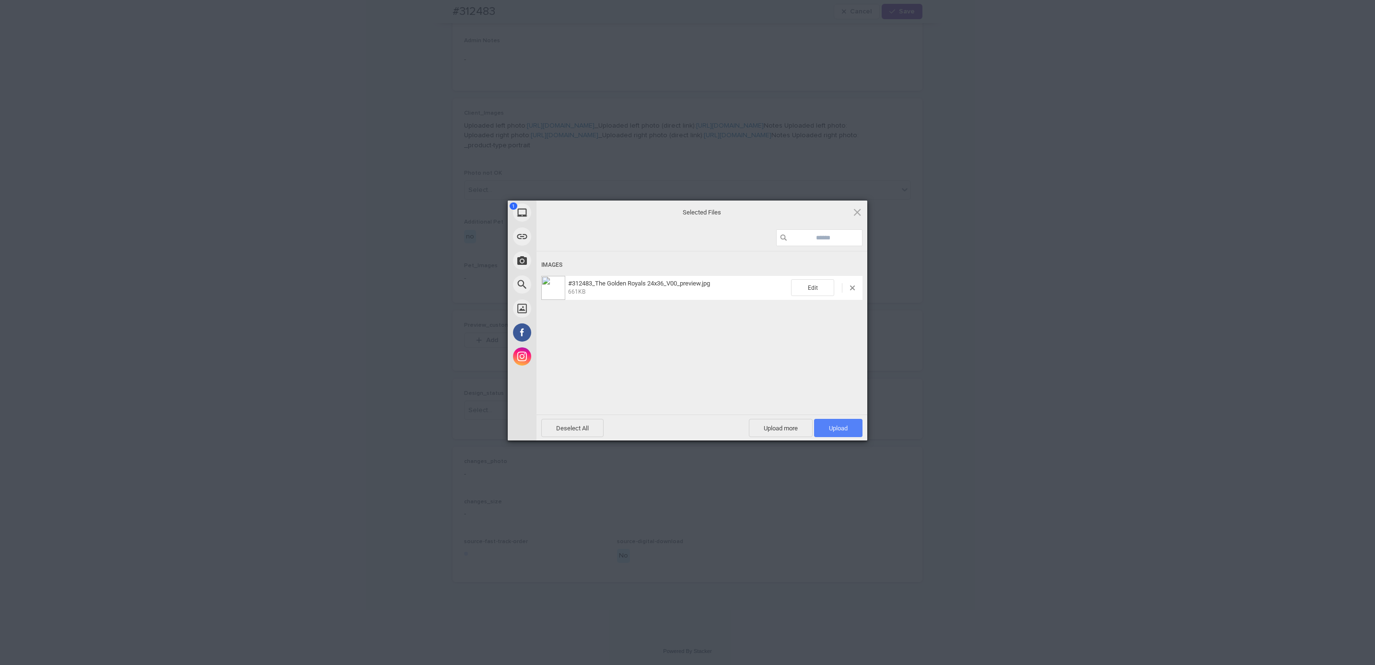
click at [850, 423] on span "Upload 1" at bounding box center [838, 428] width 48 height 18
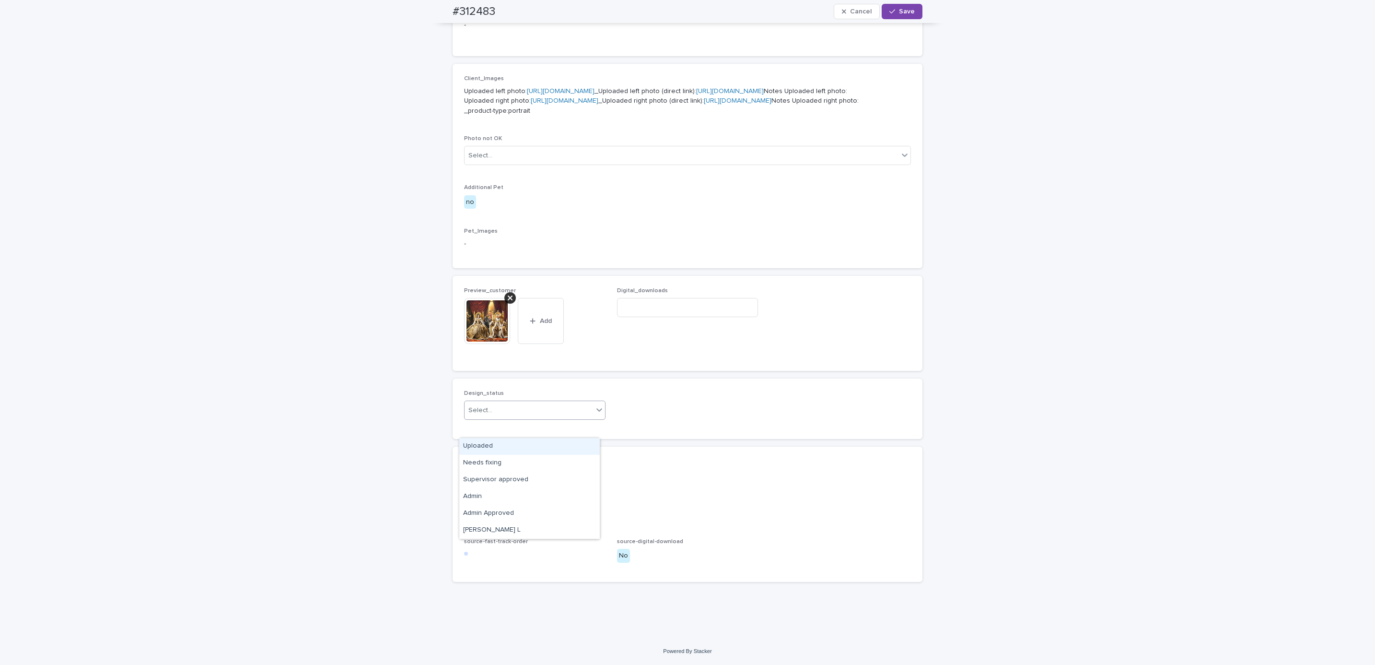
click at [528, 439] on div "Uploaded" at bounding box center [529, 446] width 140 height 17
click at [902, 16] on button "Save" at bounding box center [902, 11] width 41 height 15
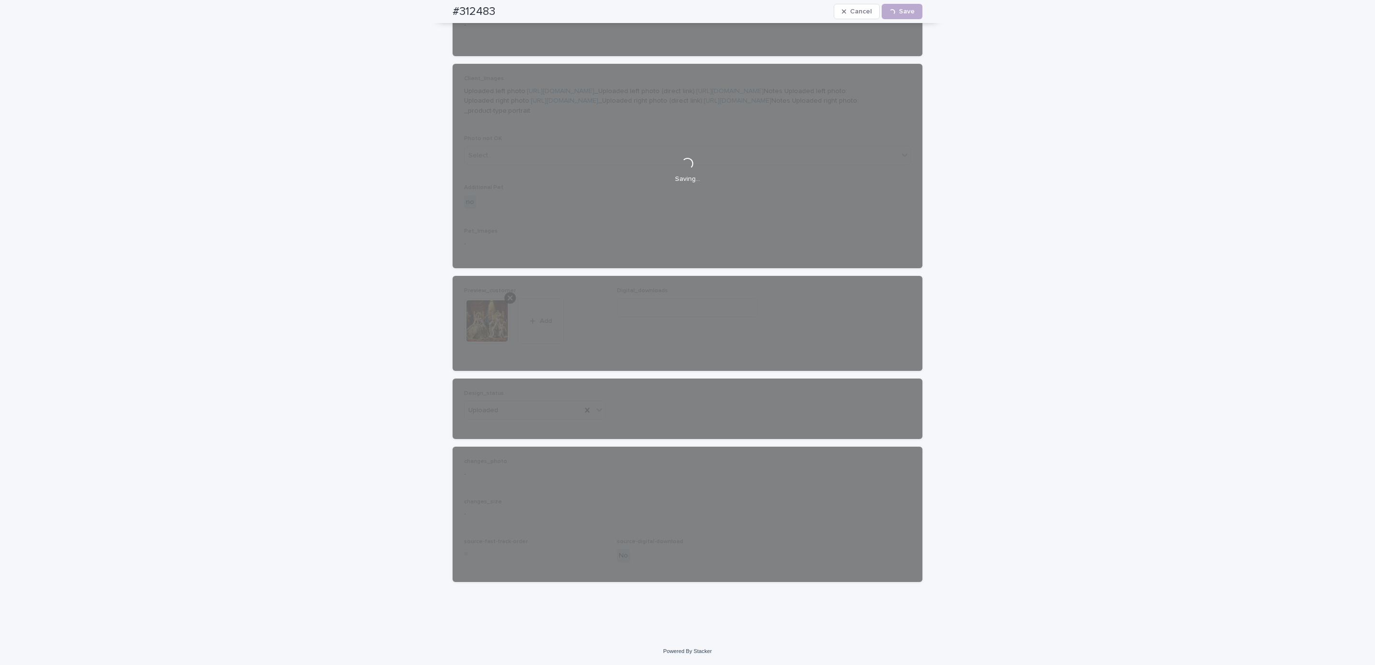
click at [433, 8] on div "#312483 Cancel Loading... Save" at bounding box center [688, 11] width 516 height 23
click at [502, 13] on div "#312483 Cancel Loading... Save" at bounding box center [688, 11] width 470 height 23
copy h2 "#312483"
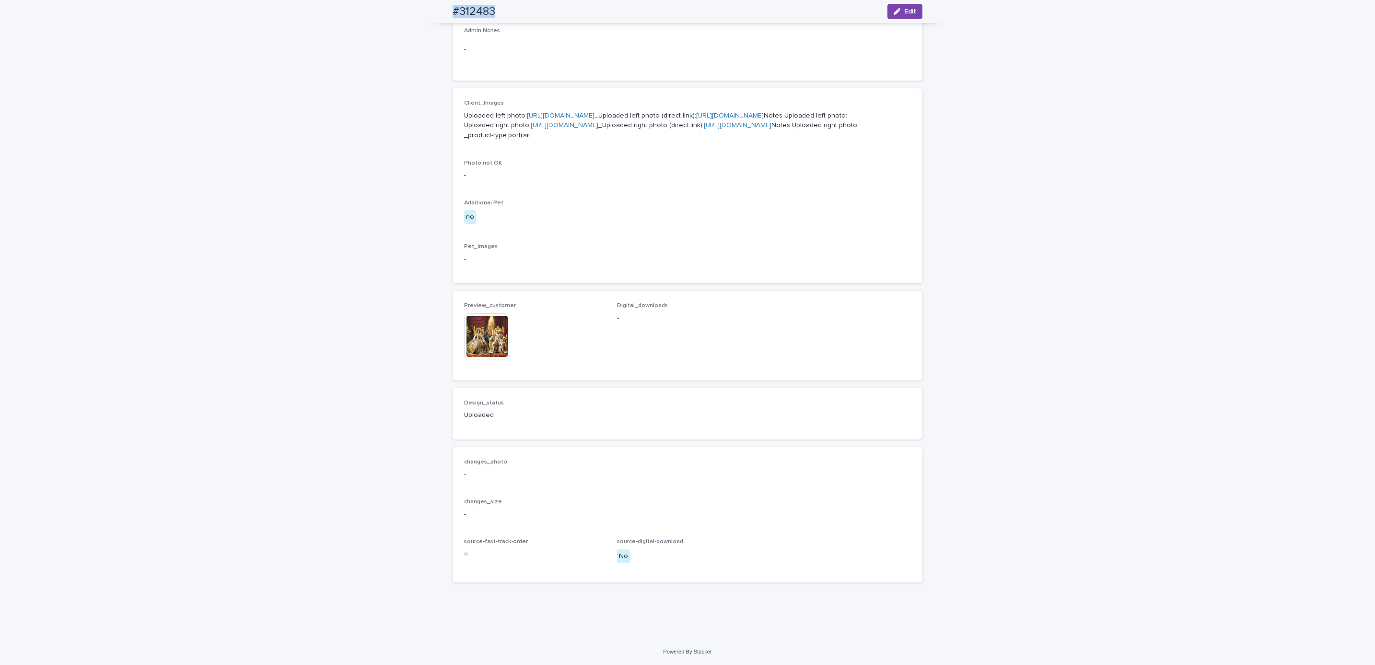
scroll to position [413, 0]
click at [180, 289] on div "Loading... Saving… Loading... Saving… #312483 Edit #312483 Edit Sorry, there wa…" at bounding box center [687, 177] width 1375 height 922
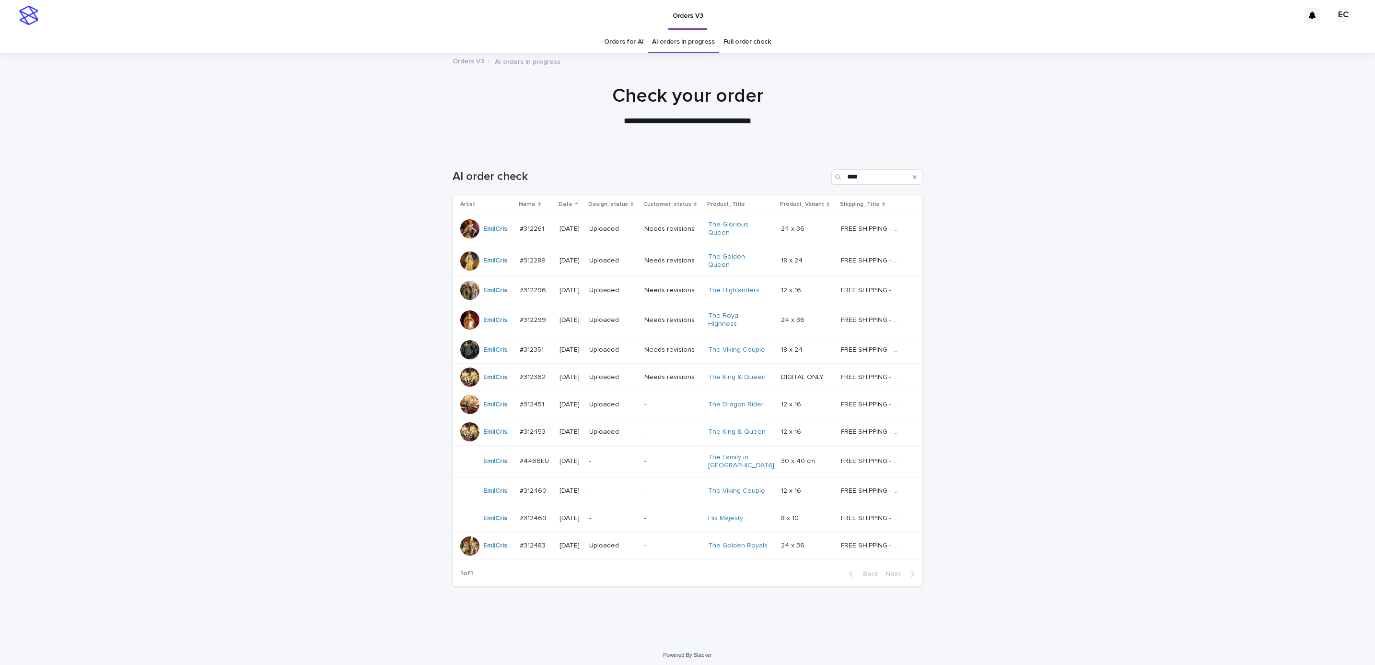
drag, startPoint x: 1007, startPoint y: 377, endPoint x: 1063, endPoint y: 360, distance: 59.2
click at [1049, 366] on div "Loading... Saving… Loading... Saving… AI order check **** Artist Name Date Desi…" at bounding box center [687, 395] width 1375 height 491
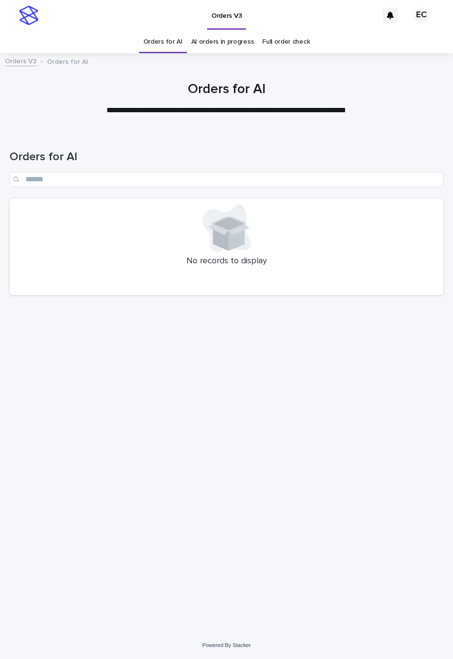
click at [184, 382] on div "Loading... Saving… Loading... Saving… Orders for AI No records to display" at bounding box center [227, 369] width 444 height 477
click at [256, 434] on div "Loading... Saving… Loading... Saving… Orders for AI No records to display" at bounding box center [227, 369] width 444 height 477
drag, startPoint x: 370, startPoint y: 406, endPoint x: 397, endPoint y: 396, distance: 29.6
click at [374, 404] on div "Loading... Saving… Loading... Saving… Orders for AI No records to display" at bounding box center [227, 369] width 444 height 477
click at [275, 430] on div "Loading... Saving… Loading... Saving… Orders for AI No records to display" at bounding box center [227, 369] width 444 height 477
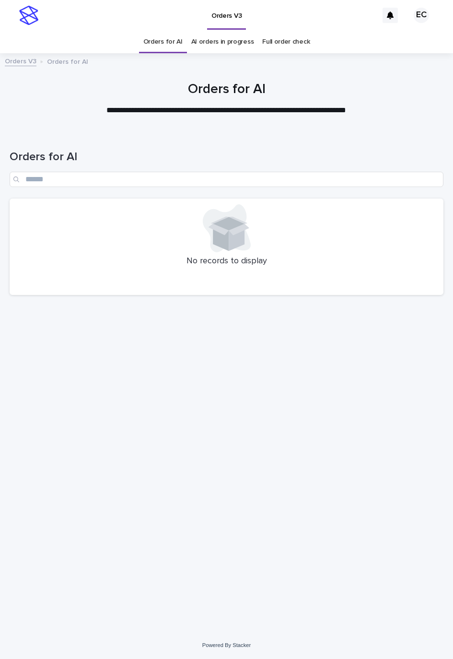
click at [356, 430] on div "Loading... Saving… Loading... Saving… Orders for AI No records to display" at bounding box center [227, 369] width 444 height 477
click at [419, 429] on div "Loading... Saving… Loading... Saving… Orders for AI No records to display" at bounding box center [227, 369] width 444 height 477
click at [249, 457] on div "Loading... Saving… Loading... Saving… Orders for AI No records to display" at bounding box center [227, 369] width 444 height 477
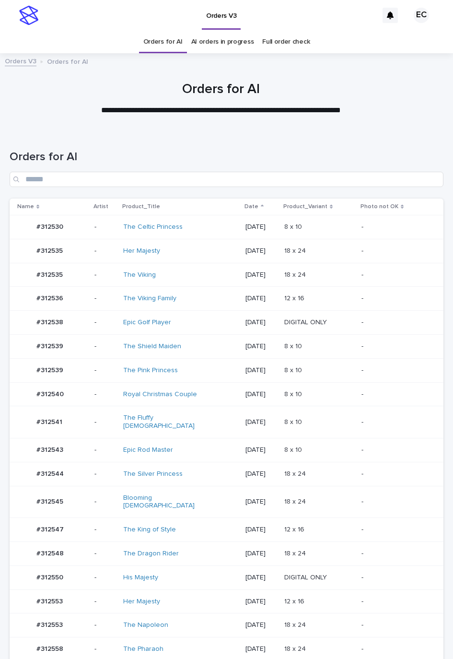
click at [331, 296] on p at bounding box center [319, 298] width 70 height 8
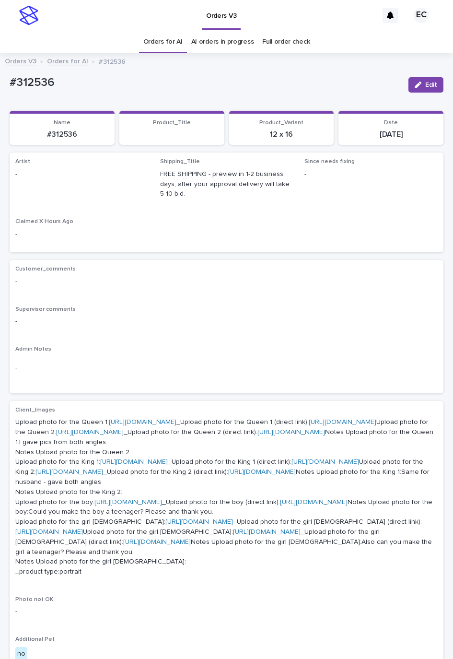
click at [419, 80] on button "Edit" at bounding box center [426, 84] width 35 height 15
paste input "********"
type input "********"
click at [423, 91] on button "Save" at bounding box center [423, 84] width 41 height 15
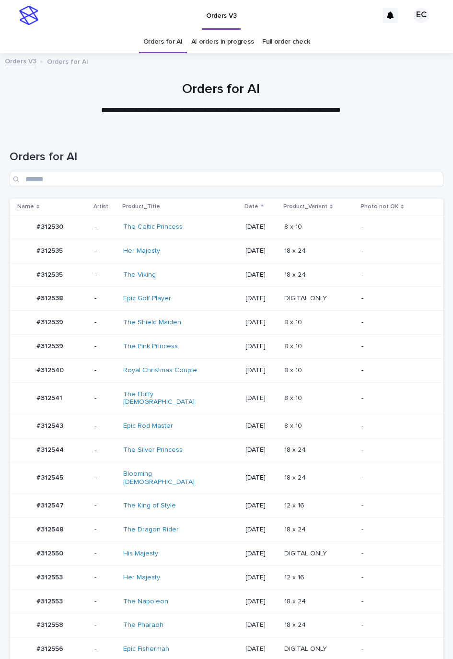
scroll to position [31, 0]
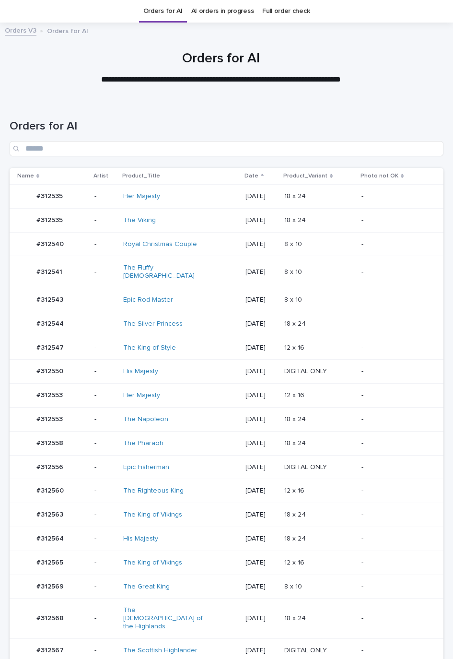
click at [324, 241] on p at bounding box center [319, 244] width 70 height 8
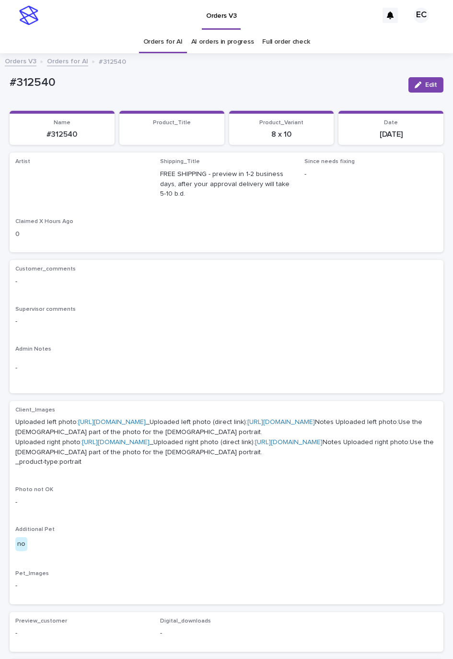
click at [426, 79] on button "Edit" at bounding box center [426, 84] width 35 height 15
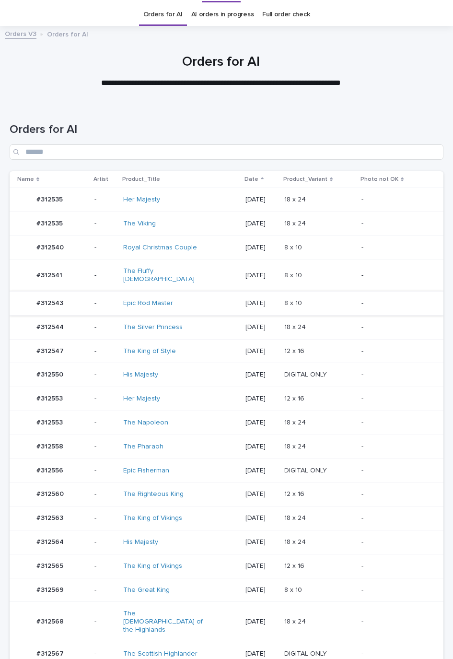
scroll to position [31, 0]
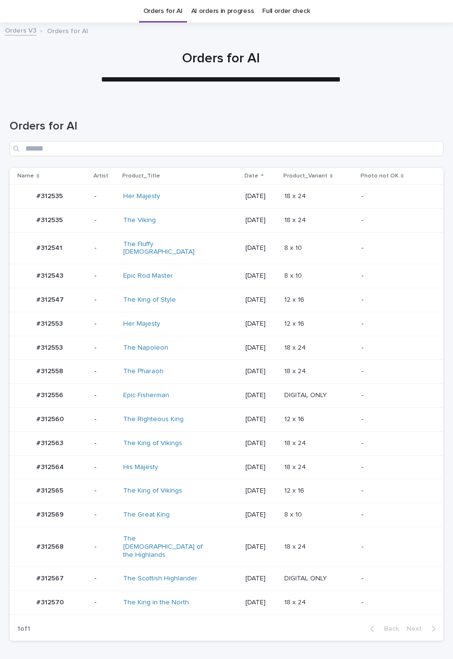
click at [338, 244] on p at bounding box center [319, 248] width 70 height 8
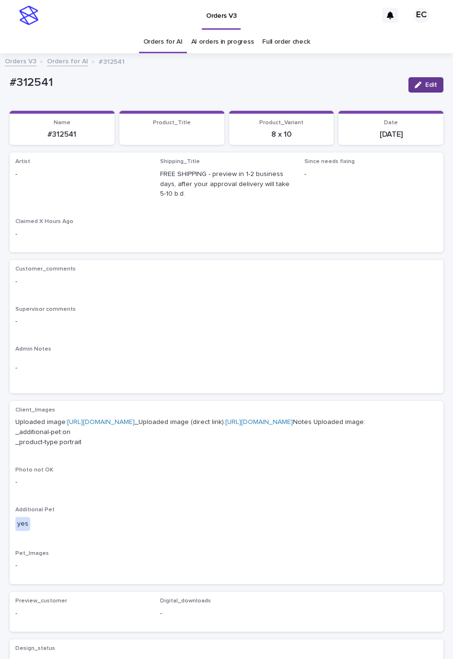
click at [409, 88] on button "Edit" at bounding box center [426, 84] width 35 height 15
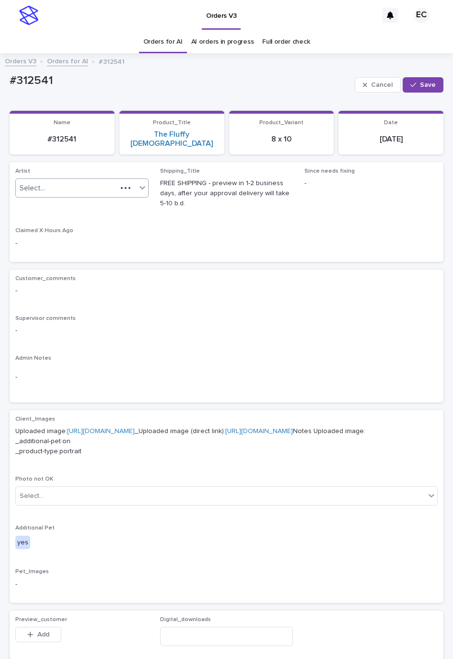
click at [56, 180] on div "Select..." at bounding box center [66, 188] width 101 height 16
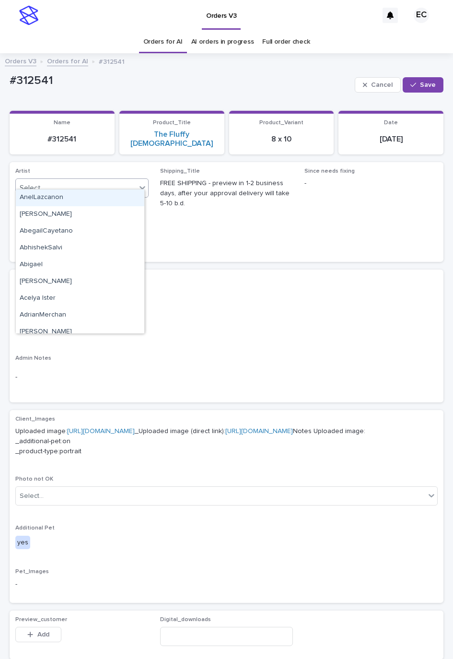
paste input "********"
type input "********"
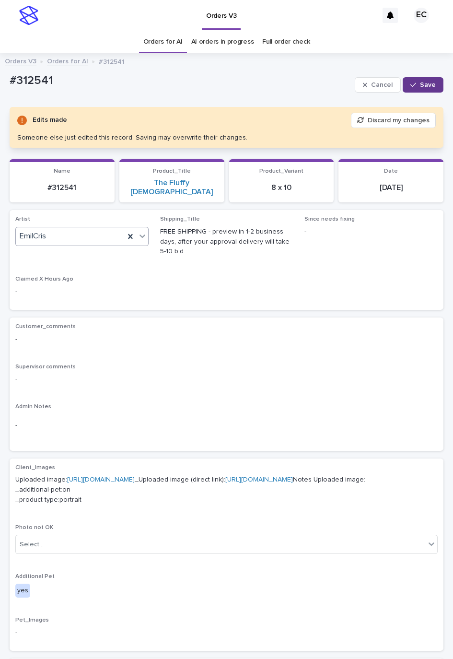
click at [403, 80] on button "Save" at bounding box center [423, 84] width 41 height 15
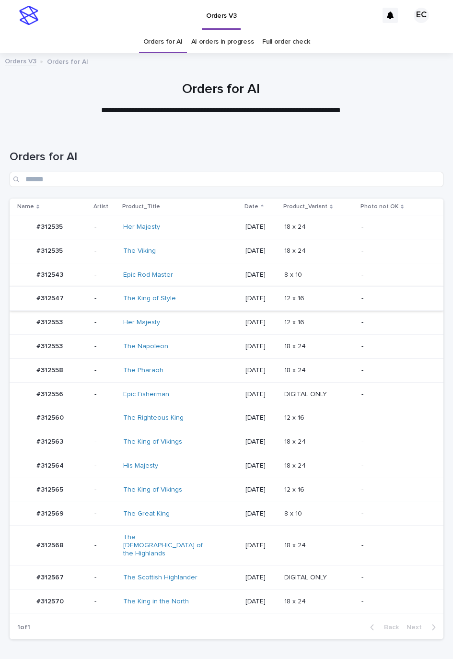
scroll to position [31, 0]
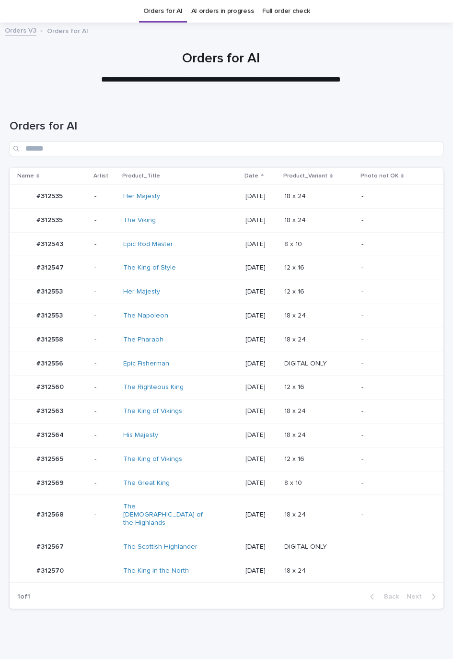
click at [319, 382] on div "12 x 16 12 x 16" at bounding box center [319, 387] width 70 height 16
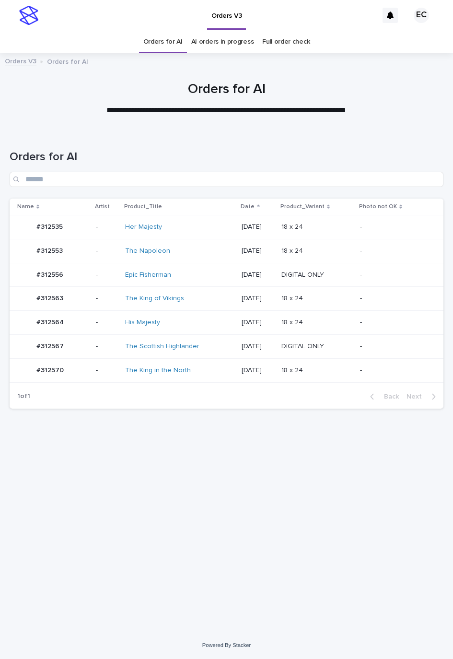
click at [321, 269] on p "DIGITAL ONLY" at bounding box center [303, 274] width 45 height 10
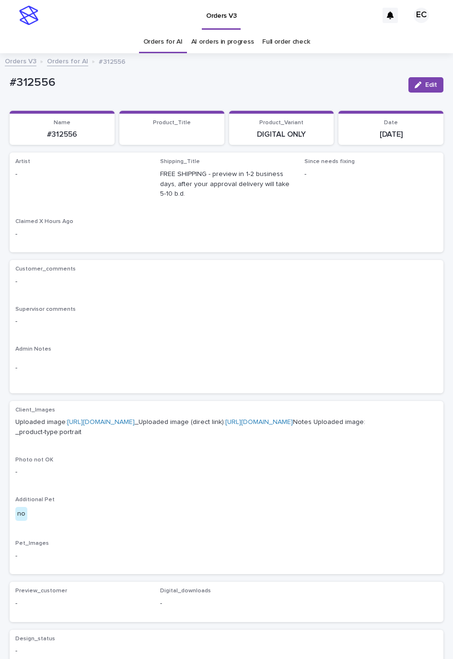
click at [420, 76] on div "Edit" at bounding box center [424, 84] width 39 height 29
click at [415, 83] on div "button" at bounding box center [420, 85] width 11 height 7
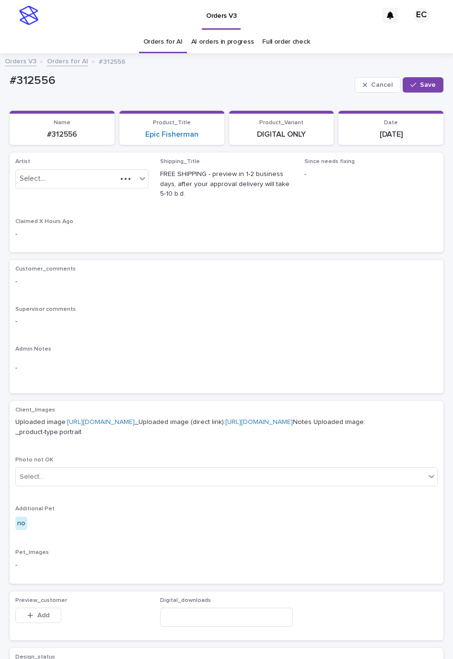
drag, startPoint x: 121, startPoint y: 160, endPoint x: 117, endPoint y: 165, distance: 7.2
click at [117, 164] on p "Artist" at bounding box center [81, 161] width 133 height 7
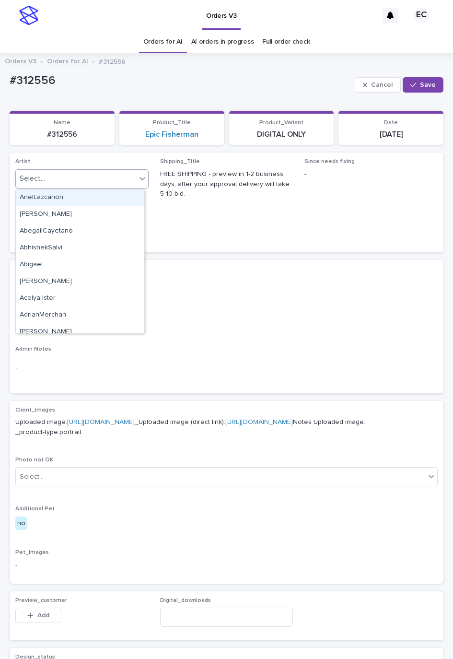
click at [108, 175] on div "Select..." at bounding box center [76, 179] width 120 height 16
paste input "********"
type input "********"
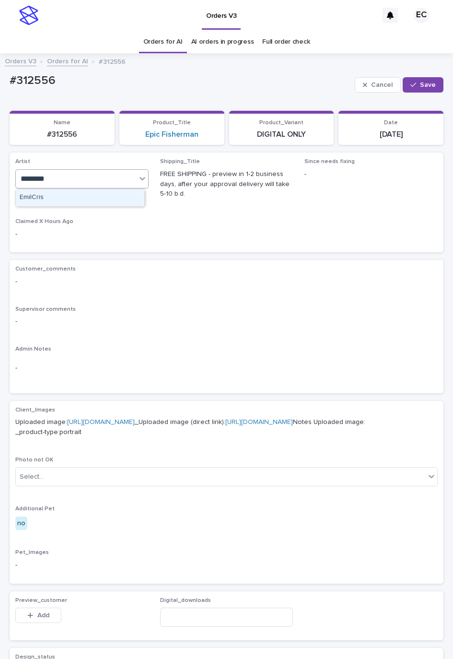
click at [70, 196] on div "EmilCris" at bounding box center [80, 197] width 128 height 17
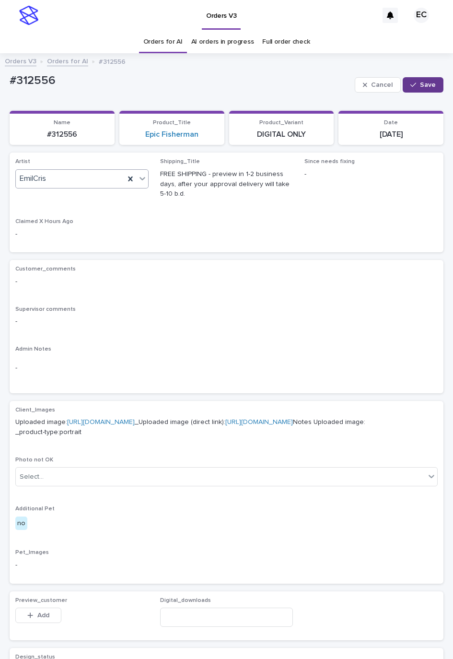
click at [420, 91] on button "Save" at bounding box center [423, 84] width 41 height 15
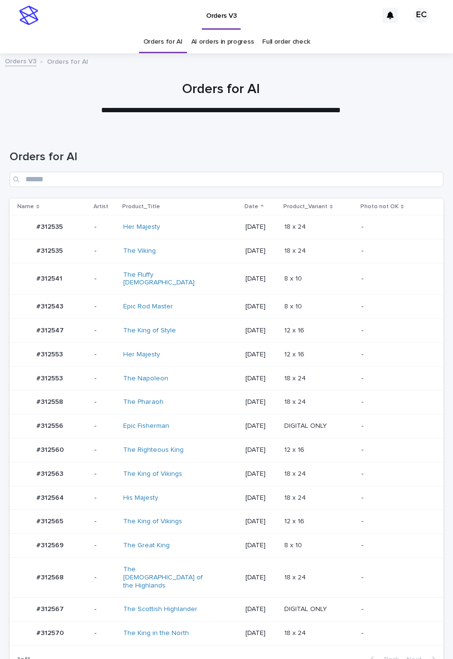
click at [291, 328] on div "12 x 16 12 x 16" at bounding box center [319, 331] width 70 height 16
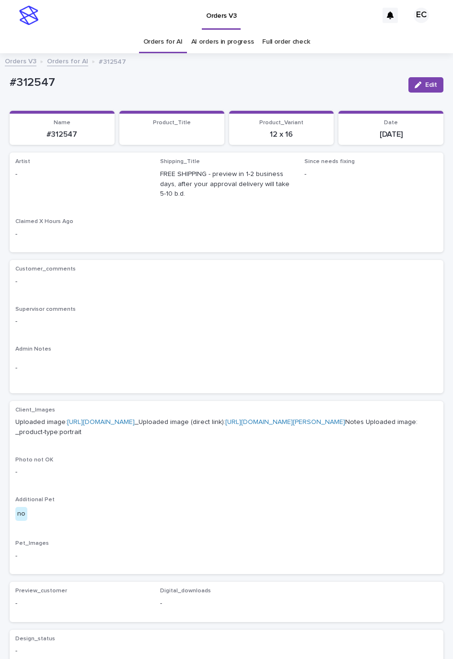
click at [416, 93] on div "Edit" at bounding box center [424, 84] width 39 height 29
click at [425, 82] on span "Edit" at bounding box center [431, 85] width 12 height 7
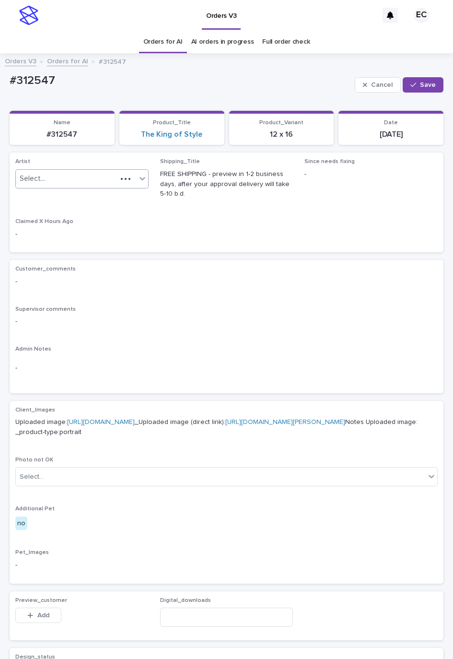
click at [117, 175] on div at bounding box center [125, 179] width 17 height 10
paste input "********"
type input "********"
click at [403, 81] on button "Save" at bounding box center [423, 84] width 41 height 15
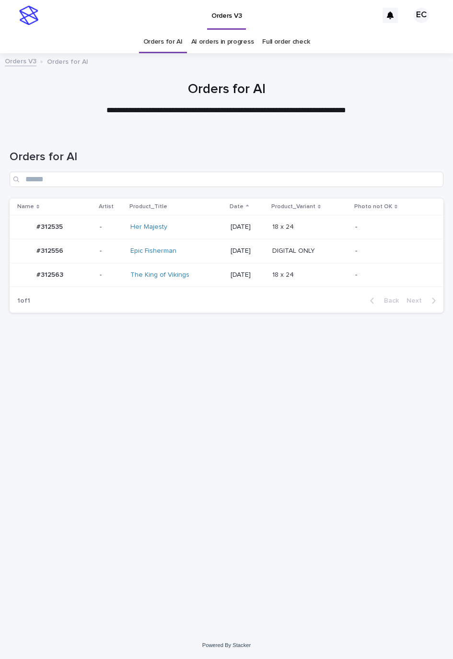
click at [314, 274] on p at bounding box center [309, 275] width 75 height 8
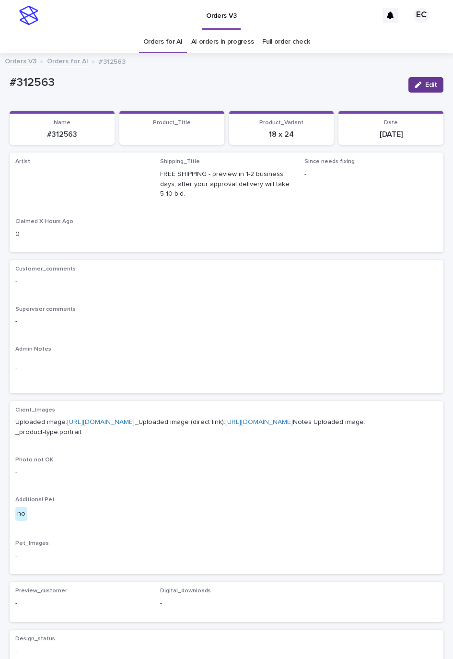
click at [425, 82] on span "Edit" at bounding box center [431, 85] width 12 height 7
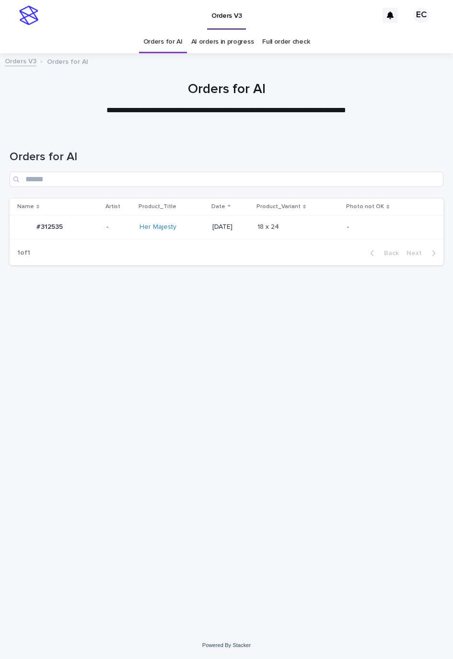
click at [328, 227] on p at bounding box center [297, 227] width 80 height 8
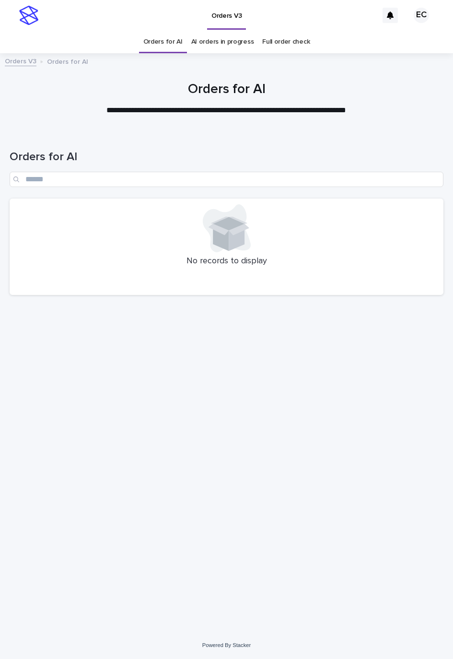
click at [453, 157] on html "**********" at bounding box center [226, 329] width 453 height 659
click at [412, 374] on div "Loading... Saving… Loading... Saving… Orders for AI No records to display" at bounding box center [227, 369] width 444 height 477
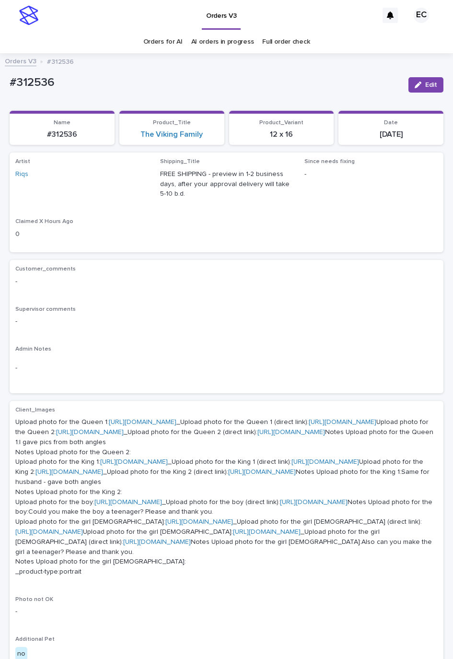
click at [32, 79] on p "#312536" at bounding box center [205, 83] width 391 height 14
copy p "312536"
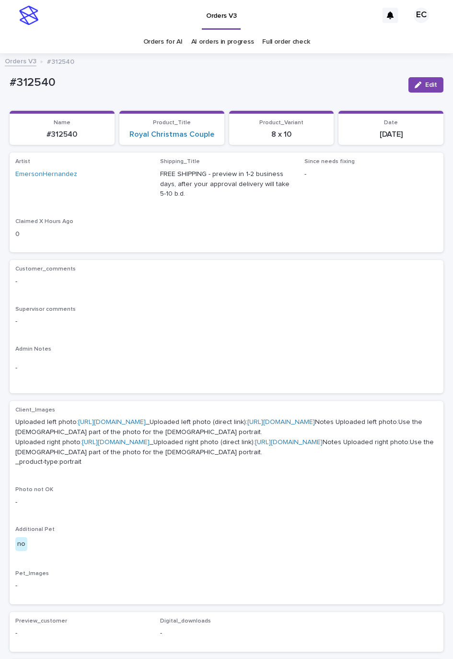
click at [25, 82] on p "#312540" at bounding box center [205, 83] width 391 height 14
copy p "312540"
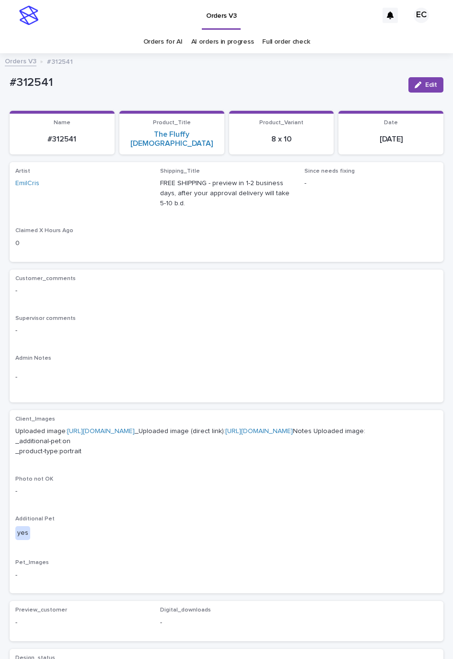
click at [29, 85] on p "#312541" at bounding box center [205, 83] width 391 height 14
copy p "312541"
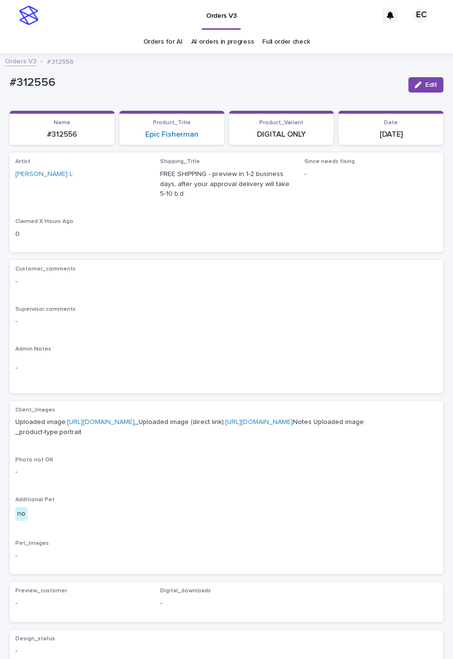
click at [32, 72] on div "#312556 Edit" at bounding box center [227, 84] width 434 height 29
copy p "312556"
click at [36, 82] on p "#312563" at bounding box center [205, 83] width 391 height 14
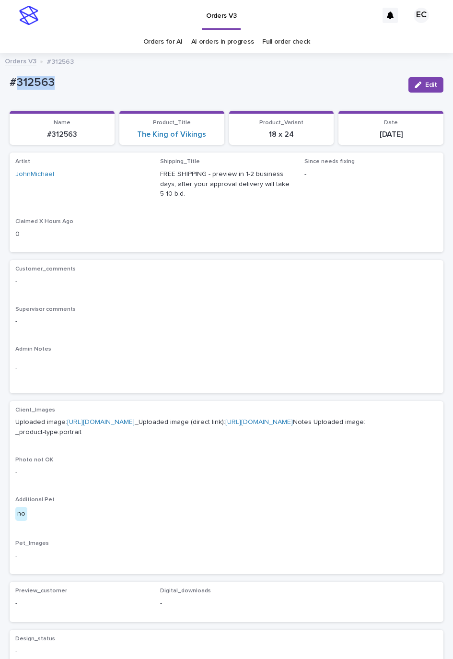
copy p "312563"
click at [26, 93] on div "#312560" at bounding box center [205, 85] width 391 height 18
copy p "312560"
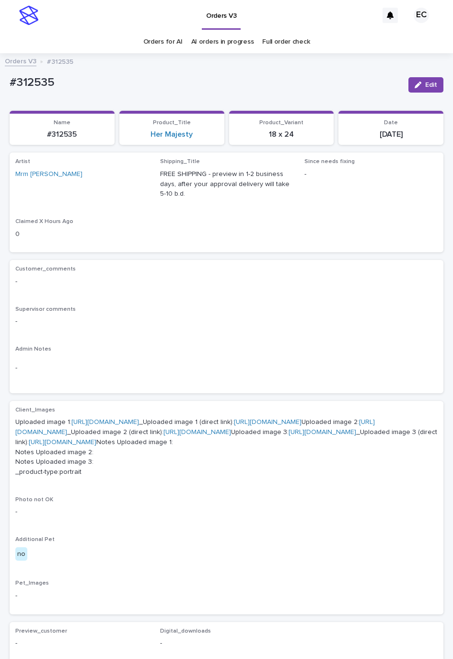
click at [25, 86] on p "#312535" at bounding box center [205, 83] width 391 height 14
copy p "312535"
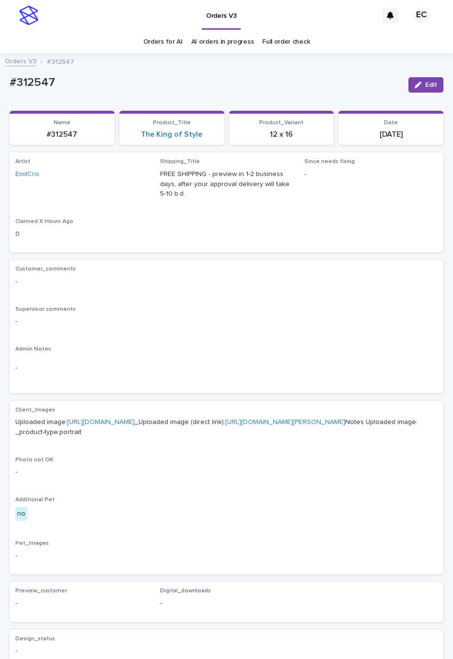
click at [37, 78] on p "#312547" at bounding box center [205, 83] width 391 height 14
copy p "312547"
drag, startPoint x: 403, startPoint y: 90, endPoint x: 217, endPoint y: 133, distance: 191.0
click at [409, 90] on button "Edit" at bounding box center [426, 84] width 35 height 15
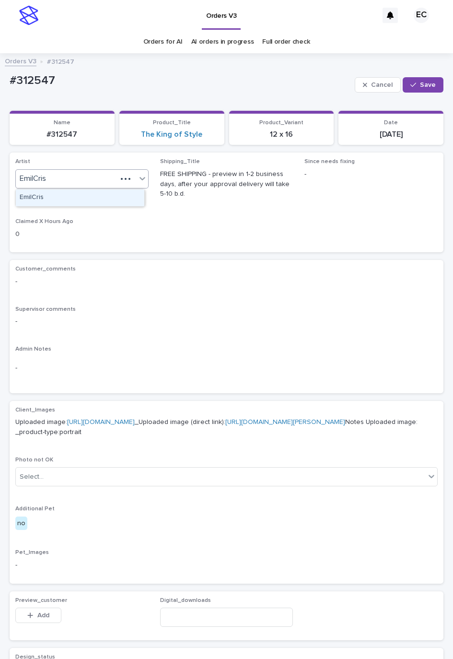
click at [47, 178] on input "text" at bounding box center [47, 178] width 1 height 9
paste input "*****"
type input "*****"
click at [58, 199] on div "[PERSON_NAME] L" at bounding box center [80, 197] width 128 height 17
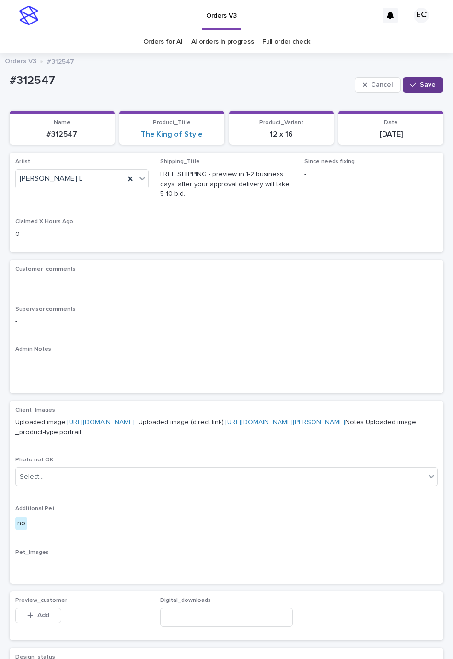
click at [410, 83] on icon "button" at bounding box center [413, 85] width 6 height 7
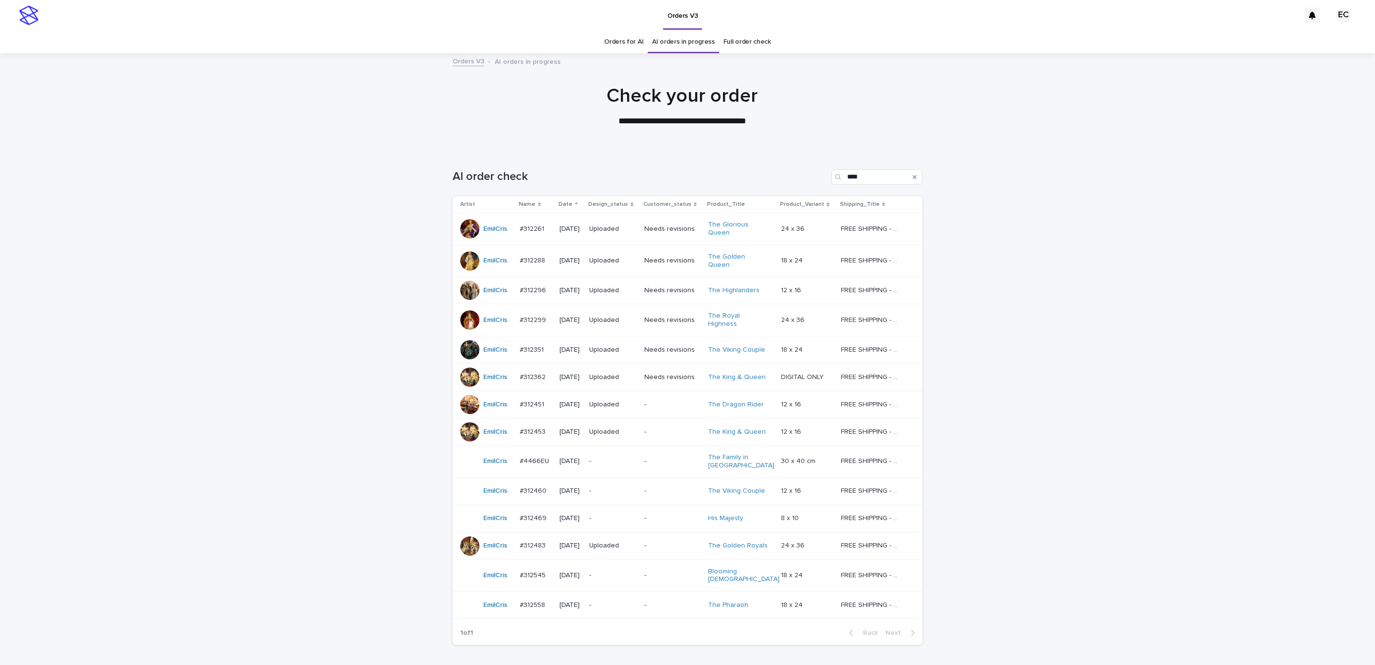
click at [633, 514] on p "-" at bounding box center [612, 518] width 47 height 8
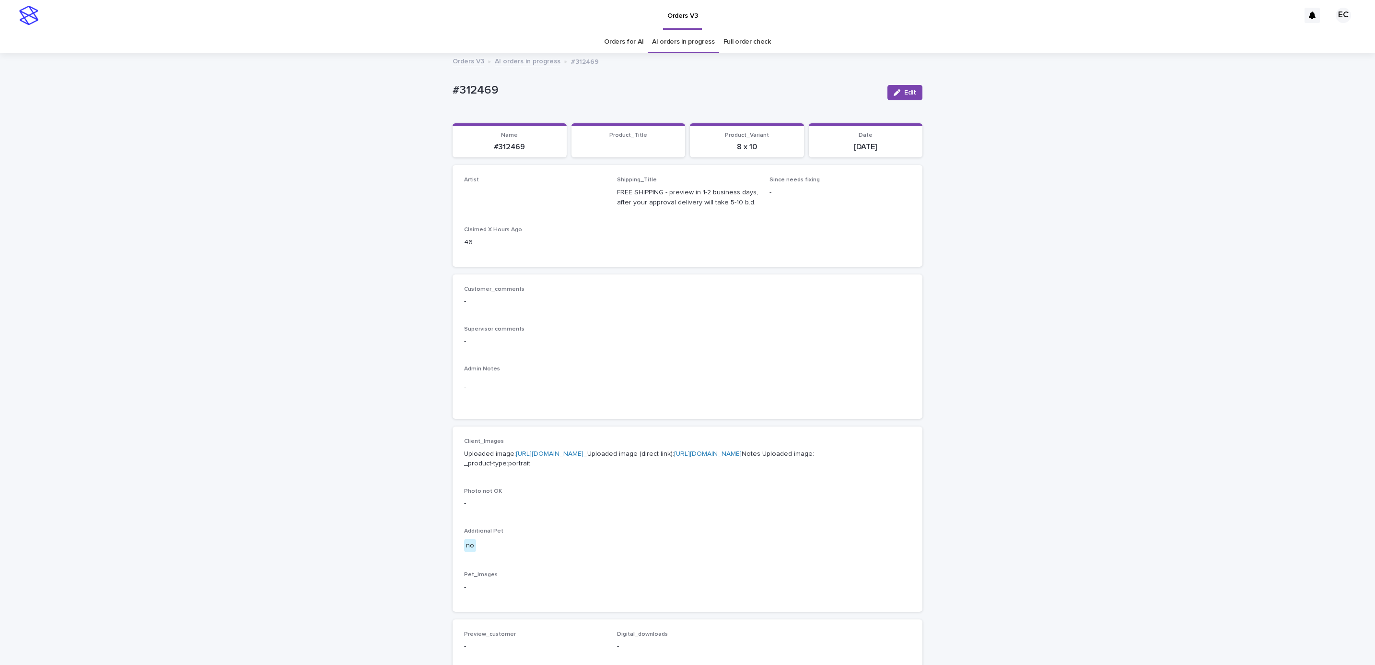
click at [1051, 374] on div "Loading... Saving… Loading... Saving… #312469 Edit #312469 Edit Sorry, there wa…" at bounding box center [687, 491] width 1375 height 874
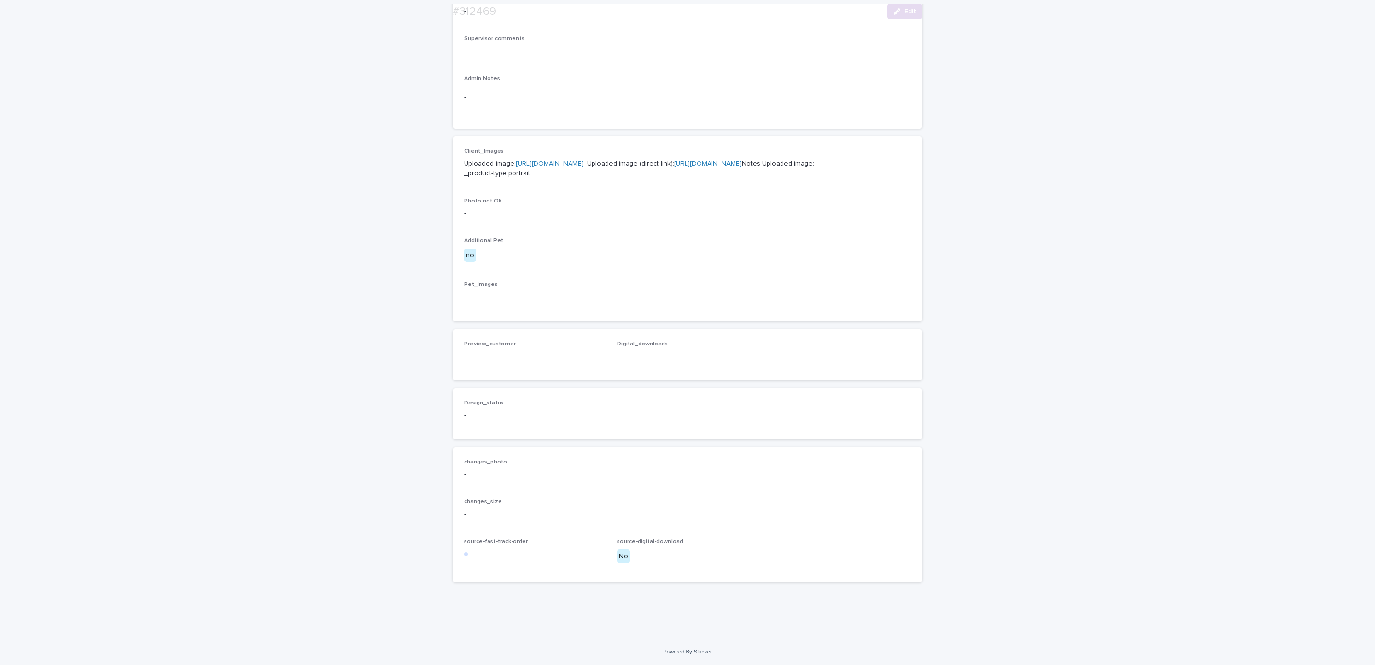
scroll to position [350, 0]
click at [891, 16] on button "Edit" at bounding box center [905, 11] width 35 height 15
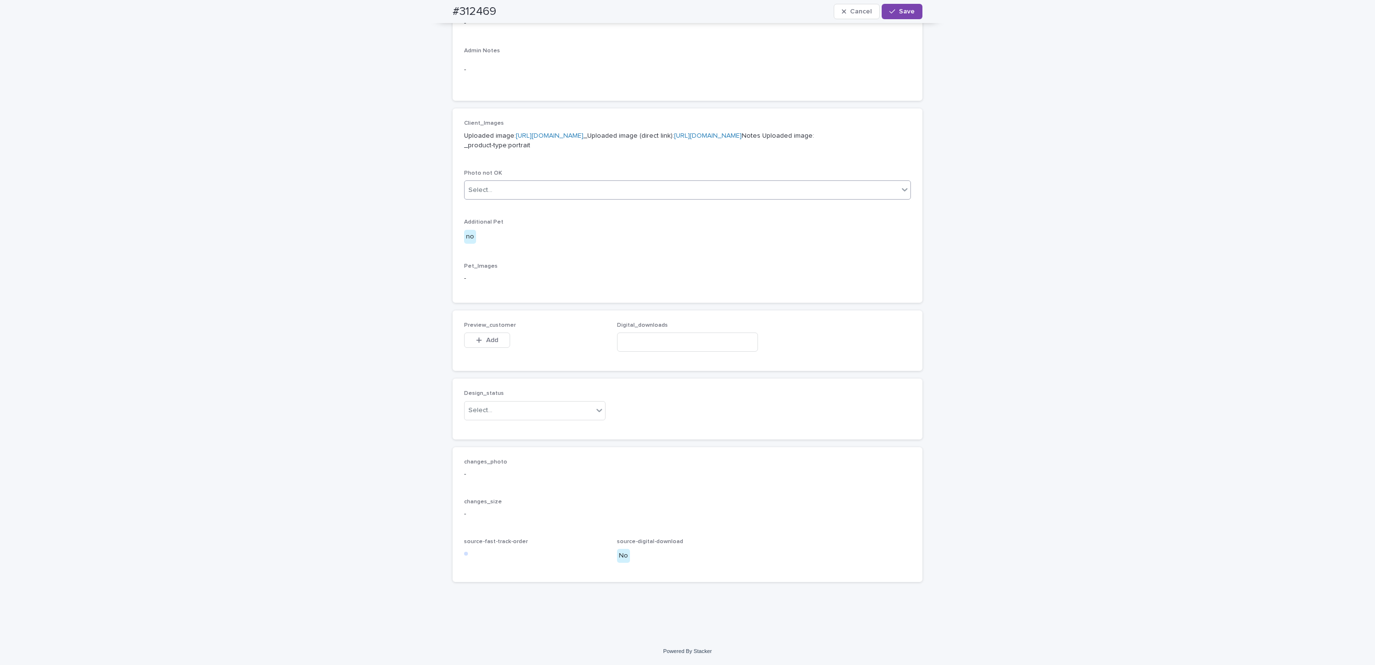
scroll to position [364, 0]
click at [478, 343] on div "button" at bounding box center [481, 340] width 10 height 7
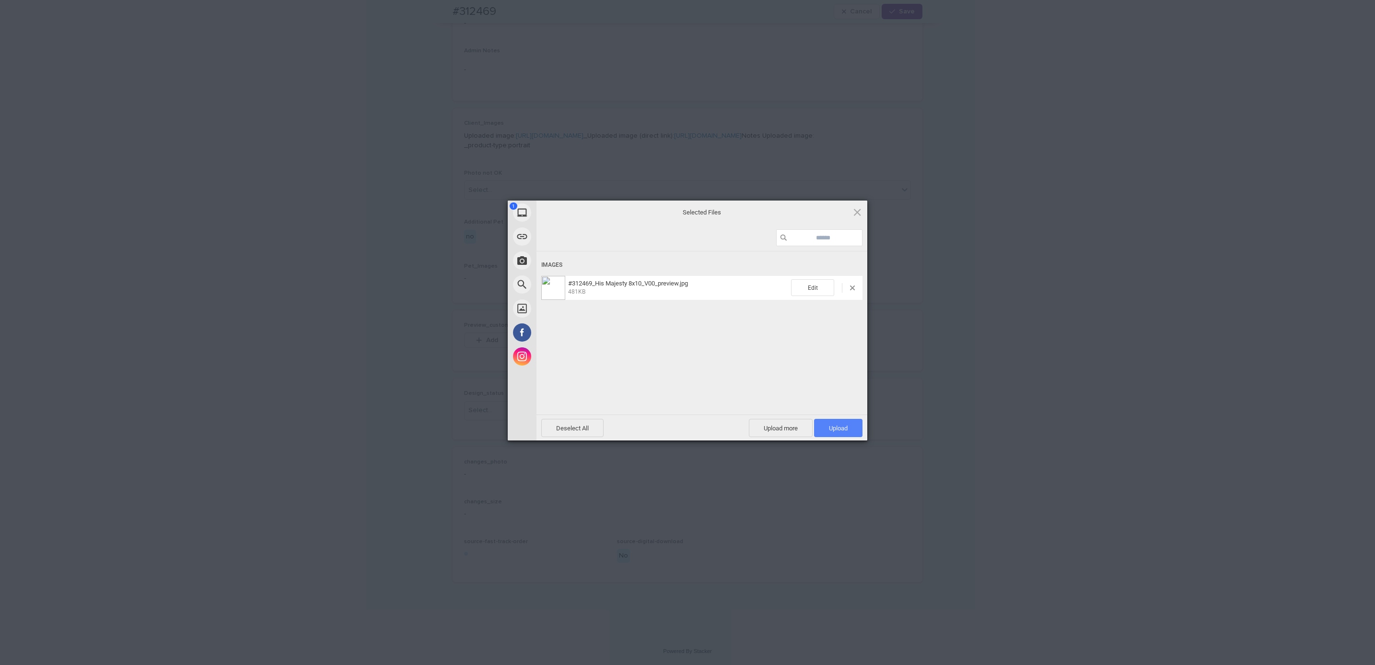
click at [834, 429] on span "Upload 1" at bounding box center [838, 427] width 19 height 7
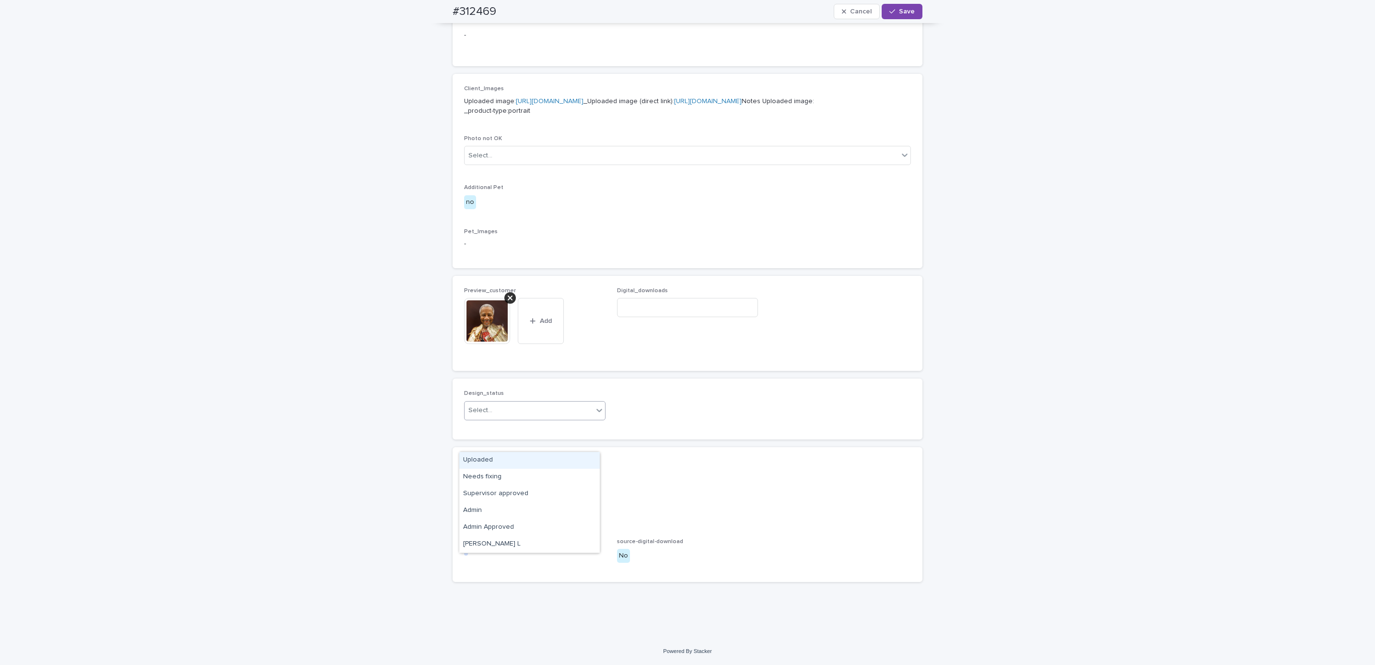
click at [525, 459] on div "Uploaded" at bounding box center [529, 460] width 140 height 17
click at [902, 13] on span "Save" at bounding box center [907, 11] width 16 height 7
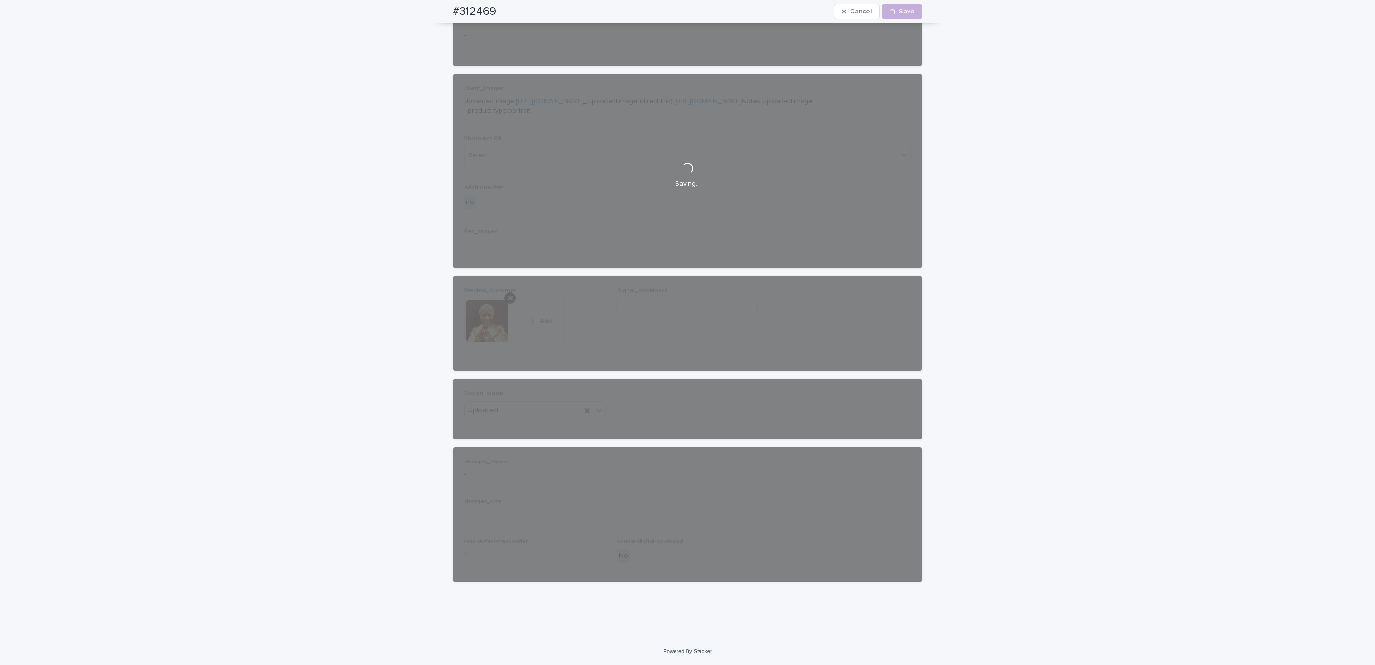
click at [441, 10] on div "#312469 Cancel Loading... Save" at bounding box center [688, 11] width 516 height 23
click at [510, 5] on div "#312469 Cancel Loading... Save" at bounding box center [688, 11] width 470 height 23
copy h2 "#312469"
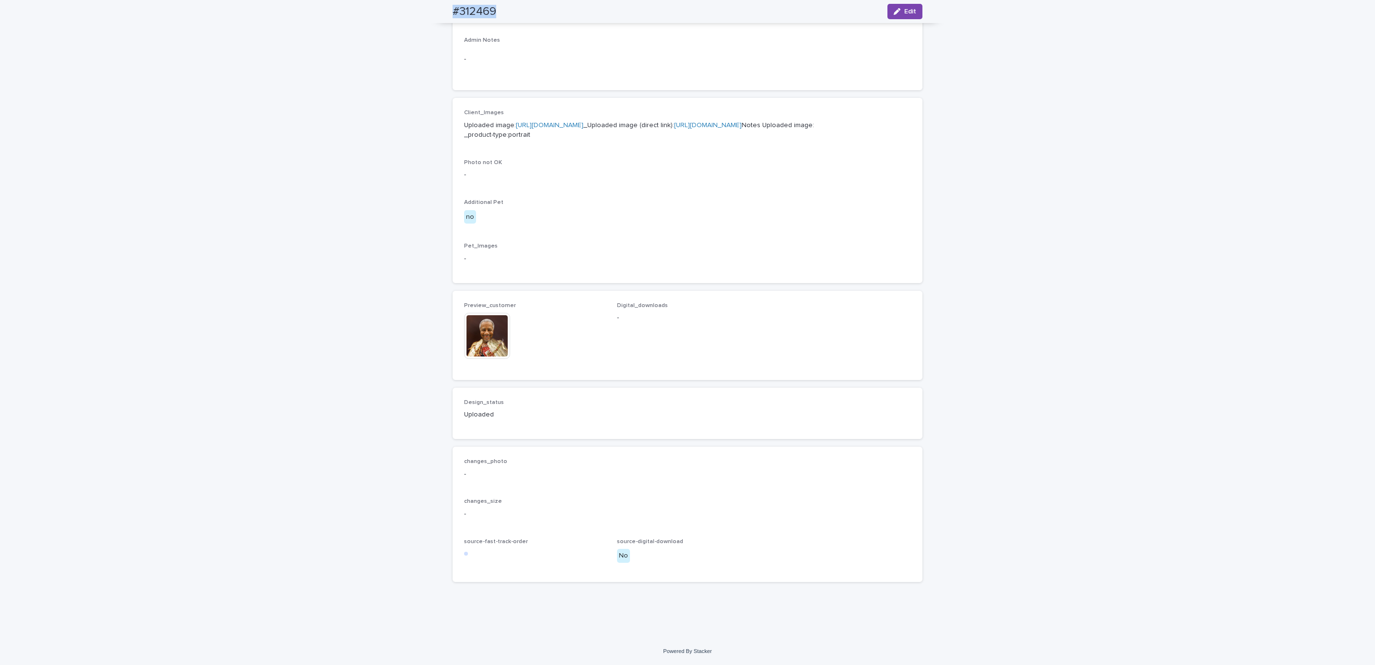
scroll to position [370, 0]
click at [128, 54] on div "Loading... Saving… Loading... Saving… #312469 Edit #312469 Edit Sorry, there wa…" at bounding box center [687, 181] width 1375 height 911
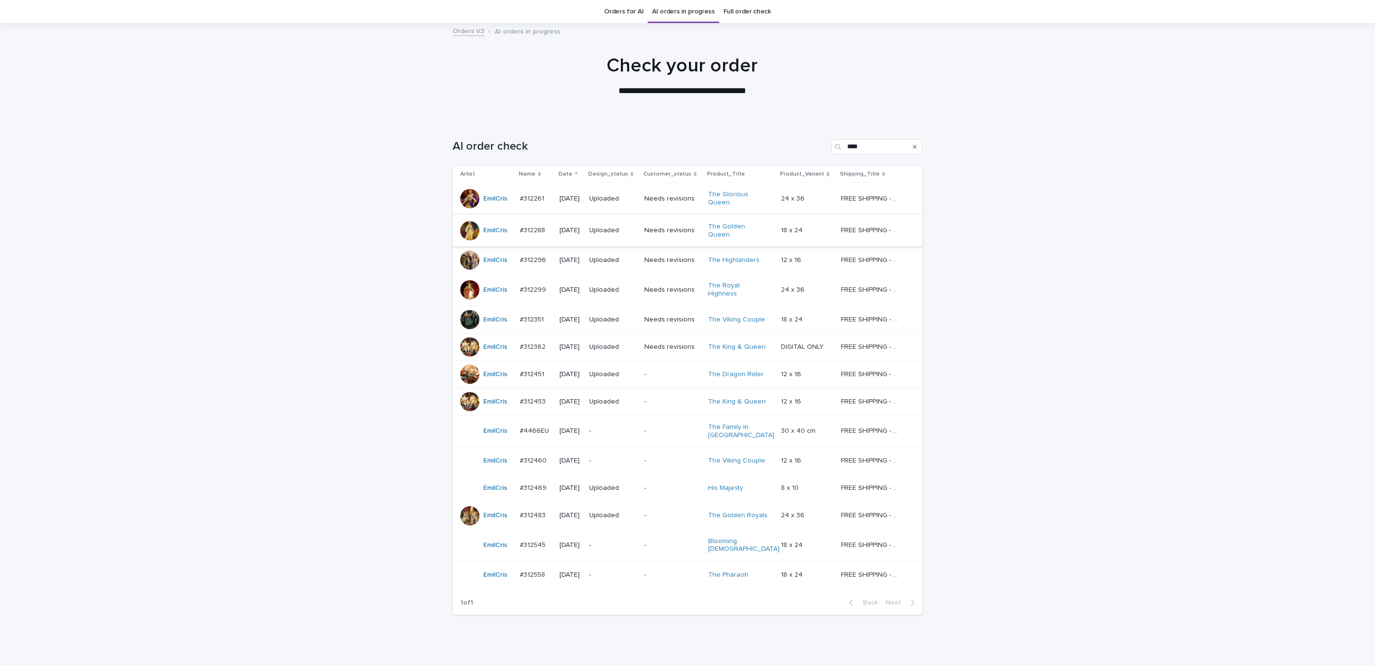
scroll to position [31, 0]
click at [1060, 387] on div "Loading... Saving… Loading... Saving… AI order check **** Artist Name Date Desi…" at bounding box center [687, 394] width 1375 height 550
click at [650, 456] on p "-" at bounding box center [672, 460] width 56 height 8
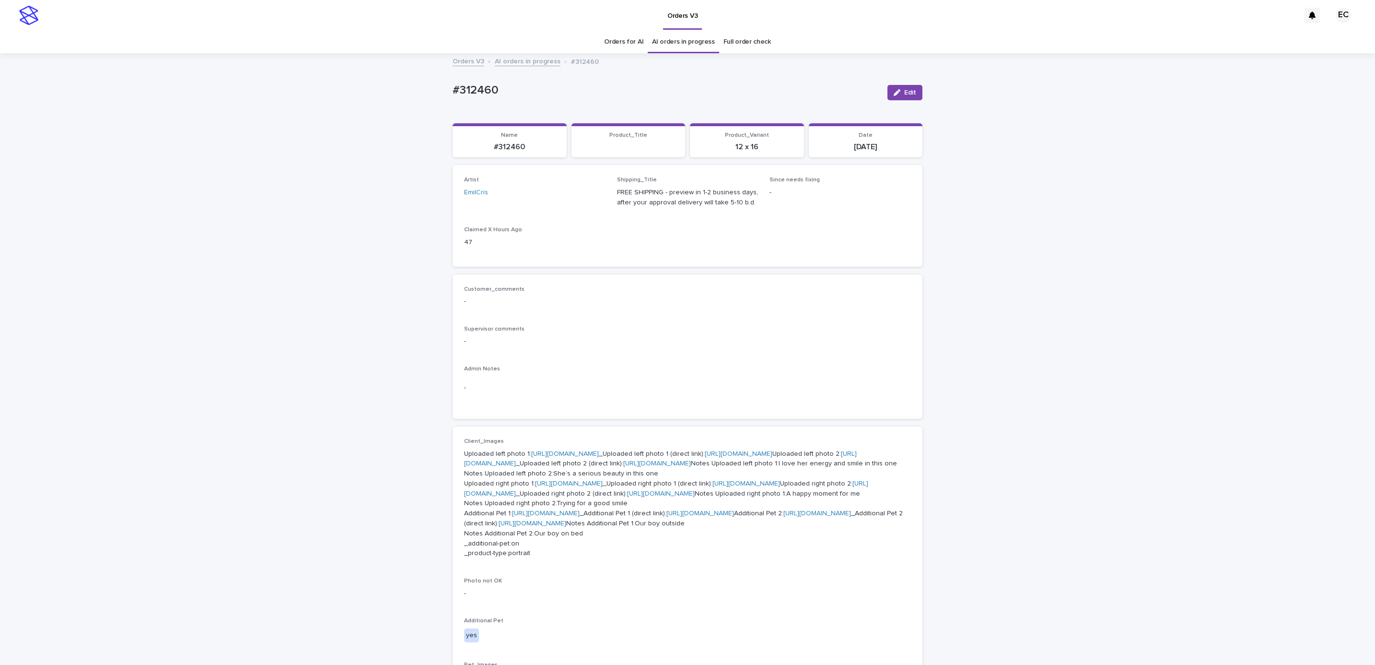
click at [1045, 365] on div "Loading... Saving… Loading... Saving… #312460 Edit #312460 Edit Sorry, there wa…" at bounding box center [687, 600] width 1375 height 1093
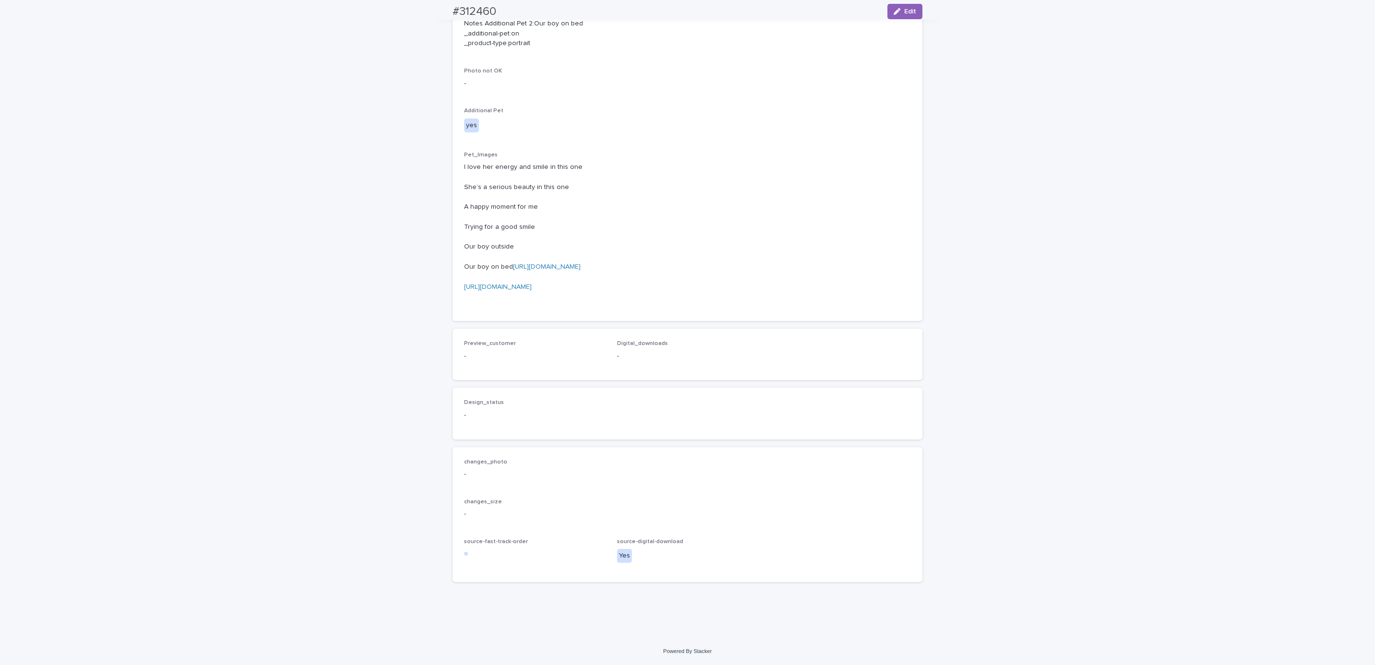
scroll to position [818, 0]
click at [890, 15] on button "Edit" at bounding box center [905, 11] width 35 height 15
click at [492, 343] on span "Add" at bounding box center [492, 340] width 12 height 7
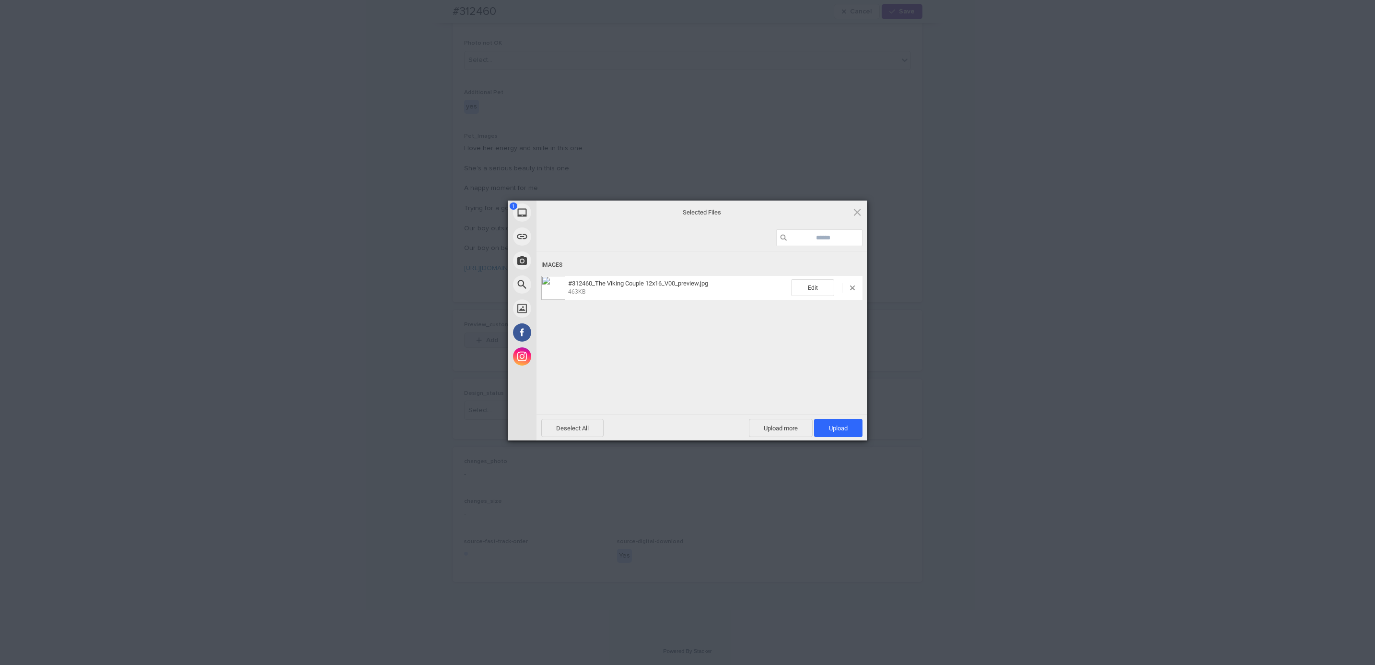
click at [852, 427] on span "Upload 1" at bounding box center [838, 428] width 48 height 18
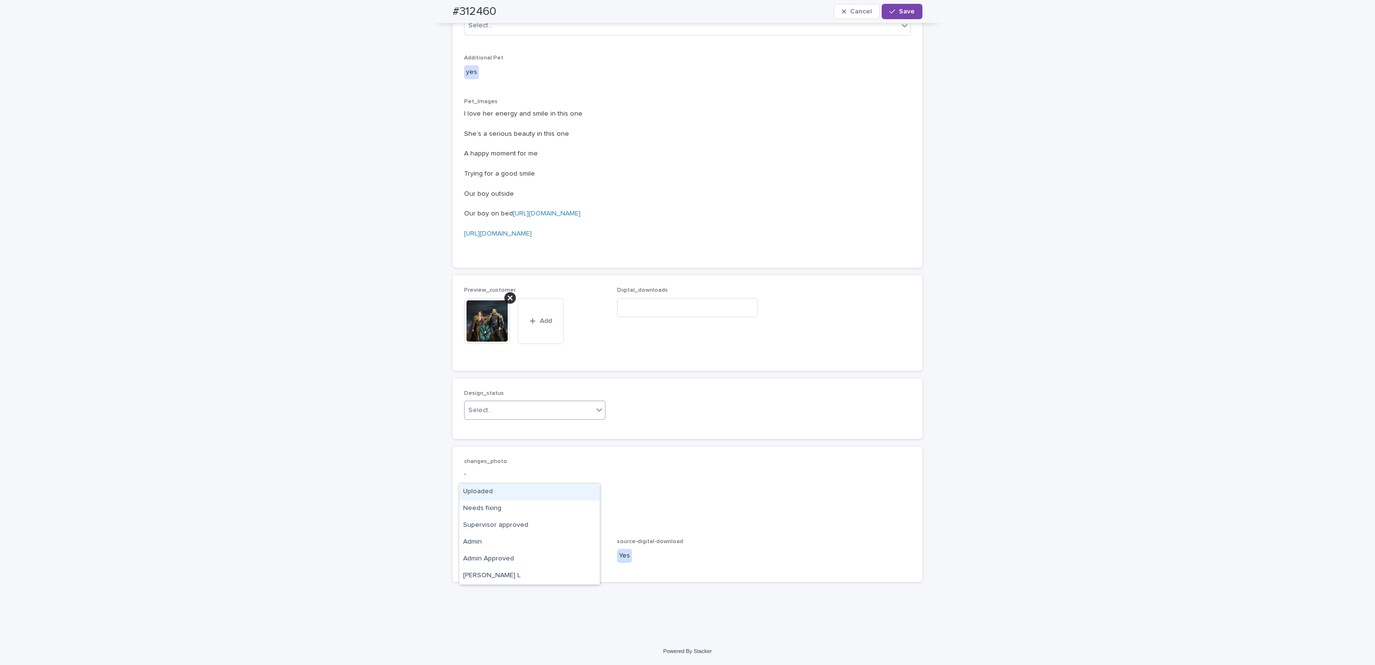
click at [534, 485] on div "Uploaded" at bounding box center [529, 491] width 140 height 17
click at [439, 9] on div "#312460 Cancel Save" at bounding box center [688, 11] width 516 height 23
click at [502, 5] on div "#312460 Cancel Save" at bounding box center [688, 11] width 470 height 23
copy h2 "#312460"
click at [690, 324] on div "Digital_downloads" at bounding box center [687, 305] width 141 height 37
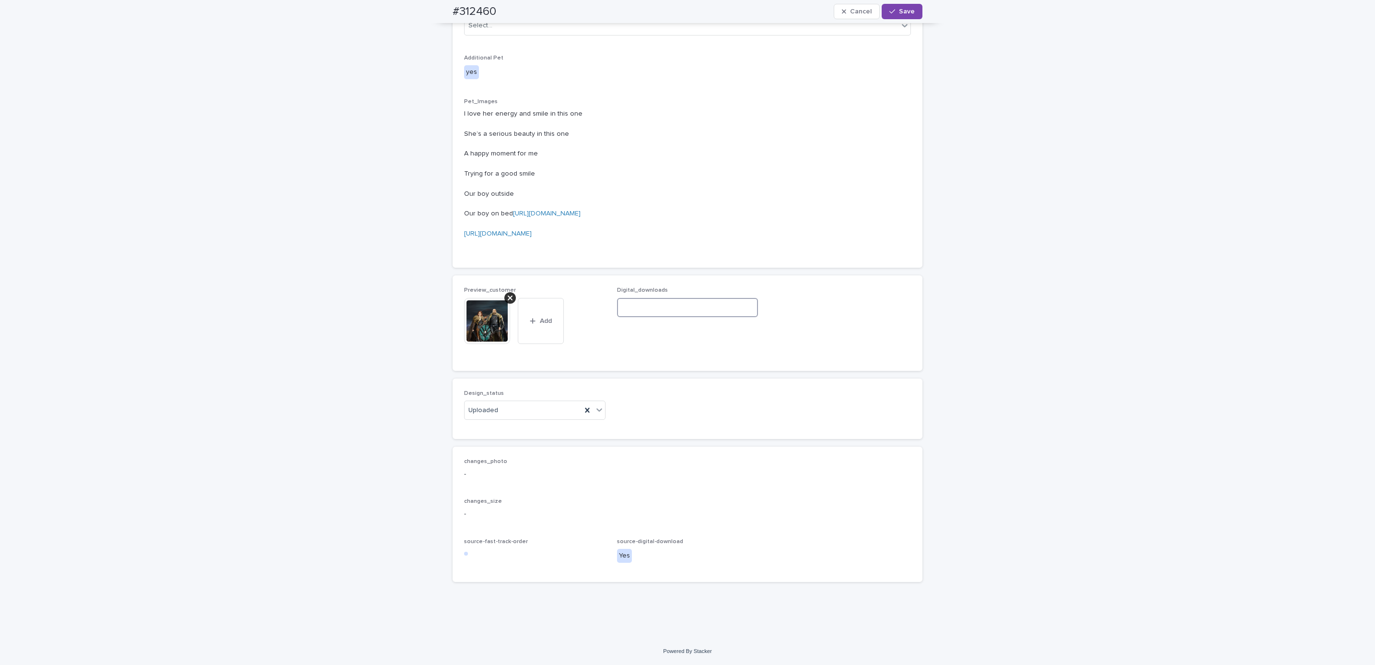
click at [727, 317] on input at bounding box center [687, 307] width 141 height 19
paste input "**********"
type input "**********"
click at [904, 12] on span "Save" at bounding box center [907, 11] width 16 height 7
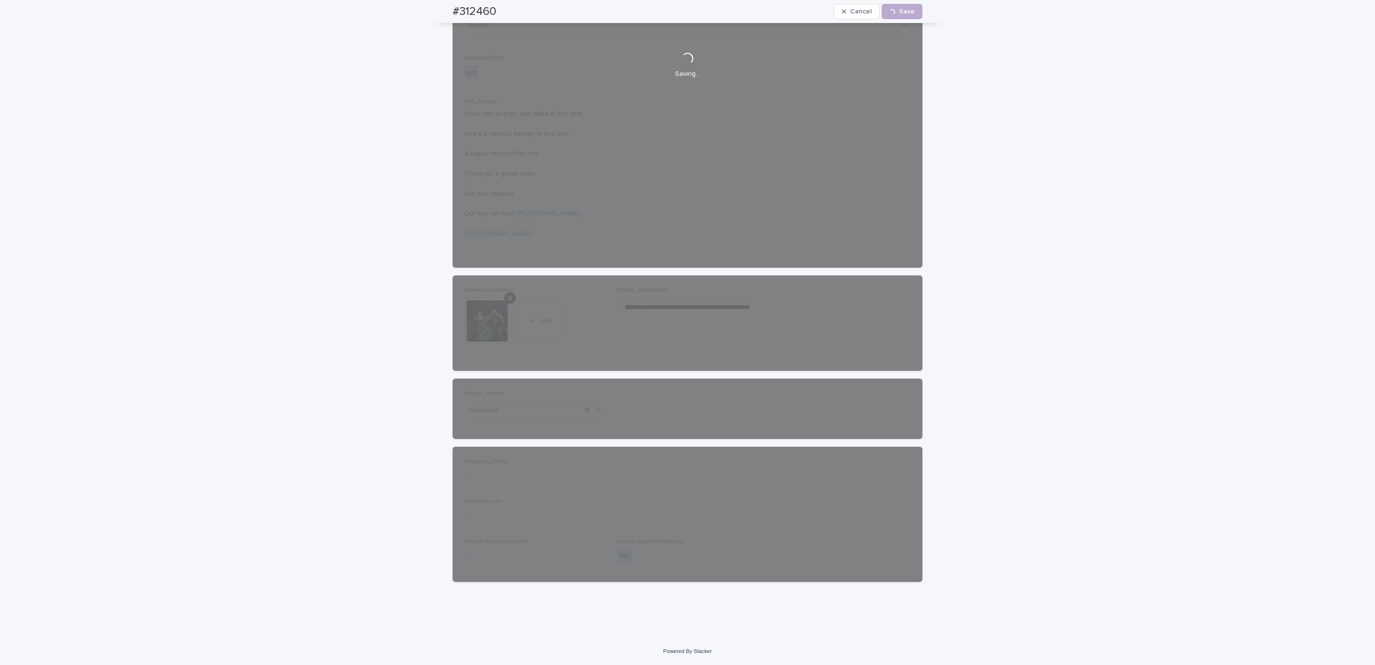
scroll to position [0, 0]
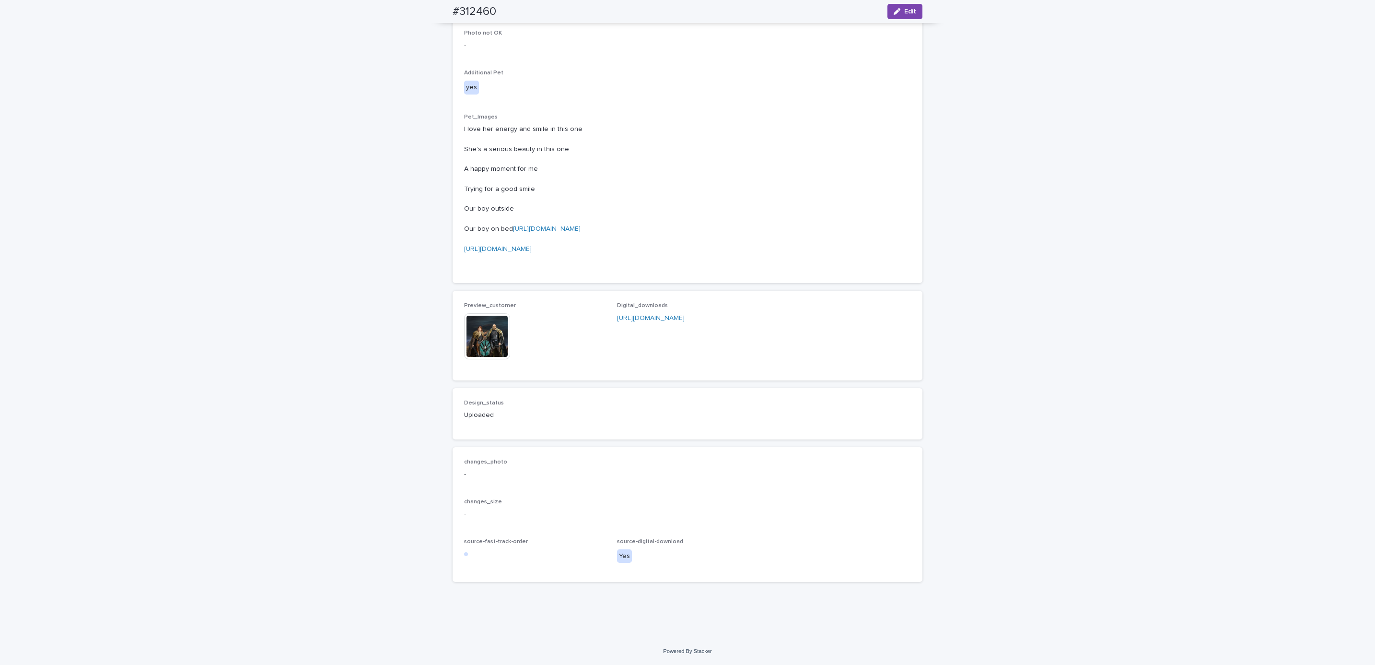
click at [176, 200] on div "Loading... Saving… Loading... Saving… #312460 Edit #312460 Edit Sorry, there wa…" at bounding box center [687, 72] width 1375 height 1131
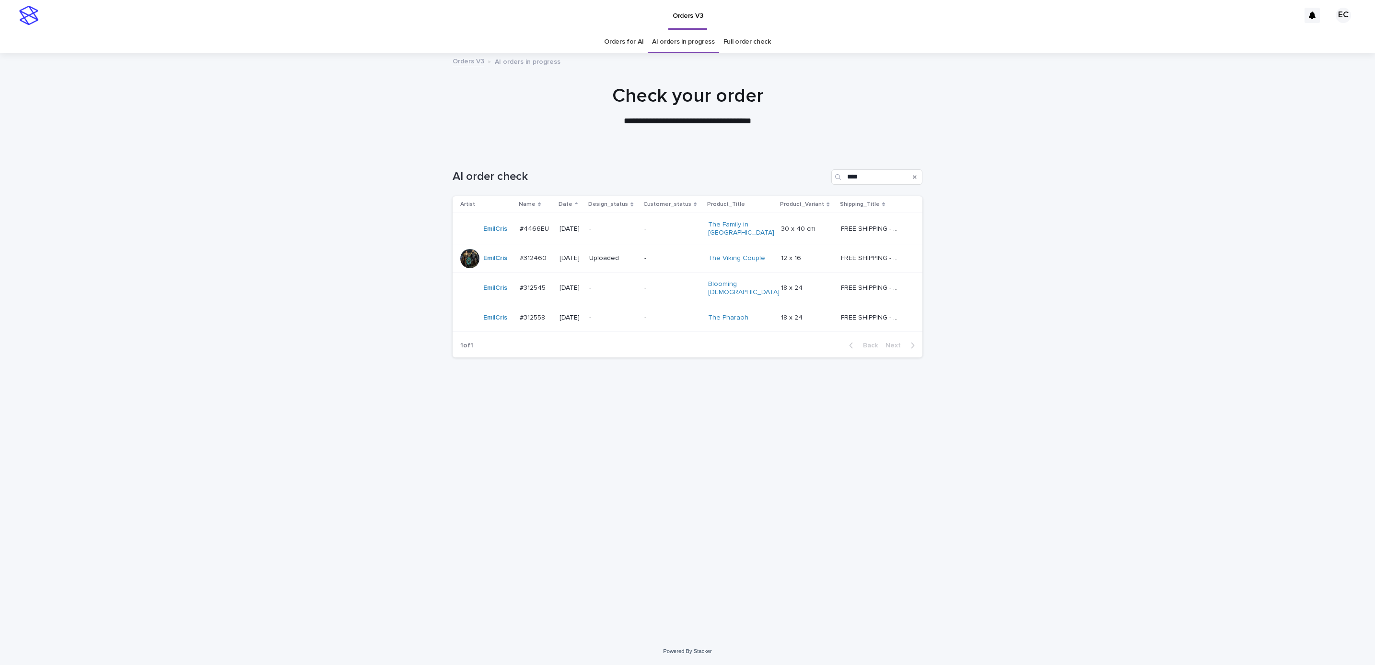
click at [1117, 308] on div "Loading... Saving… Loading... Saving… AI order check **** Artist Name Date Desi…" at bounding box center [687, 393] width 1375 height 487
